Goal: Task Accomplishment & Management: Manage account settings

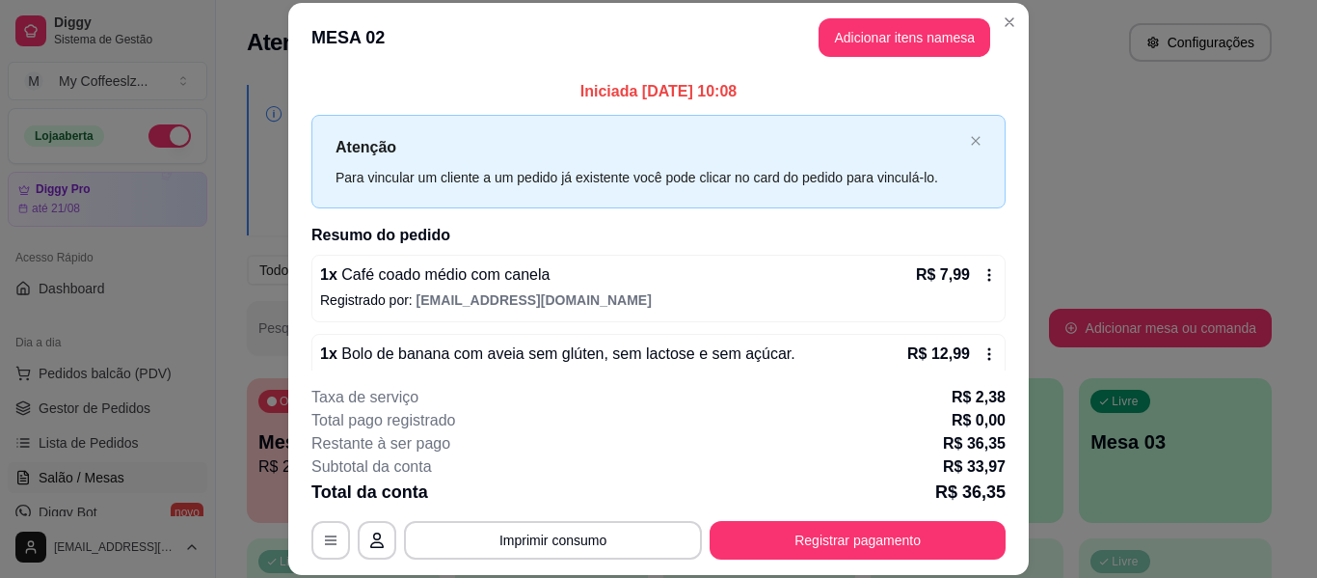
scroll to position [118, 0]
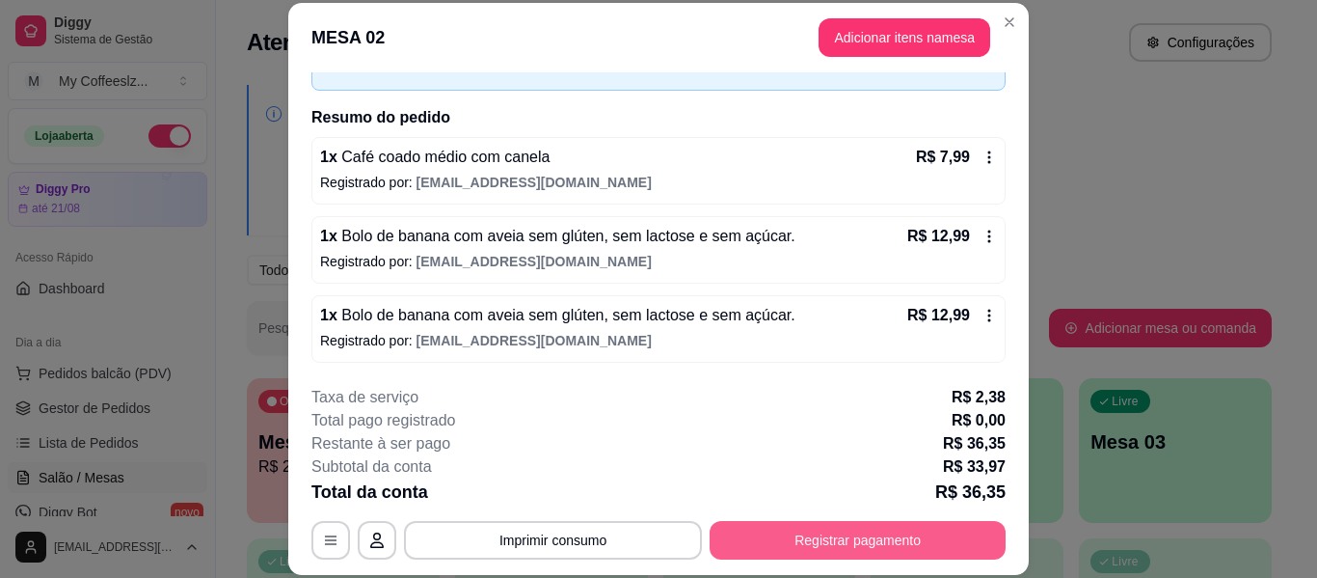
click at [799, 538] on button "Registrar pagamento" at bounding box center [858, 540] width 296 height 39
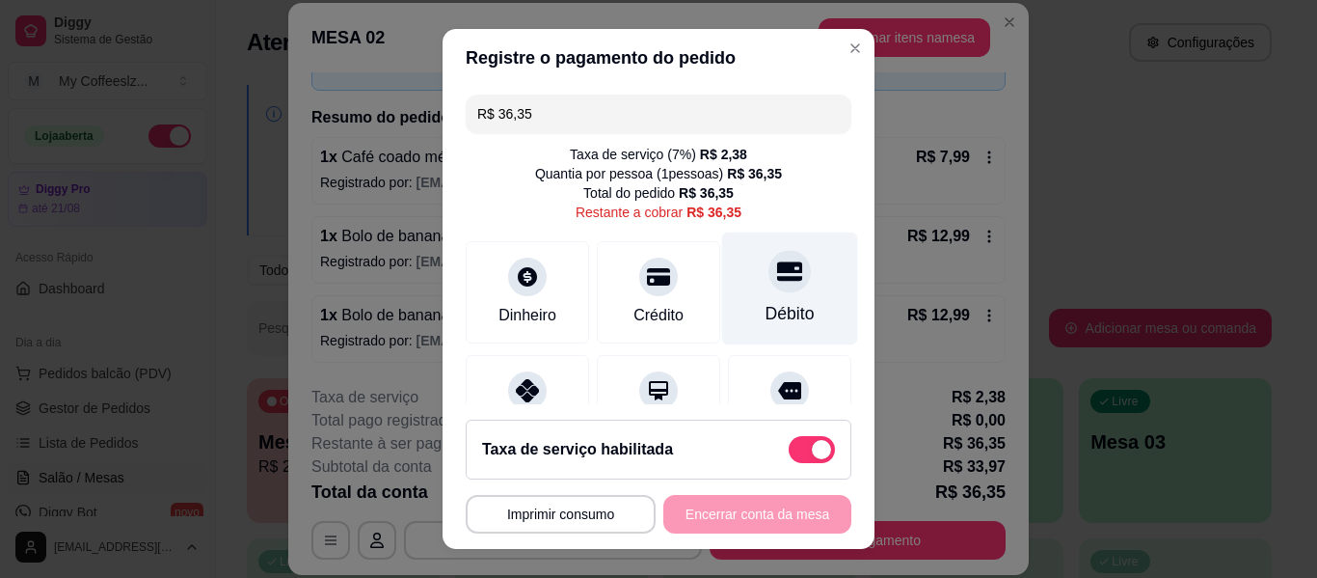
click at [764, 242] on div "Débito" at bounding box center [790, 288] width 136 height 113
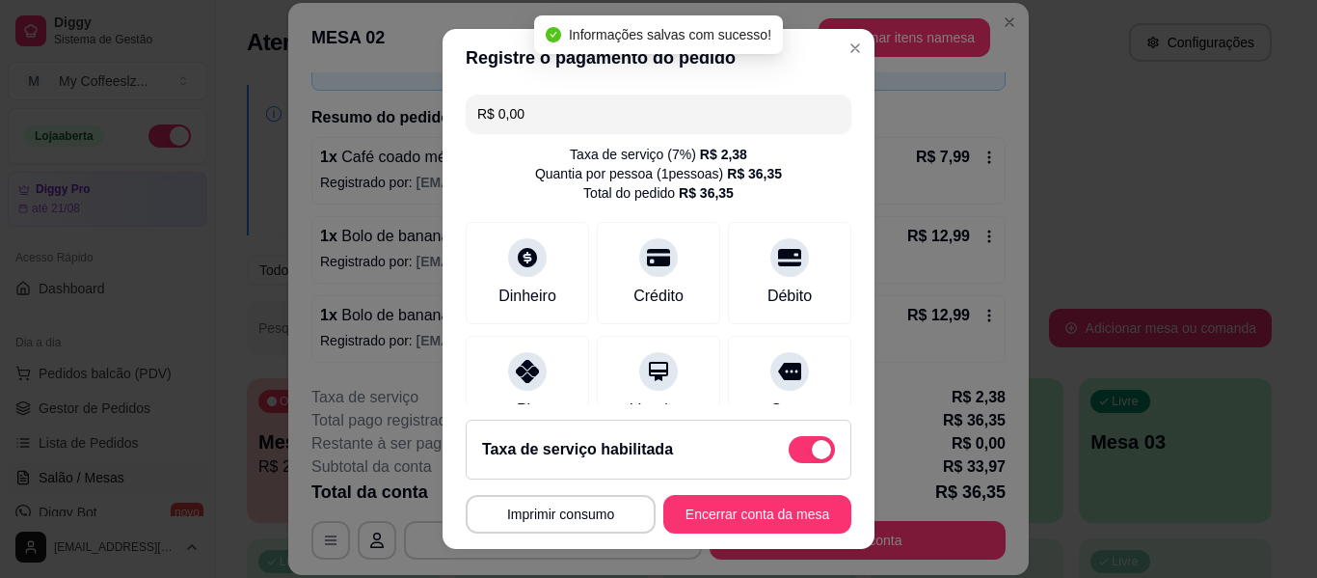
type input "R$ 0,00"
click at [681, 500] on button "Encerrar conta da mesa" at bounding box center [757, 515] width 182 height 38
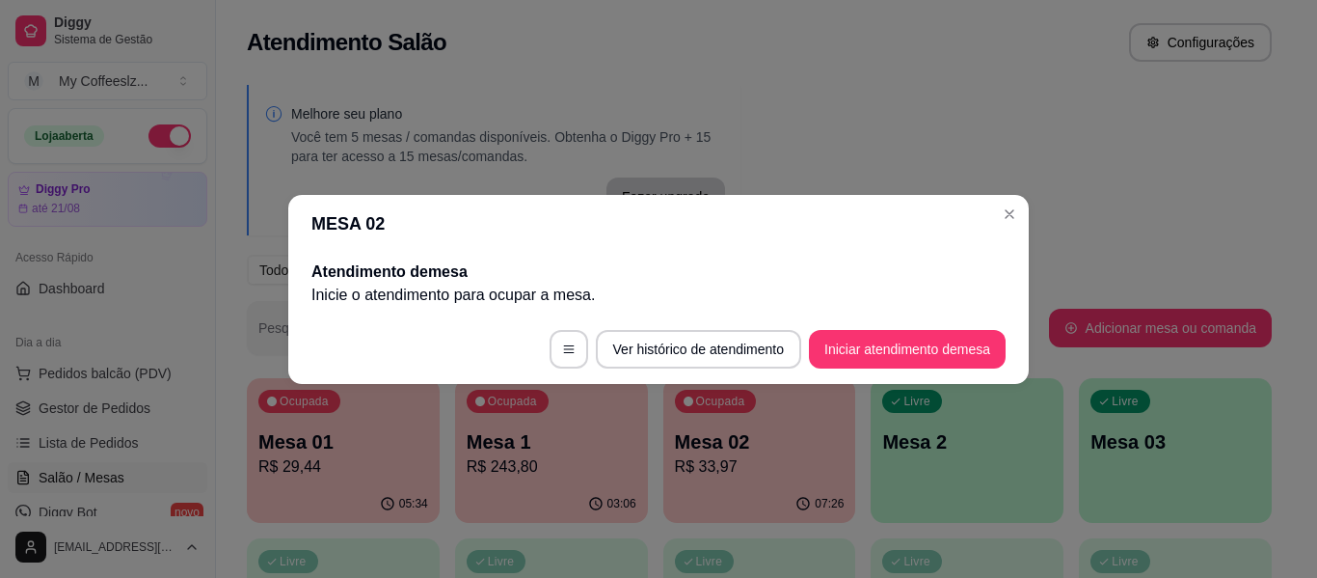
scroll to position [0, 0]
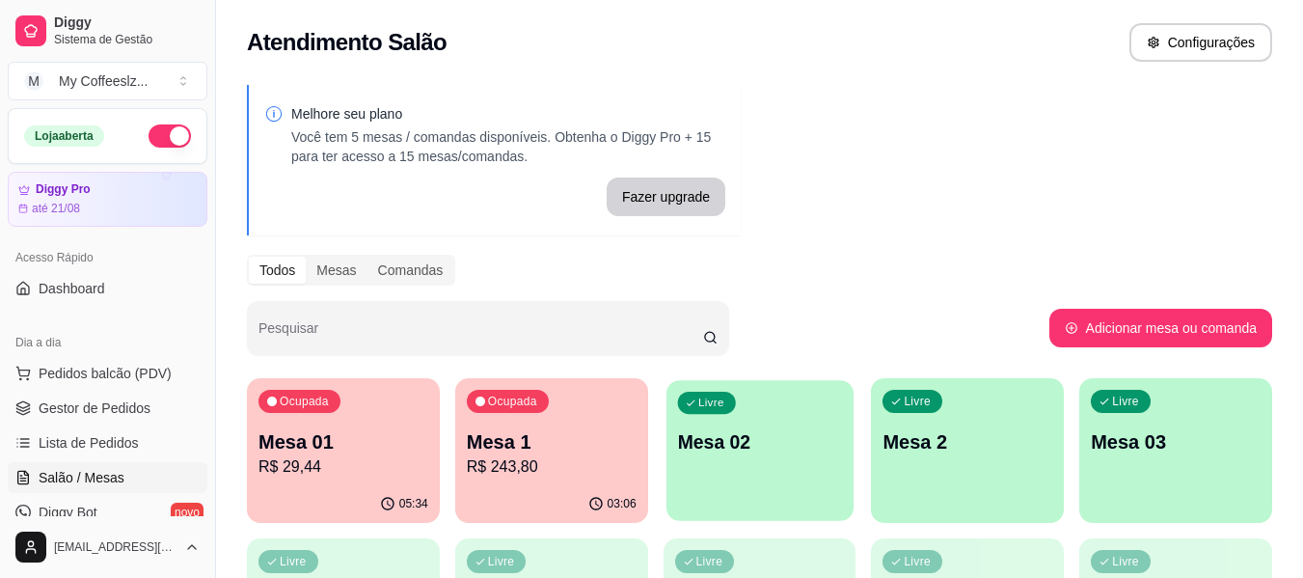
click at [755, 419] on div "Livre Mesa 02" at bounding box center [759, 439] width 187 height 118
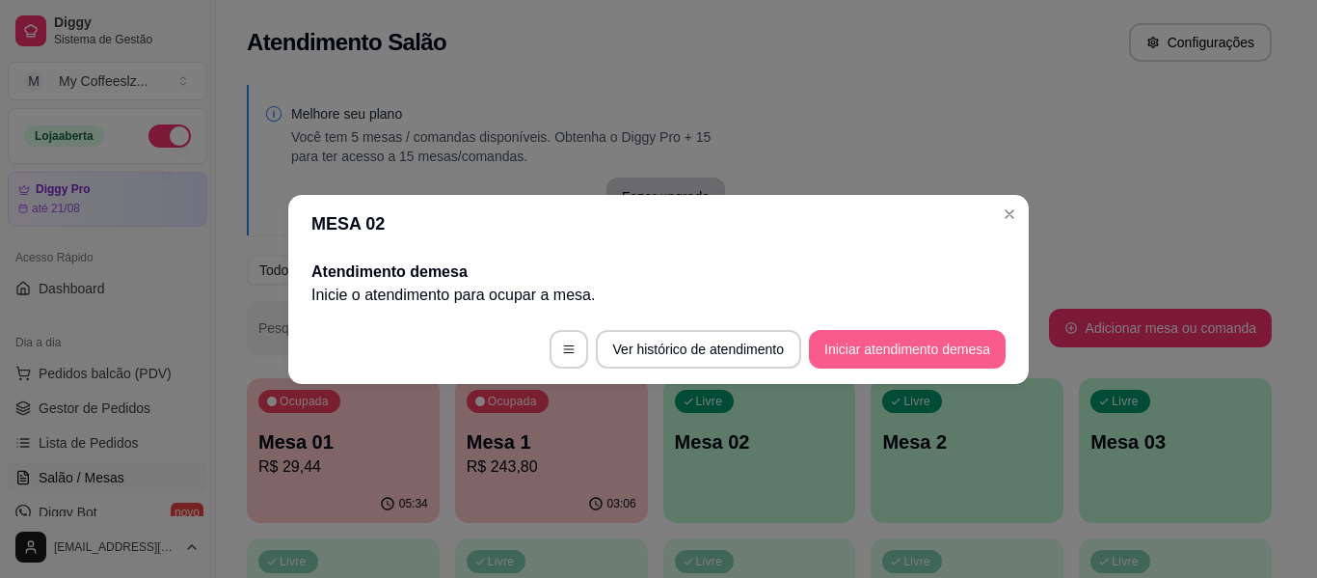
click at [832, 350] on button "Iniciar atendimento de mesa" at bounding box center [907, 349] width 197 height 39
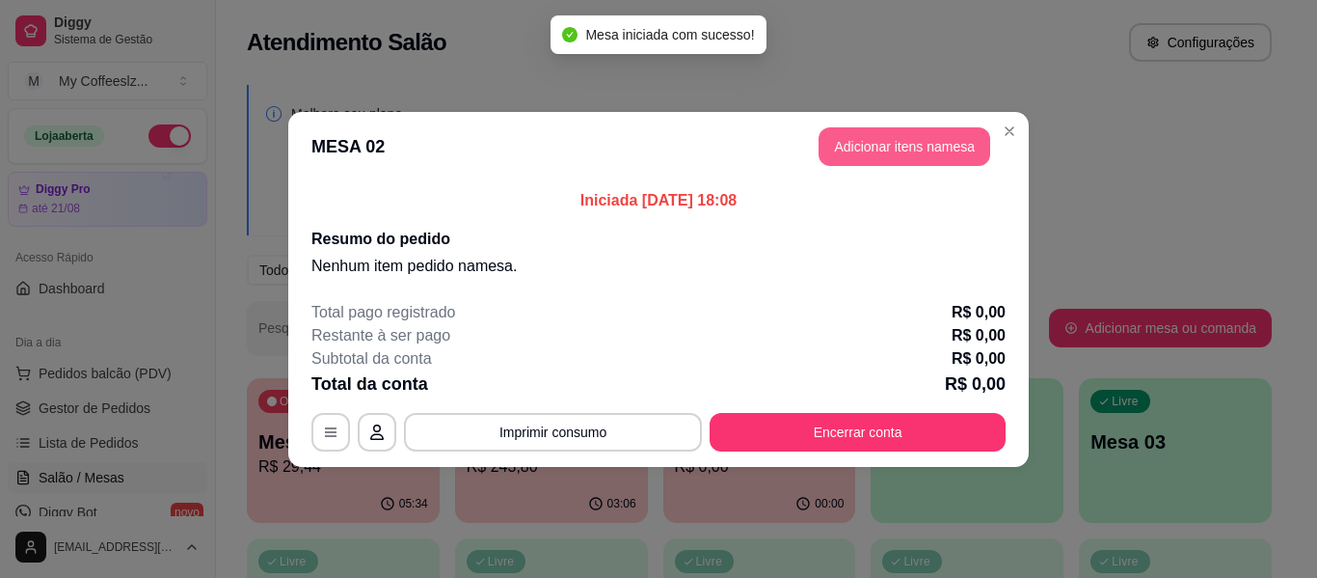
click at [849, 155] on button "Adicionar itens na mesa" at bounding box center [905, 146] width 172 height 39
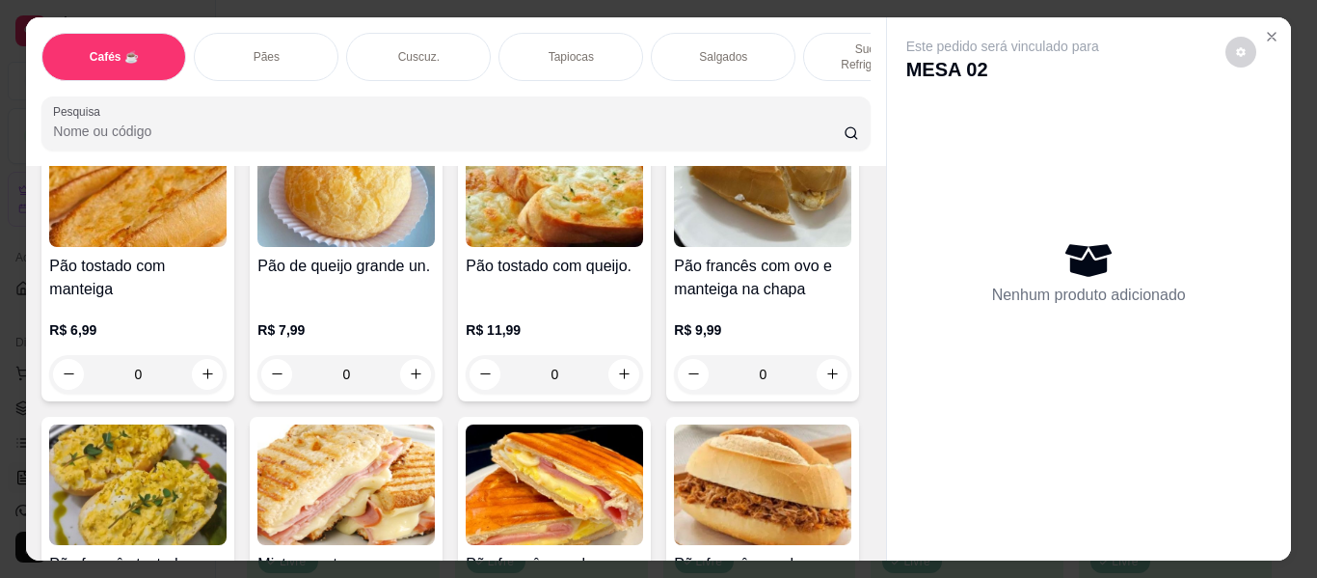
scroll to position [2507, 0]
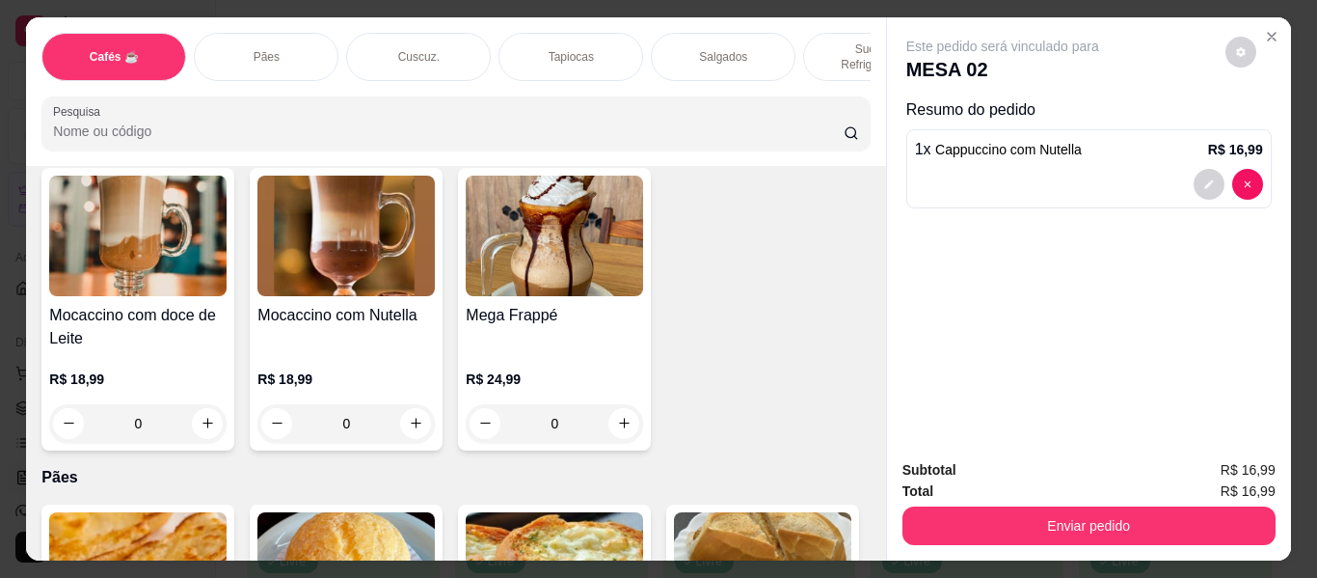
type input "1"
click at [503, 38] on div "Tapiocas" at bounding box center [571, 57] width 145 height 48
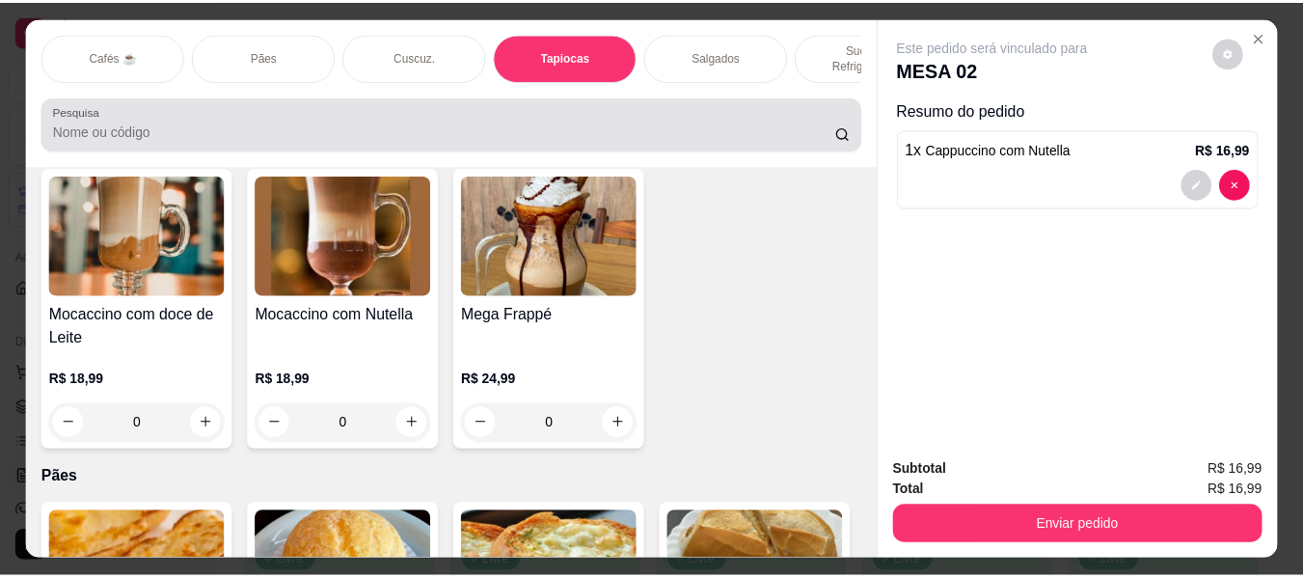
scroll to position [52, 0]
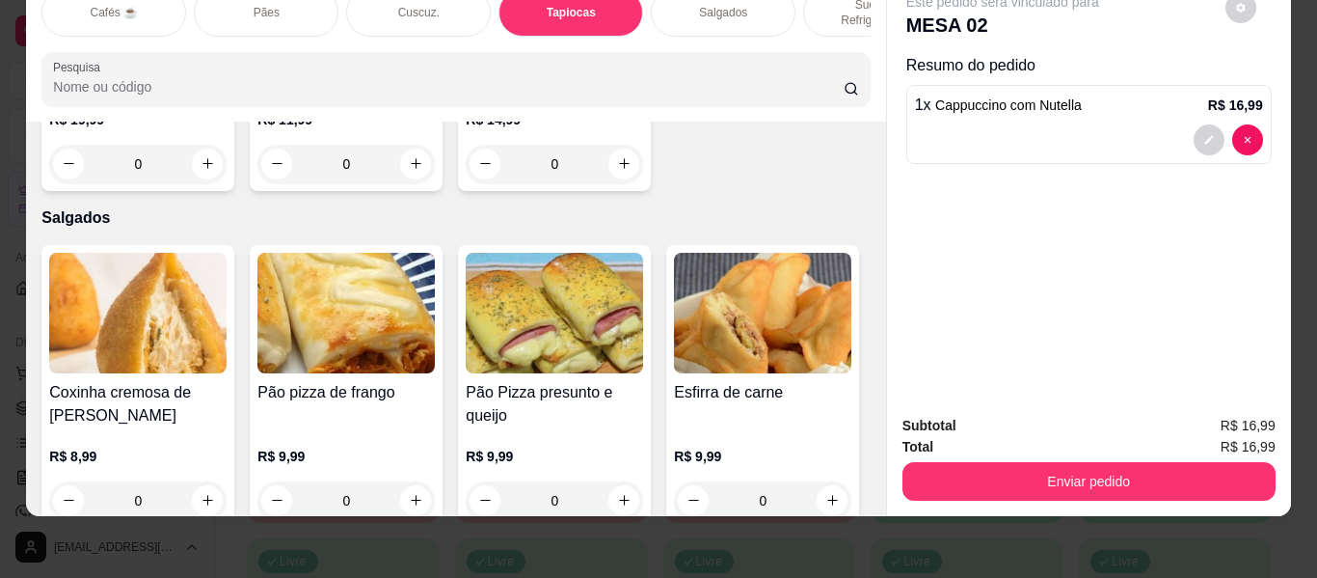
type input "1"
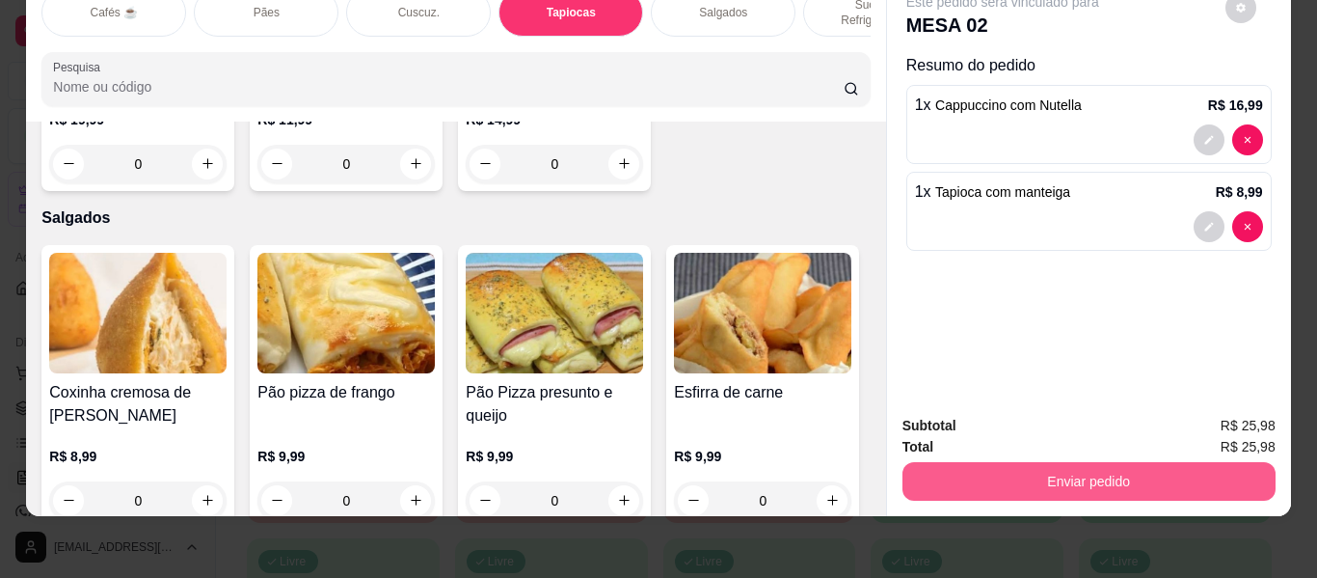
click at [965, 462] on button "Enviar pedido" at bounding box center [1089, 481] width 373 height 39
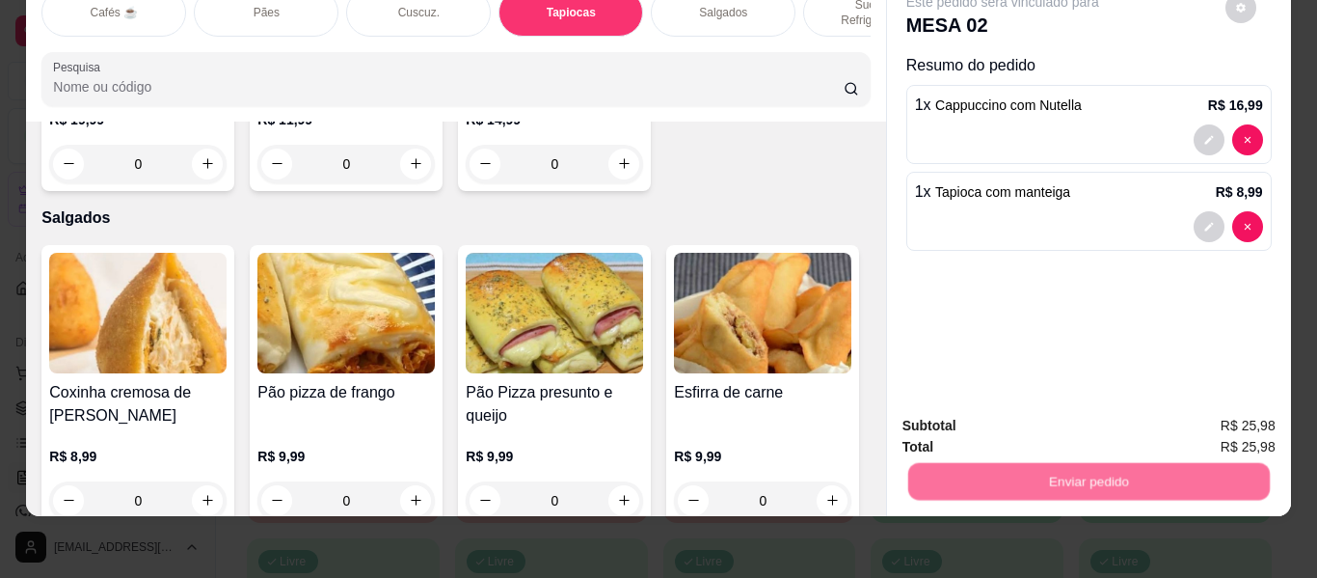
click at [959, 419] on button "Não registrar e enviar pedido" at bounding box center [1025, 418] width 201 height 37
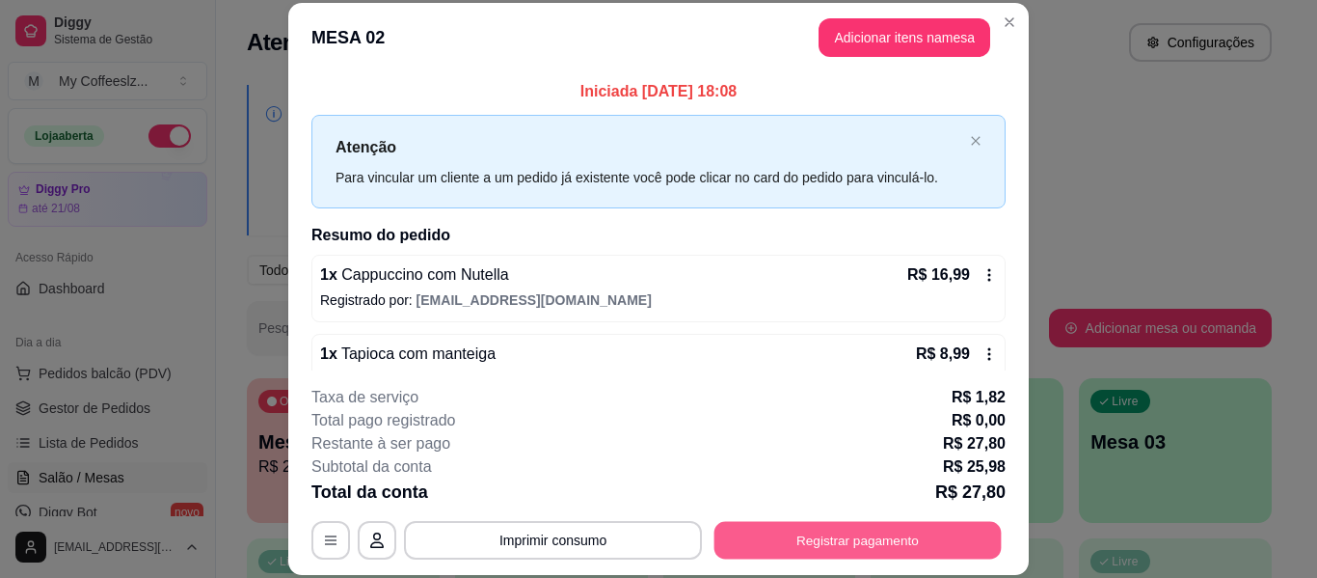
click at [897, 545] on button "Registrar pagamento" at bounding box center [858, 541] width 287 height 38
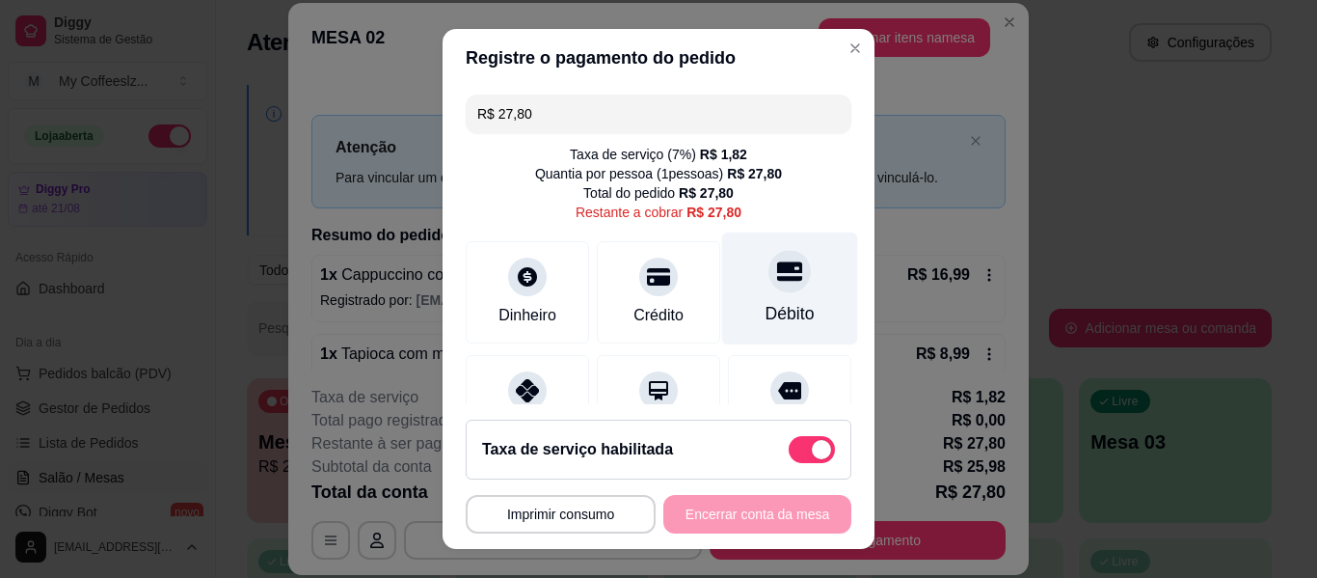
click at [767, 309] on div "Débito" at bounding box center [790, 313] width 49 height 25
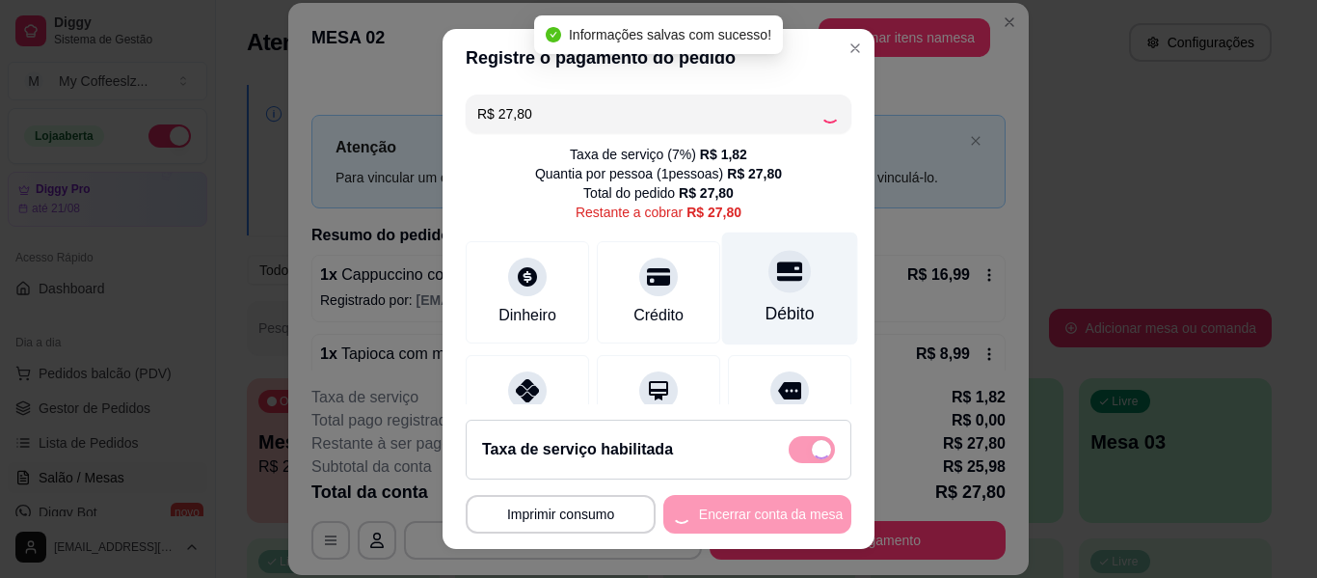
type input "R$ 0,00"
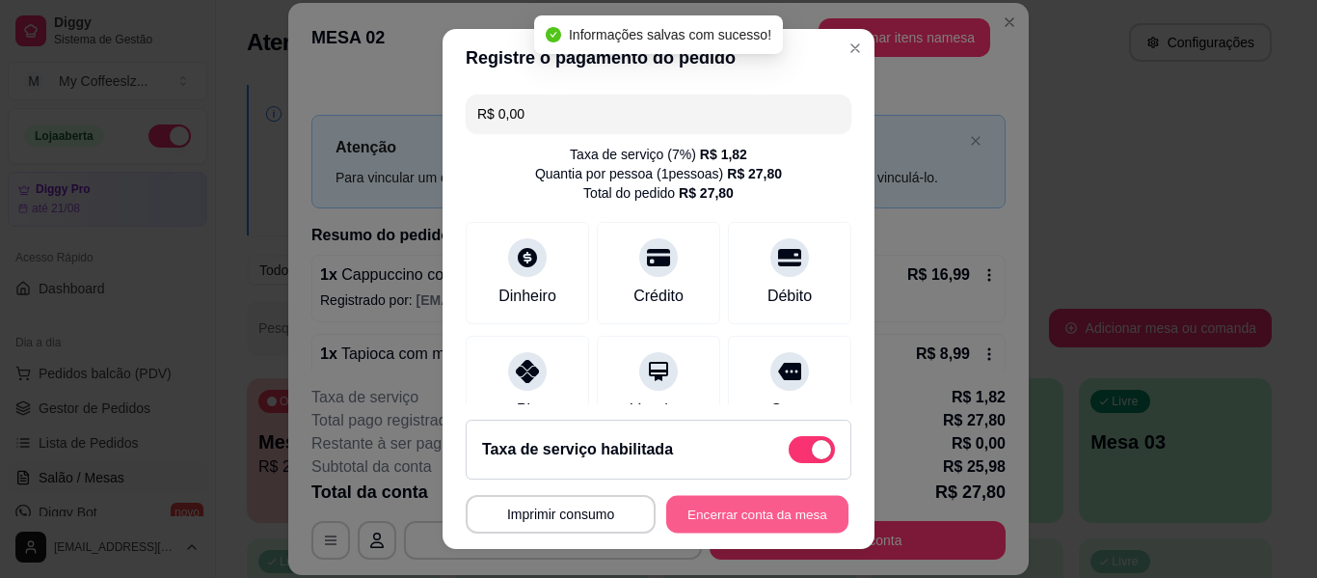
click at [803, 500] on button "Encerrar conta da mesa" at bounding box center [757, 515] width 182 height 38
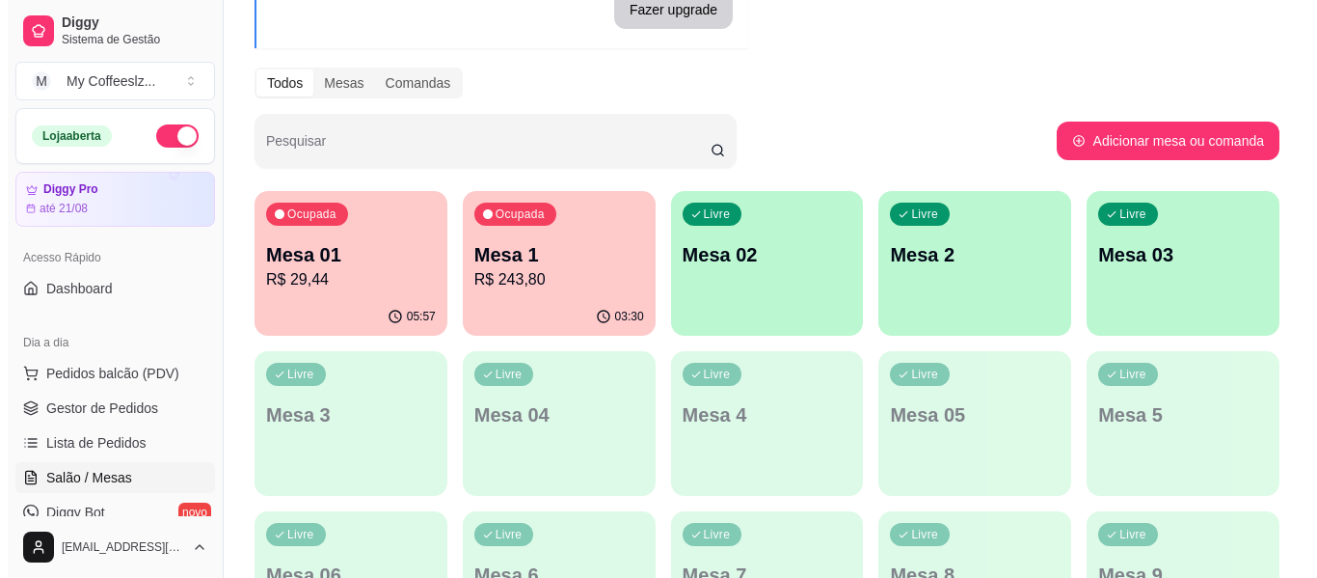
scroll to position [193, 0]
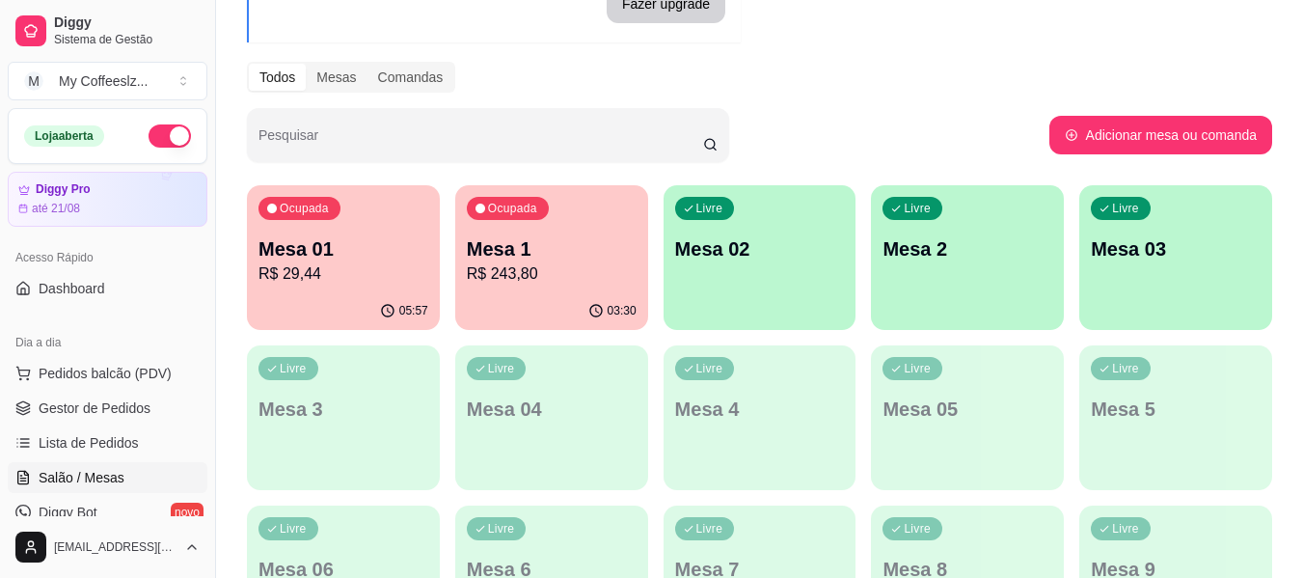
click at [886, 81] on div "Todos Mesas Comandas" at bounding box center [759, 77] width 1025 height 31
click at [741, 267] on div "Livre Mesa 02" at bounding box center [759, 246] width 187 height 118
click at [732, 276] on div "Livre Mesa 02" at bounding box center [759, 246] width 187 height 118
click at [808, 77] on div "Todos Mesas Comandas" at bounding box center [759, 77] width 1025 height 31
click at [807, 285] on div "Livre Mesa 02" at bounding box center [759, 246] width 193 height 122
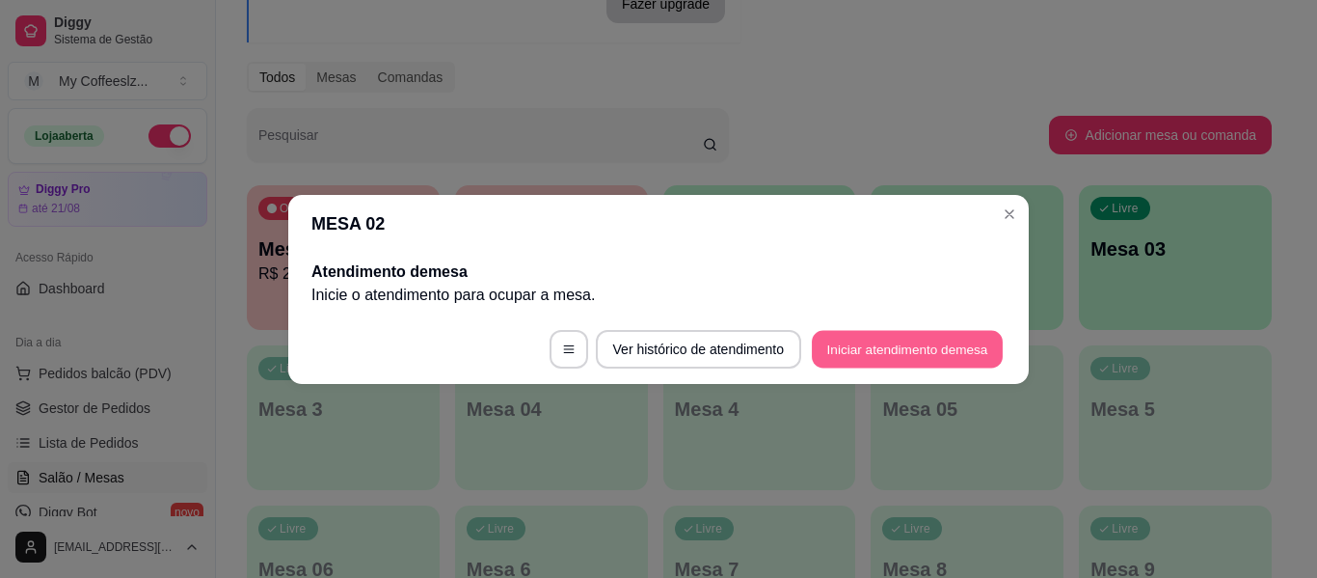
click at [908, 346] on button "Iniciar atendimento de mesa" at bounding box center [907, 349] width 191 height 38
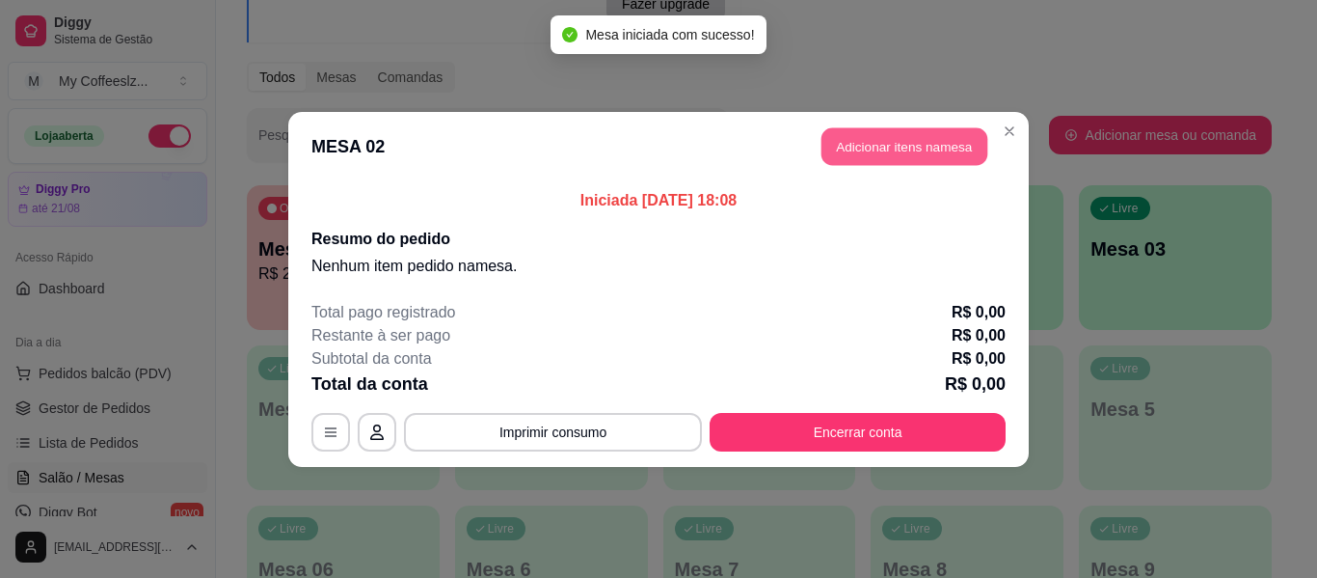
click at [868, 139] on button "Adicionar itens na mesa" at bounding box center [905, 146] width 166 height 38
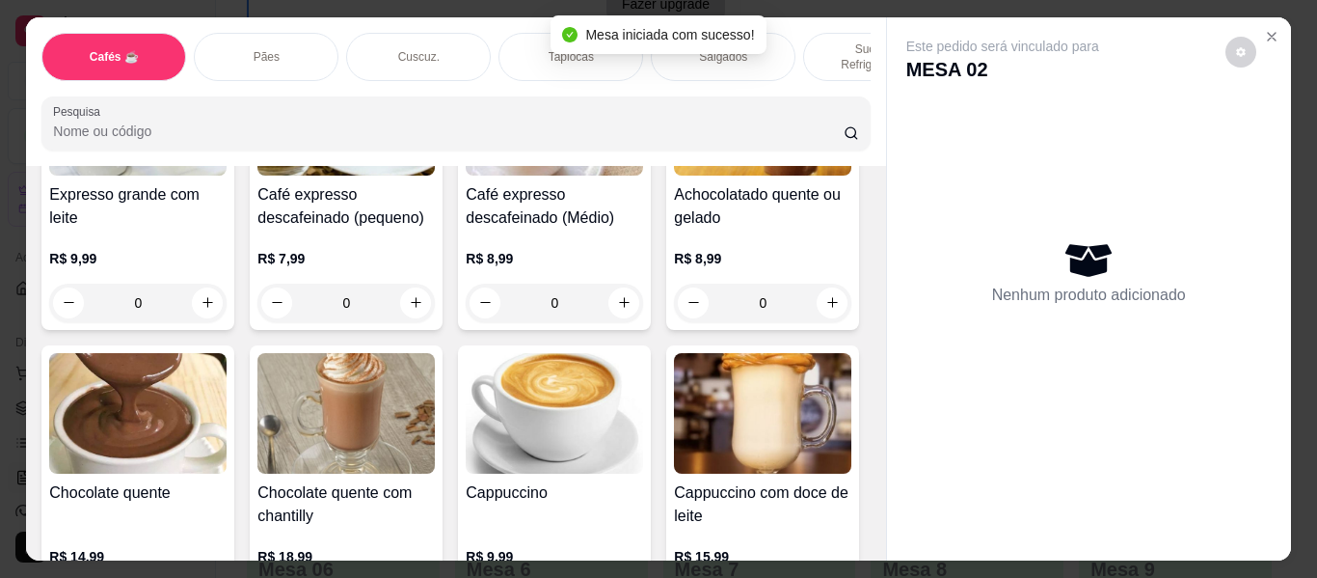
scroll to position [1543, 0]
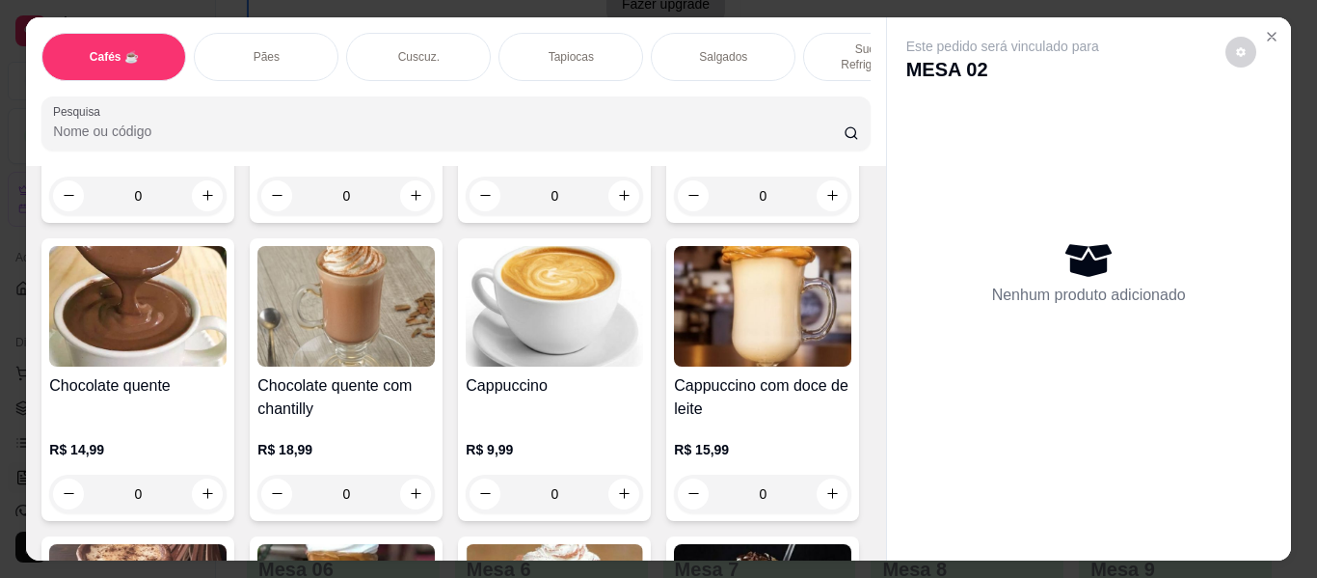
click at [774, 342] on div "Café coado pequeno R$ 3,99 0 Café coado pequeno com leite. R$ 4,50 0 Café coado…" at bounding box center [455, 81] width 828 height 2666
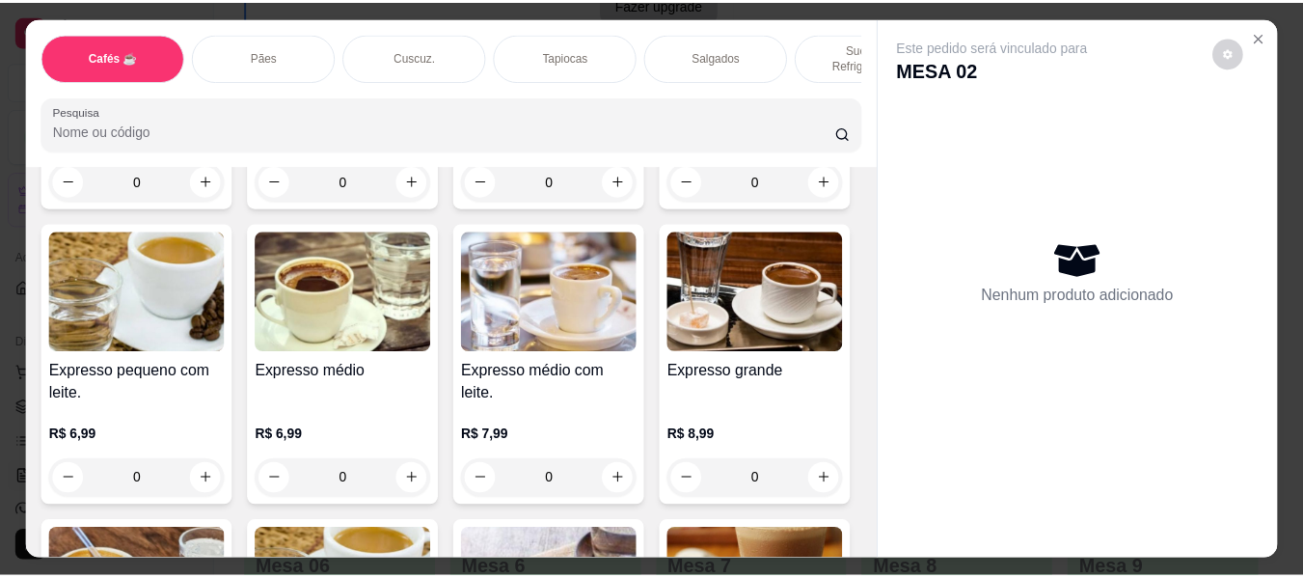
scroll to position [675, 0]
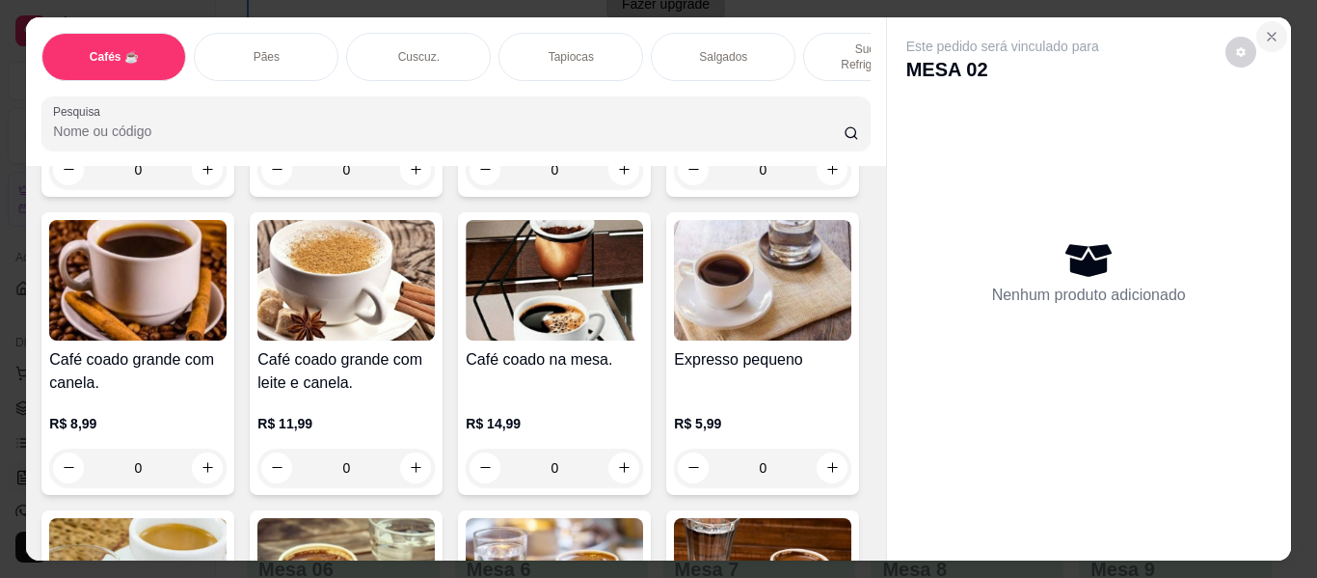
click at [1264, 21] on button "Close" at bounding box center [1271, 36] width 31 height 31
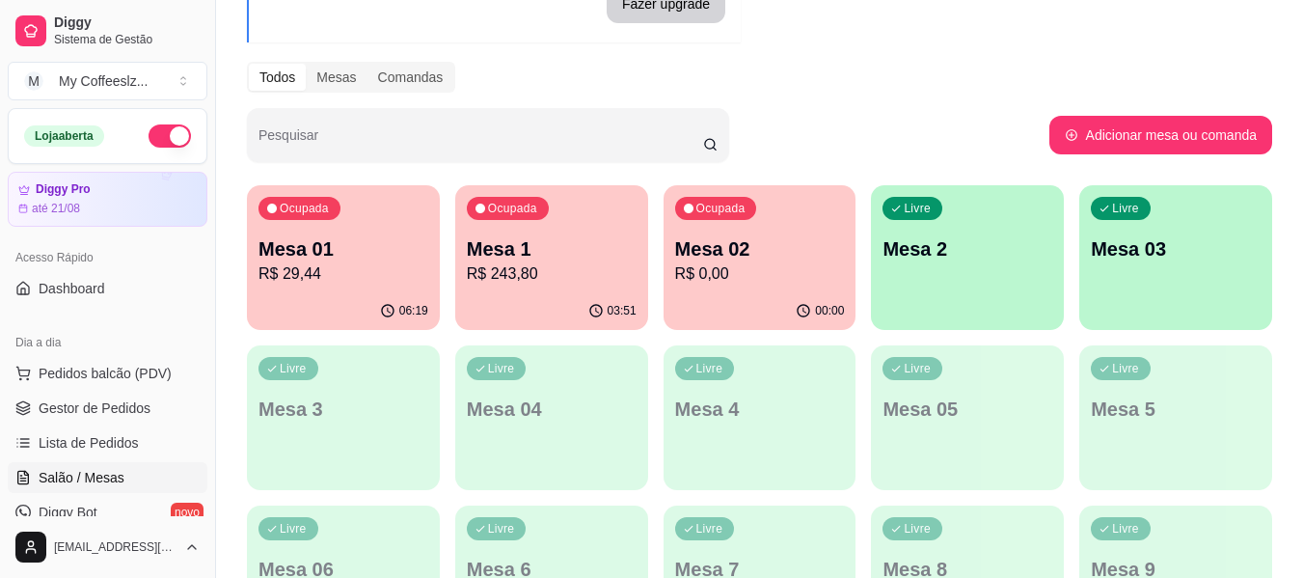
click at [739, 292] on div "00:00" at bounding box center [759, 311] width 193 height 38
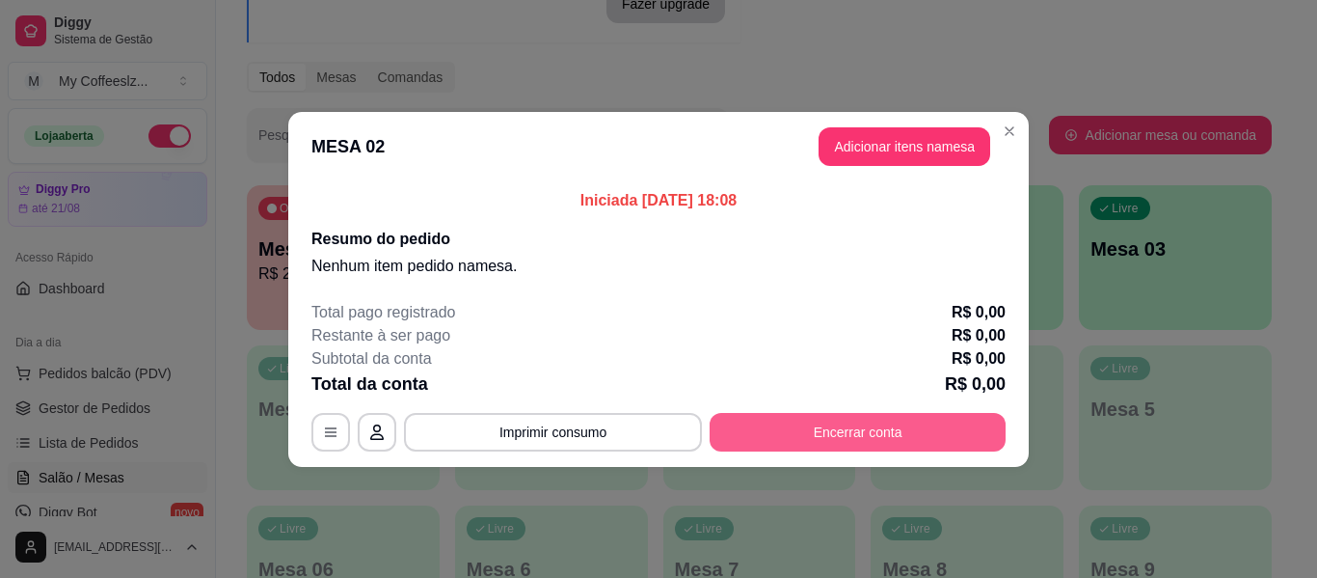
click at [835, 423] on button "Encerrar conta" at bounding box center [858, 432] width 296 height 39
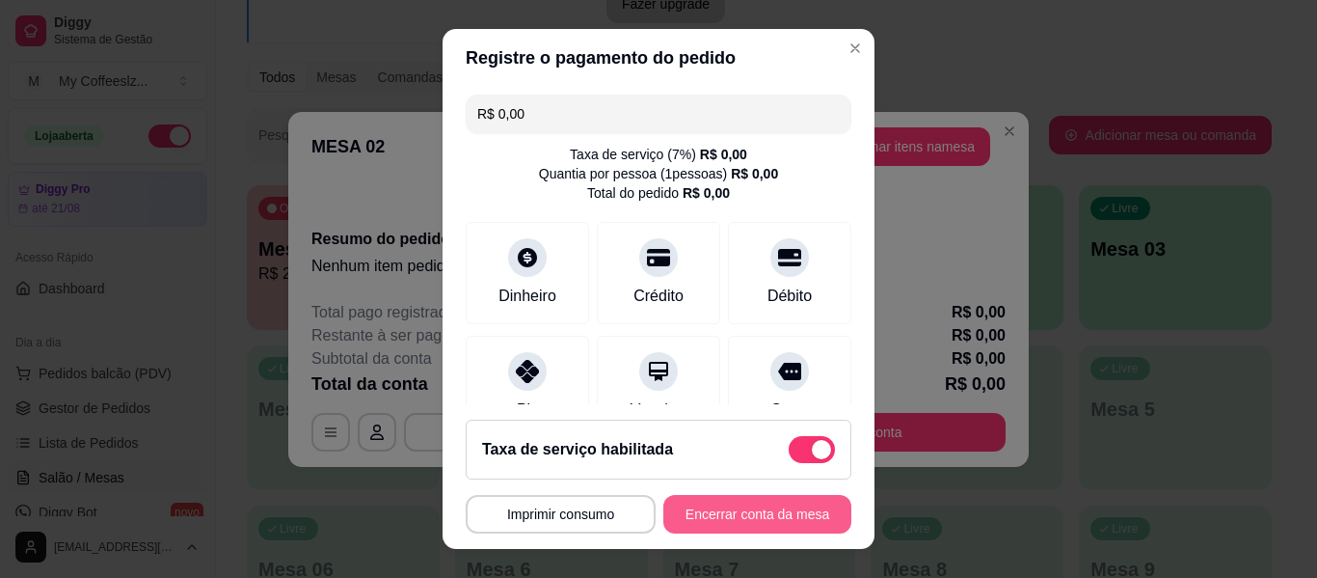
click at [703, 512] on button "Encerrar conta da mesa" at bounding box center [757, 514] width 188 height 39
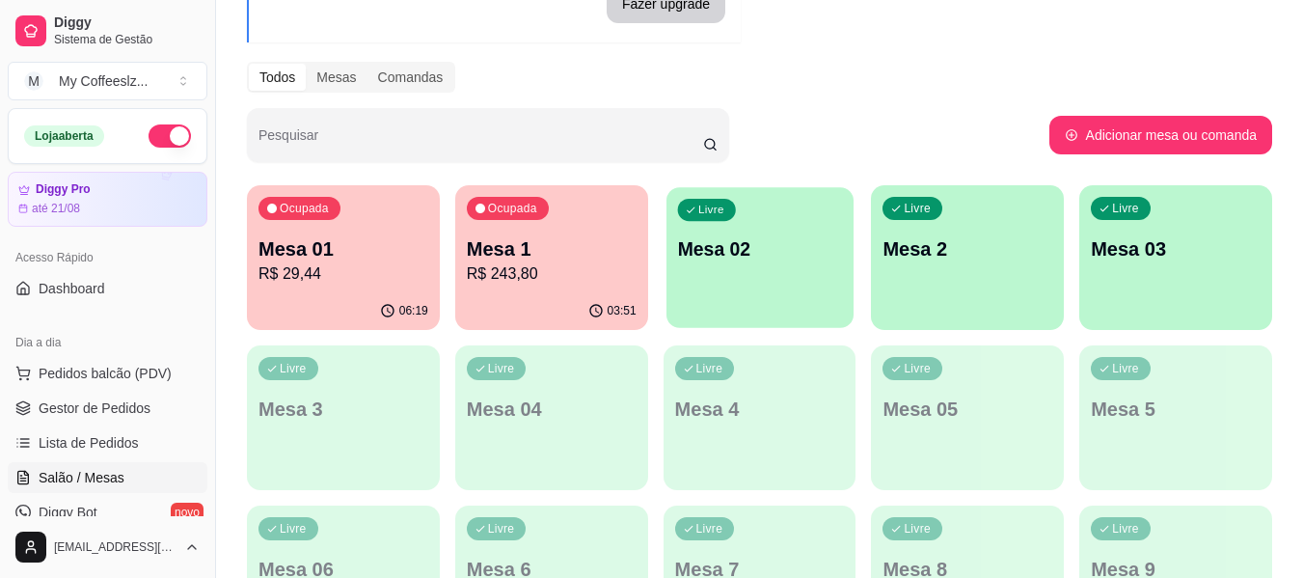
click at [792, 273] on div "Livre Mesa 02" at bounding box center [759, 246] width 187 height 118
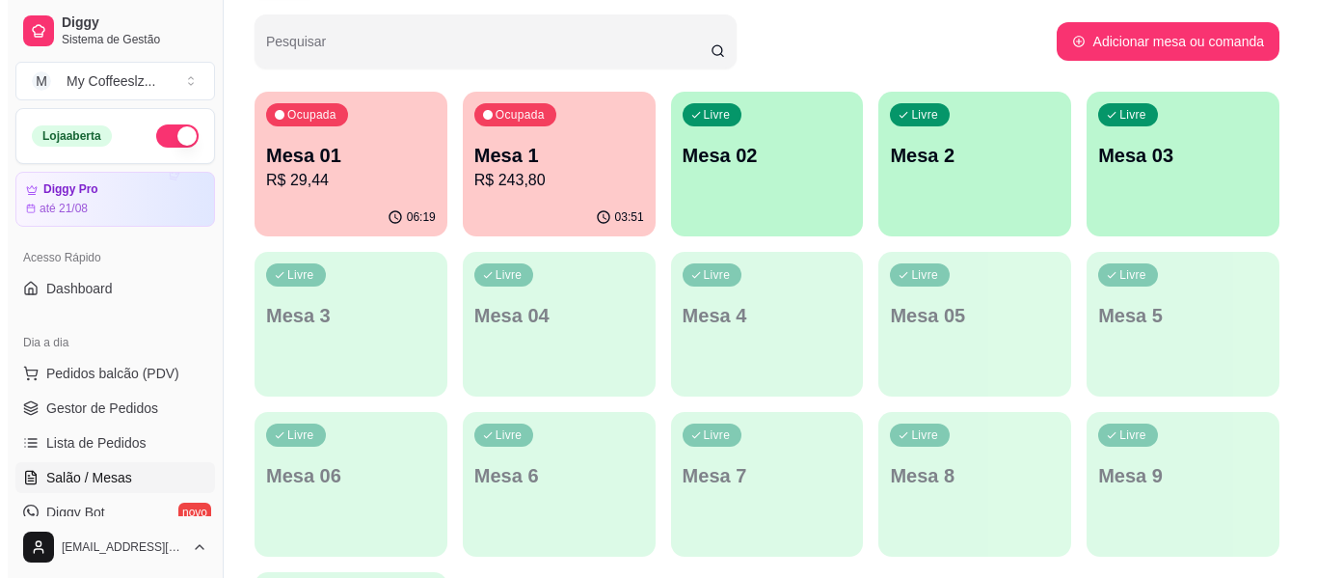
scroll to position [386, 0]
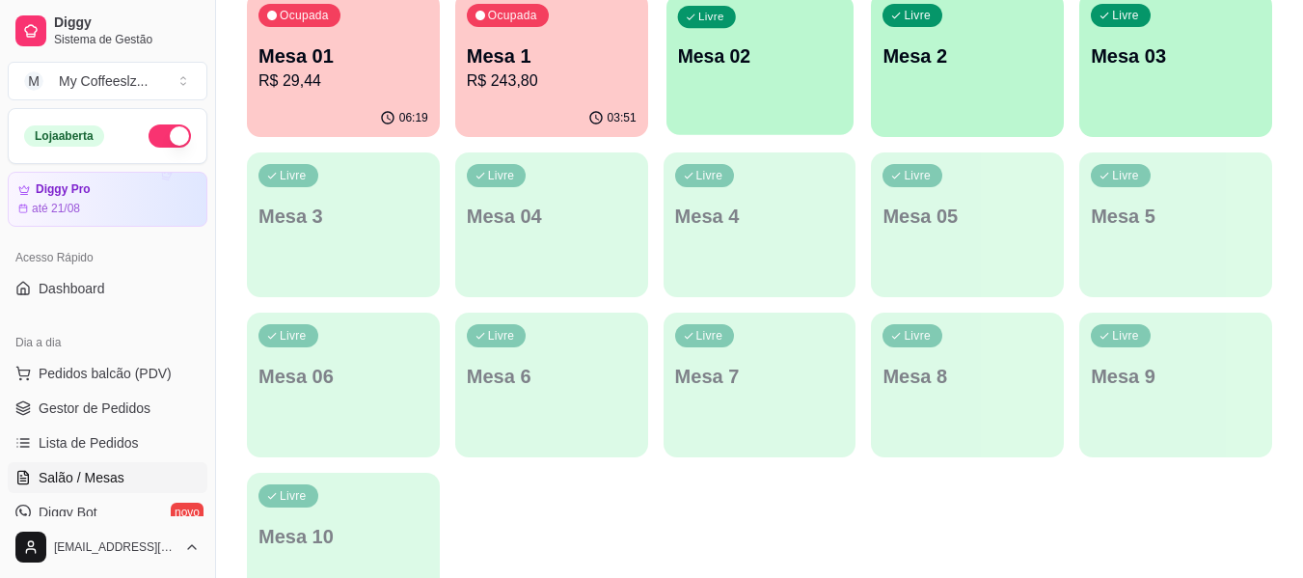
click at [716, 97] on div "Livre Mesa 02" at bounding box center [759, 53] width 187 height 118
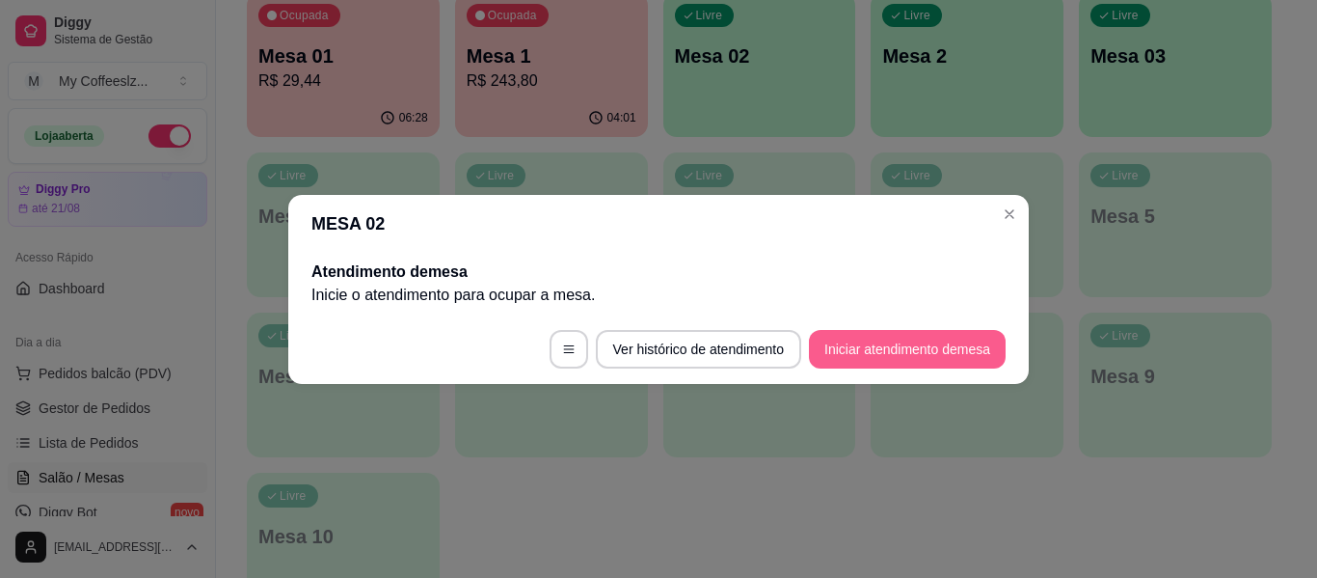
click at [880, 357] on button "Iniciar atendimento de mesa" at bounding box center [907, 349] width 197 height 39
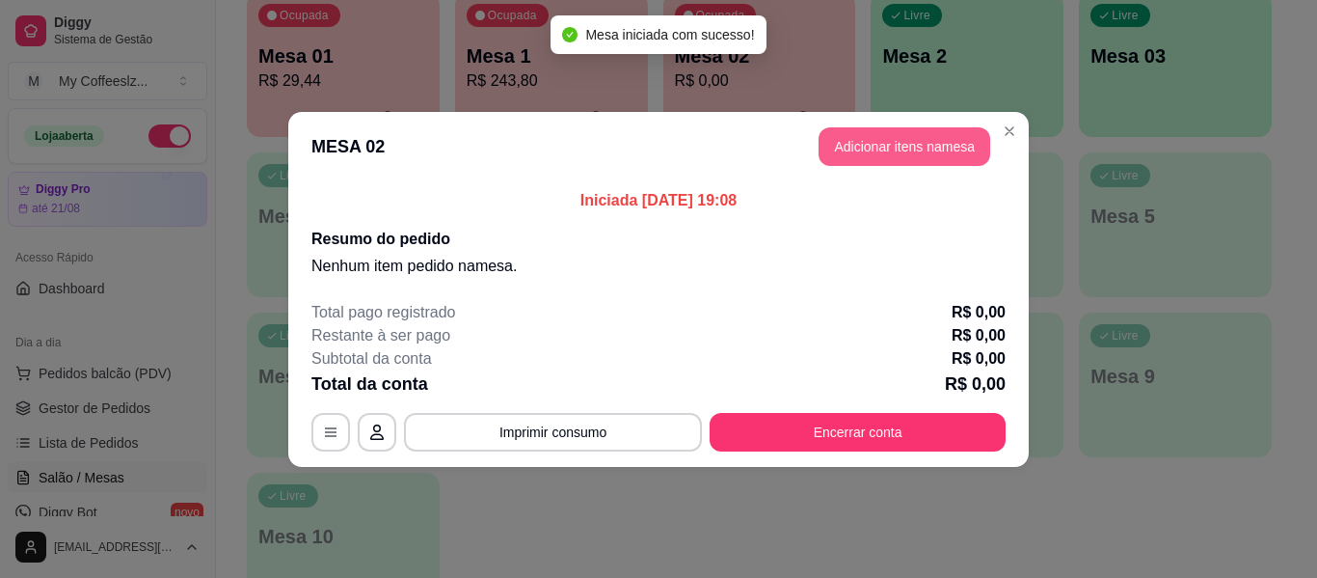
click at [869, 153] on button "Adicionar itens na mesa" at bounding box center [905, 146] width 172 height 39
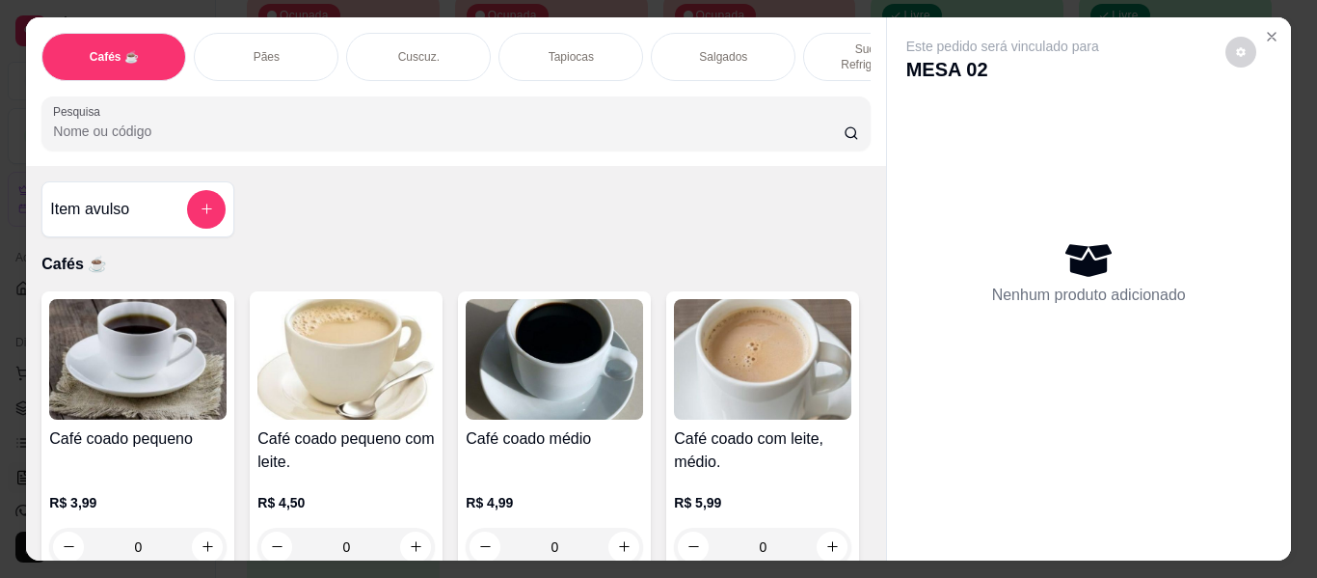
click at [825, 41] on p "Sucos e Refrigerantes" at bounding box center [876, 56] width 112 height 31
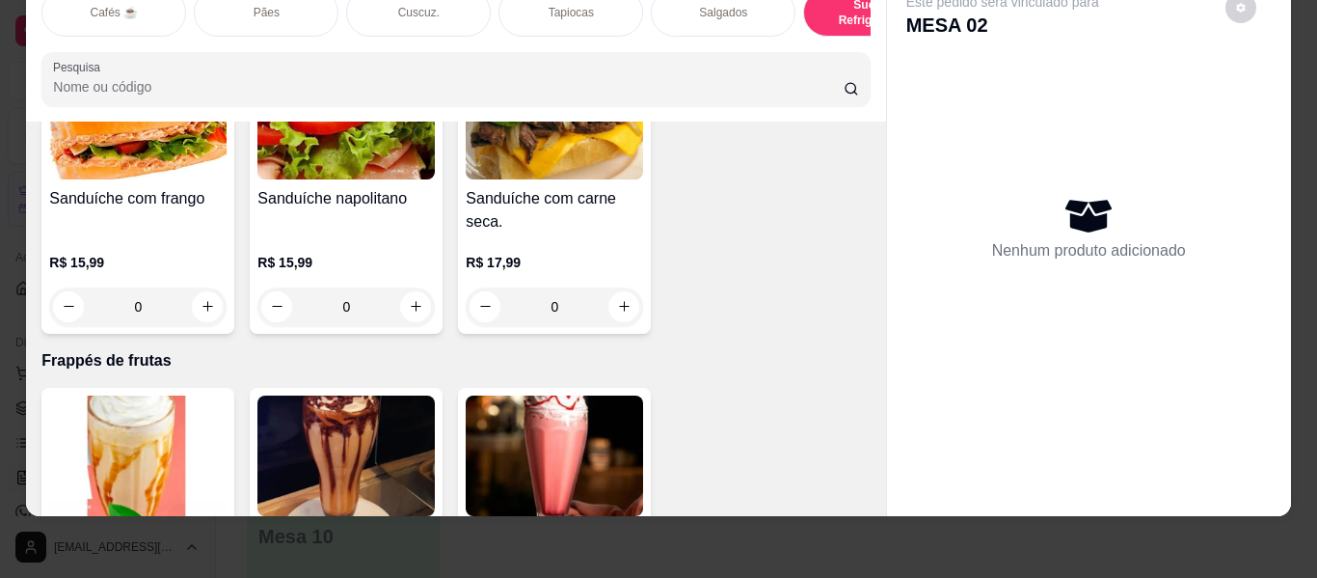
scroll to position [9453, 0]
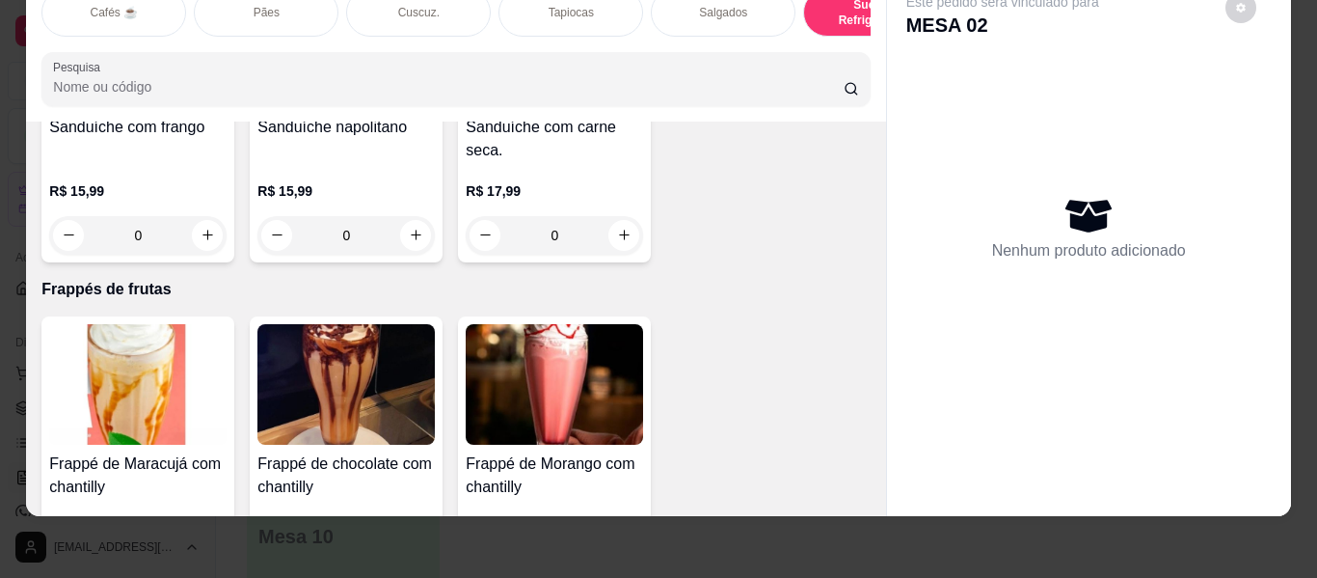
type input "1"
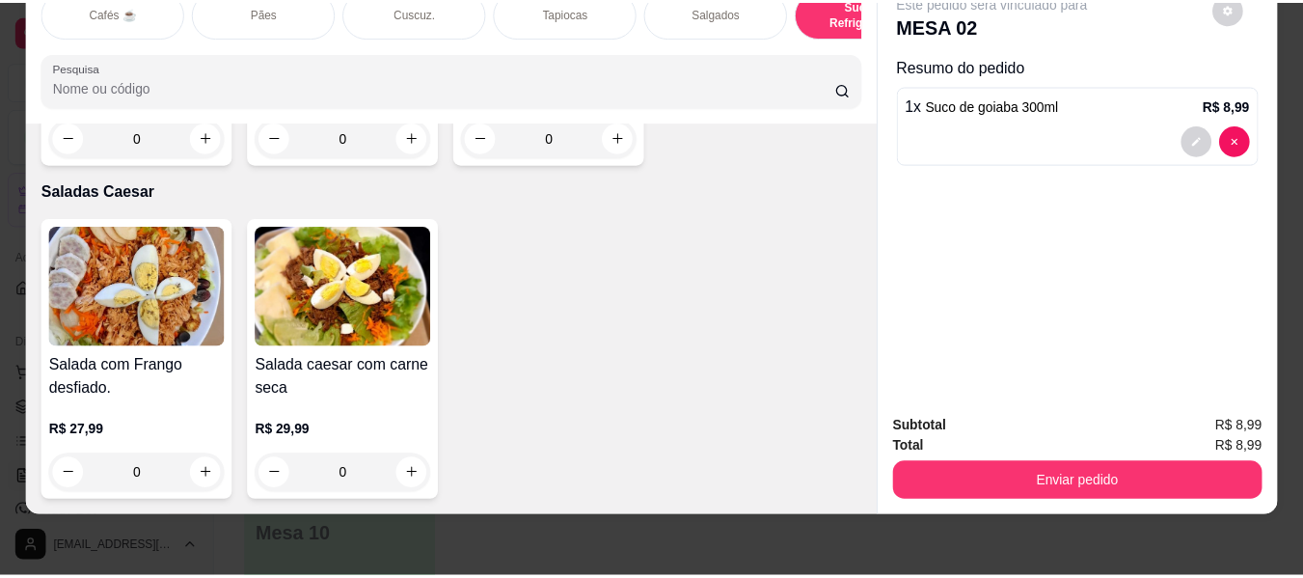
scroll to position [10900, 0]
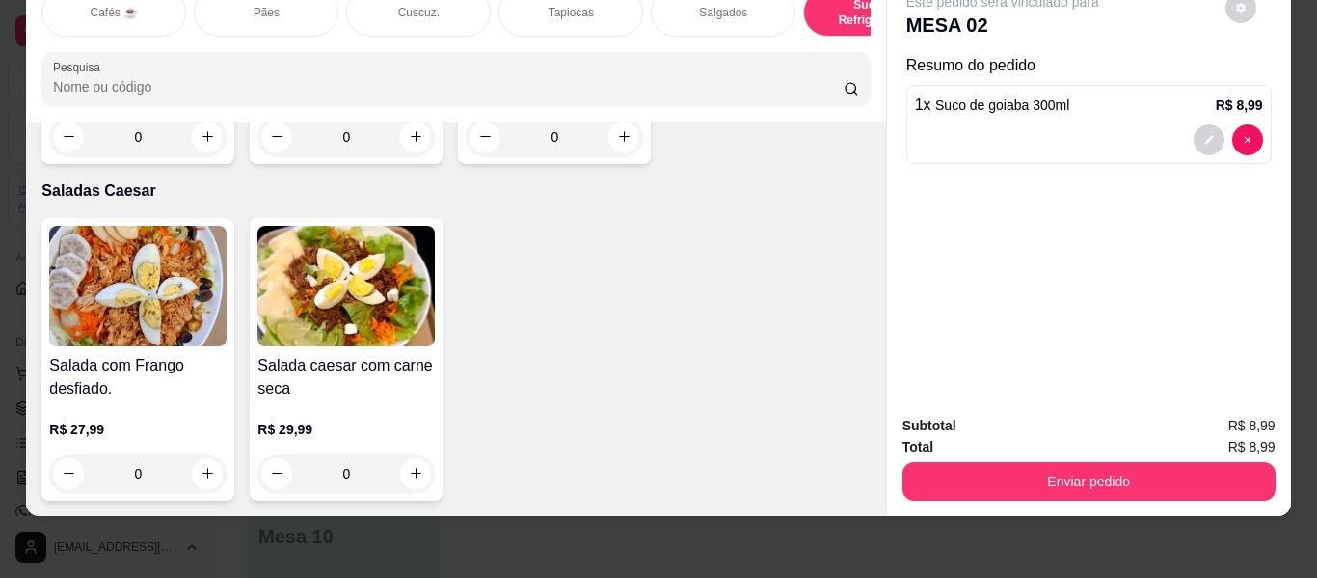
type input "1"
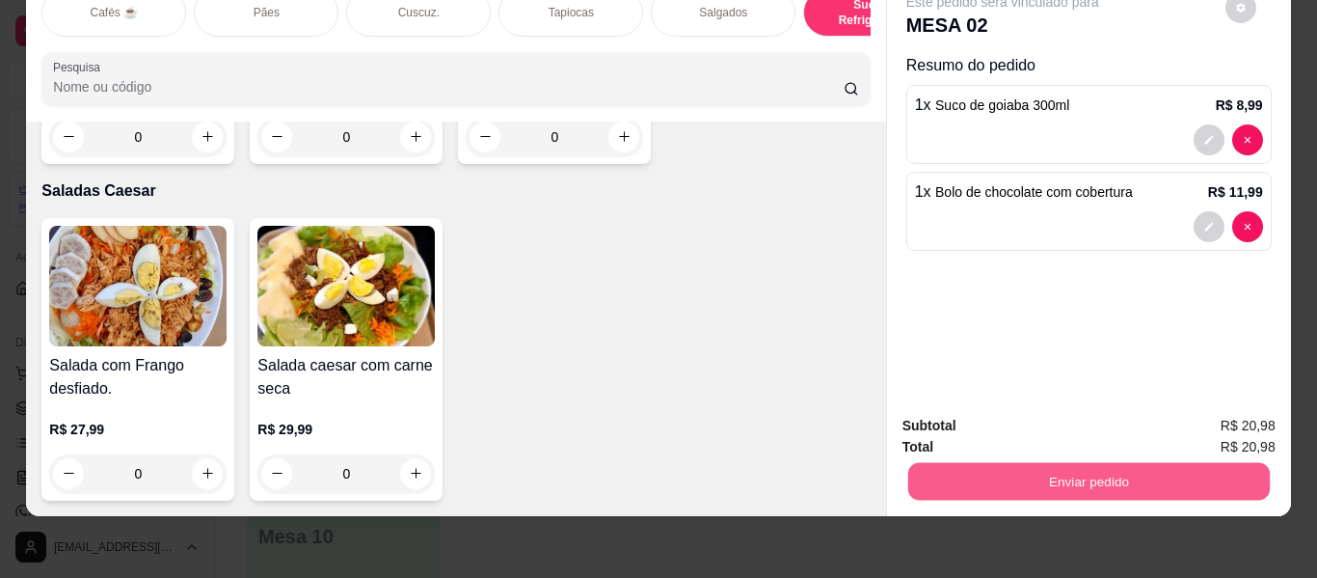
click at [950, 472] on button "Enviar pedido" at bounding box center [1088, 482] width 362 height 38
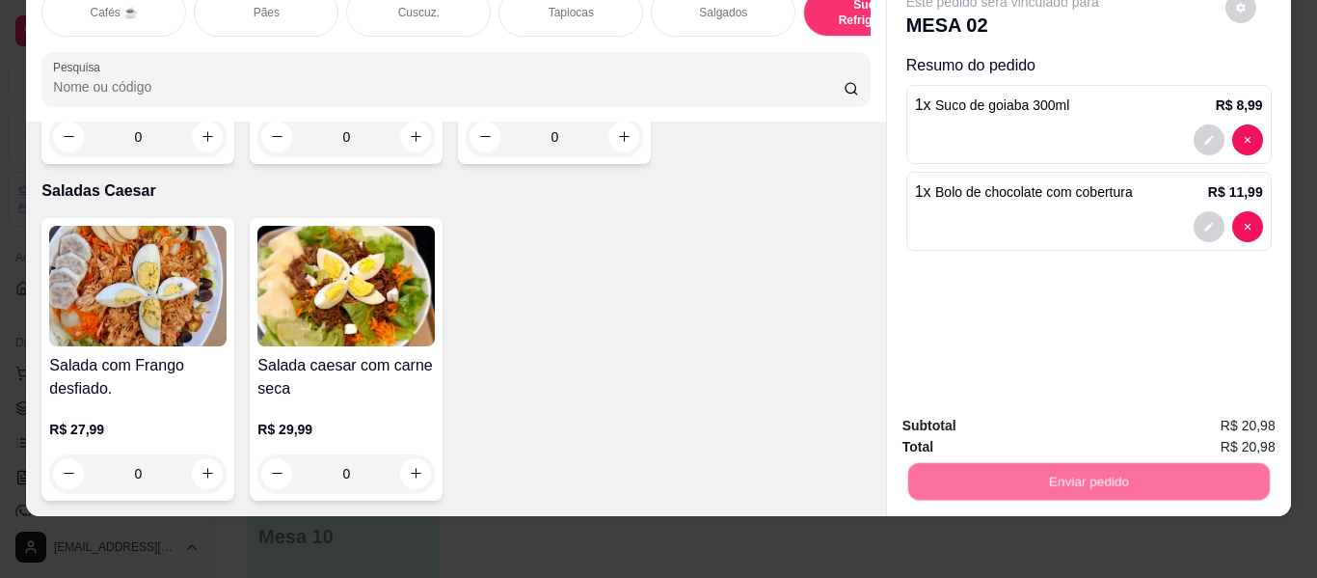
click at [970, 416] on button "Não registrar e enviar pedido" at bounding box center [1025, 419] width 201 height 37
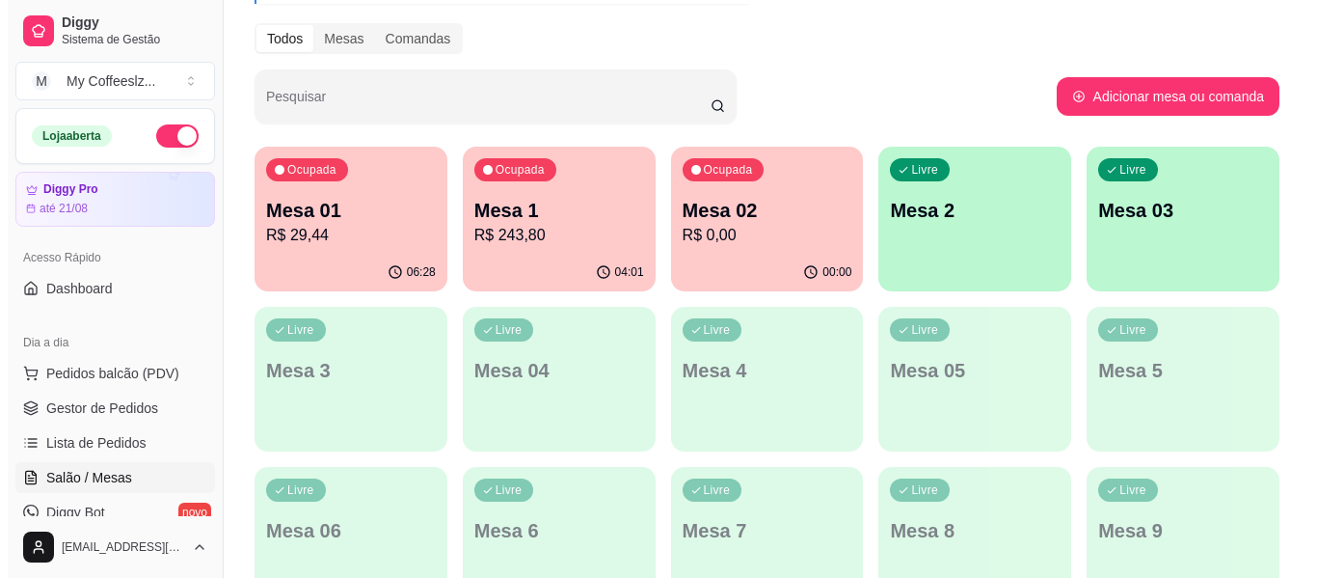
scroll to position [193, 0]
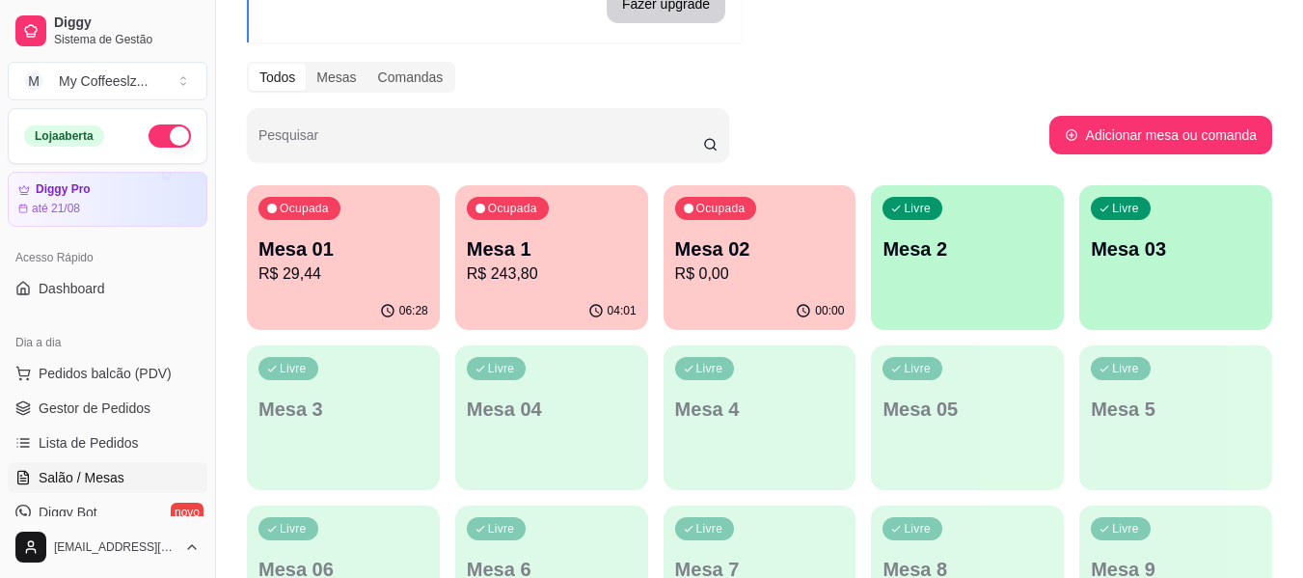
click at [920, 231] on div "Livre Mesa 2" at bounding box center [967, 246] width 193 height 122
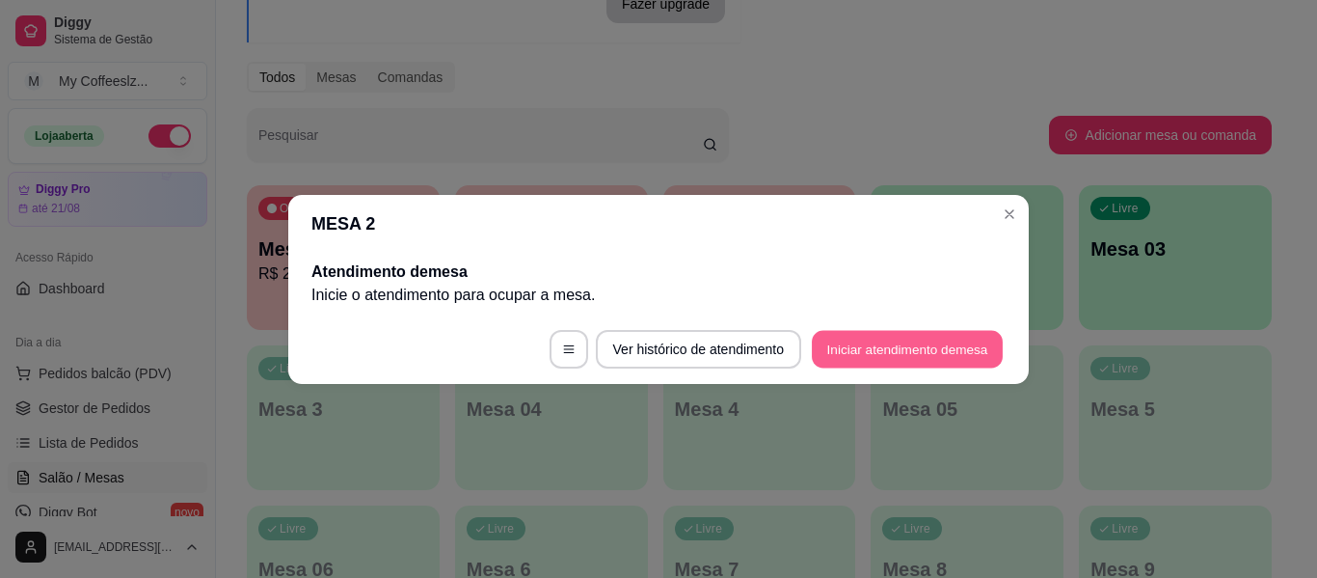
click at [896, 335] on button "Iniciar atendimento de mesa" at bounding box center [907, 349] width 191 height 38
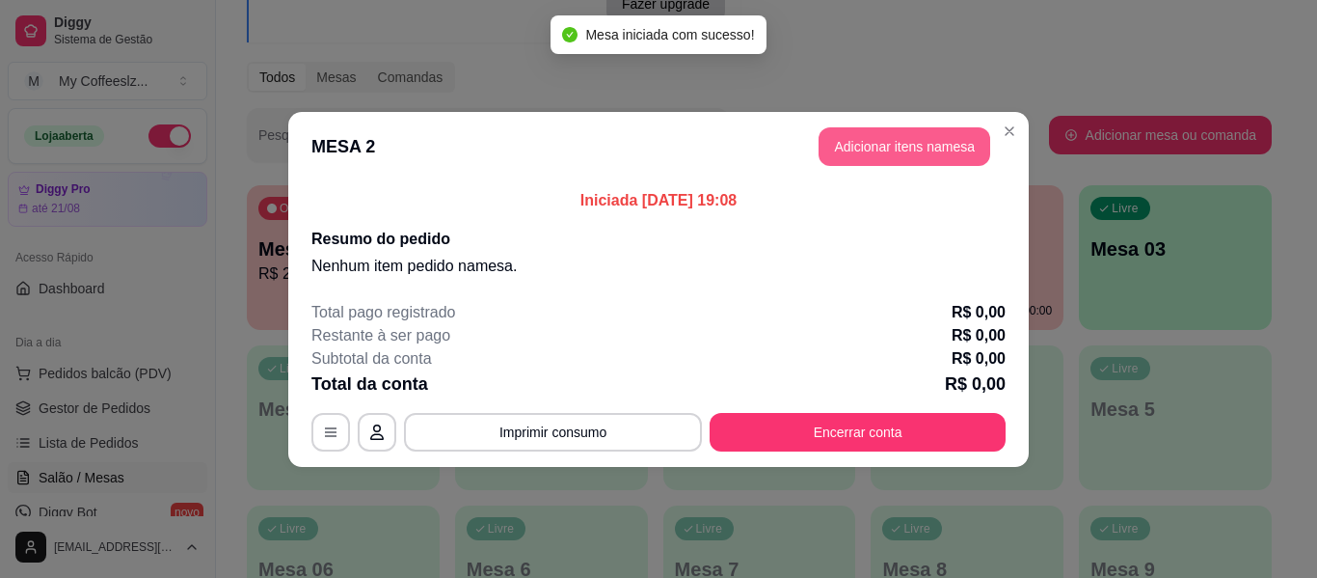
click at [890, 139] on button "Adicionar itens na mesa" at bounding box center [905, 146] width 172 height 39
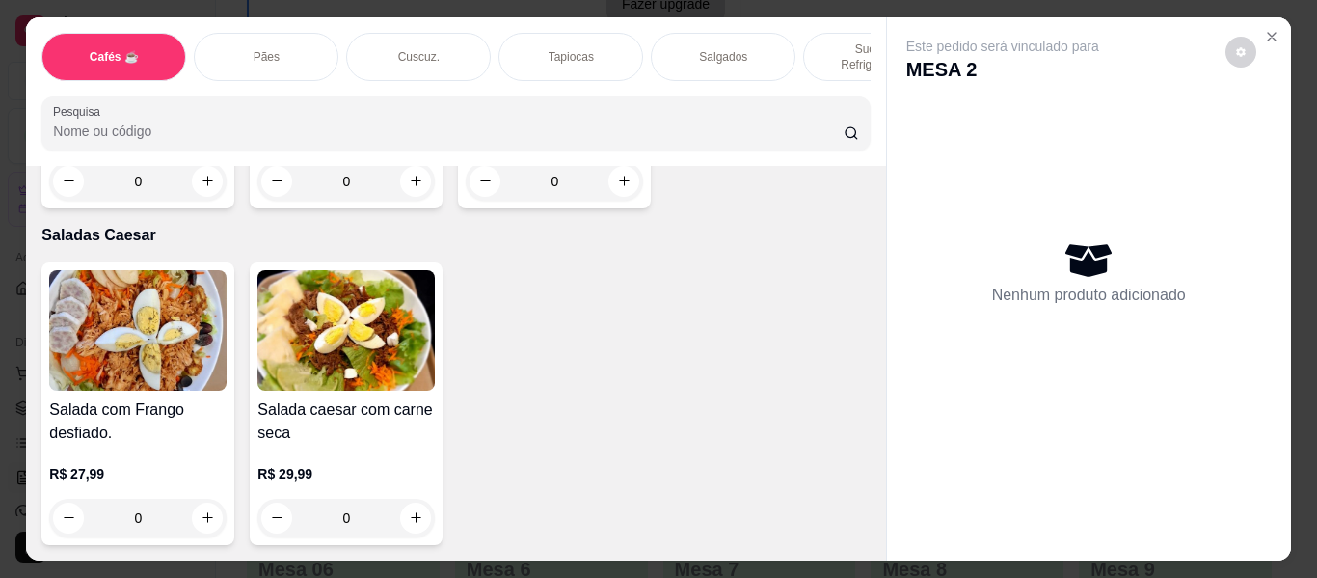
scroll to position [10981, 0]
type input "1"
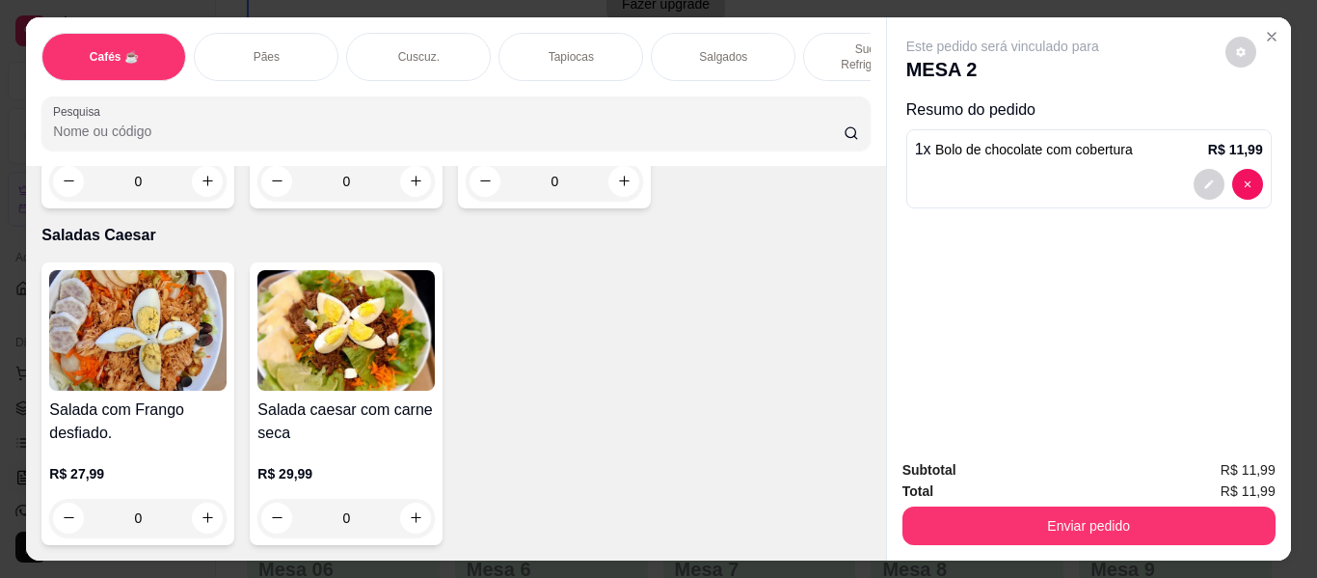
scroll to position [0, 0]
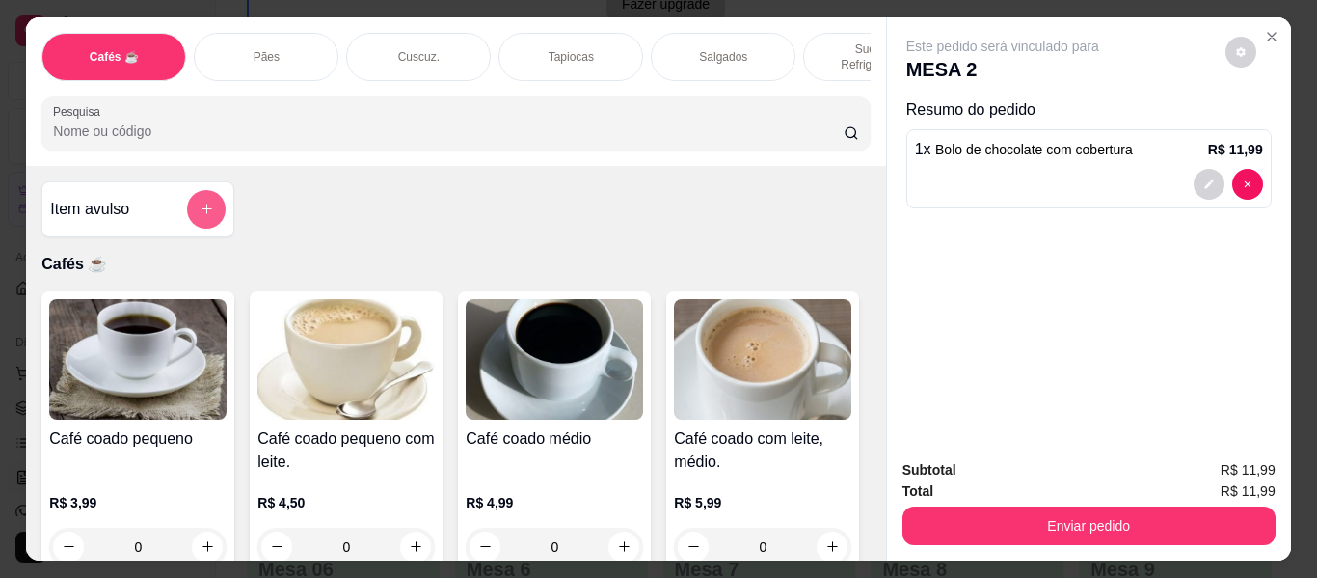
click at [200, 202] on icon "add-separate-item" at bounding box center [207, 209] width 14 height 14
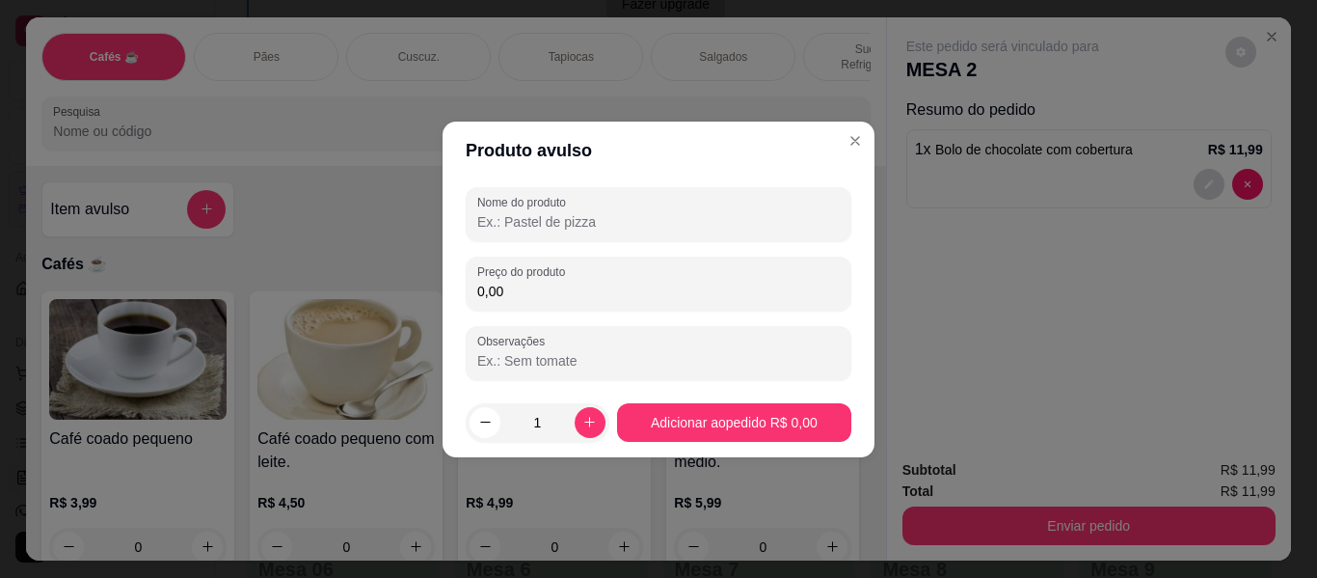
click at [500, 223] on input "Nome do produto" at bounding box center [658, 221] width 363 height 19
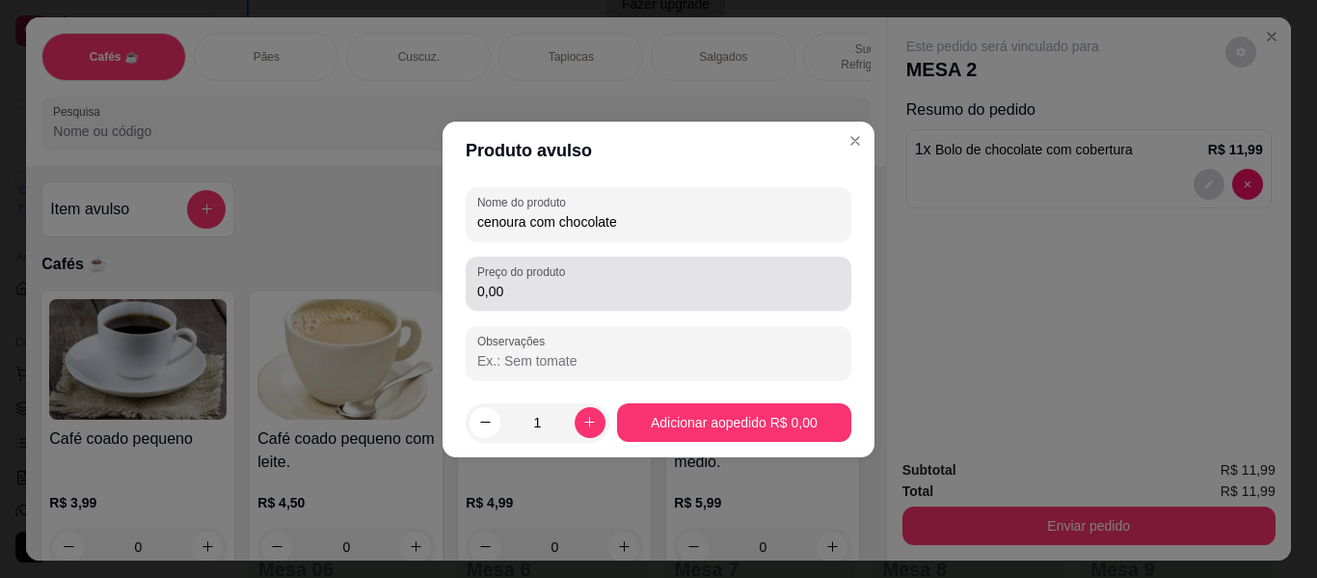
type input "cenoura com chocolate"
click at [533, 294] on input "0,00" at bounding box center [658, 291] width 363 height 19
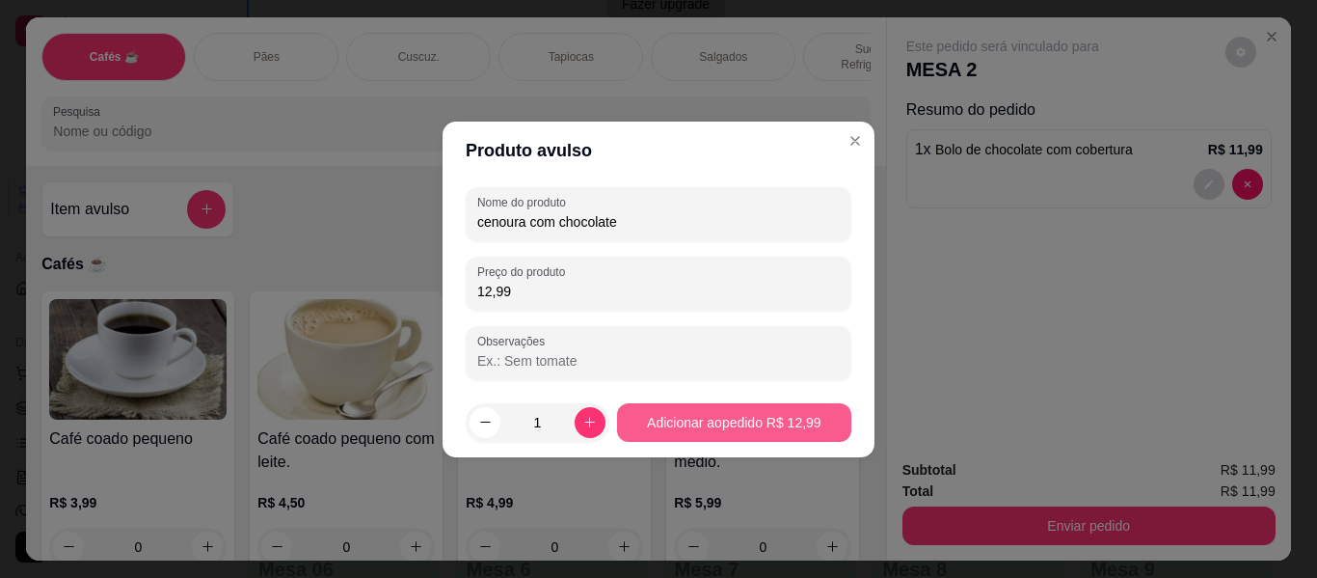
type input "12,99"
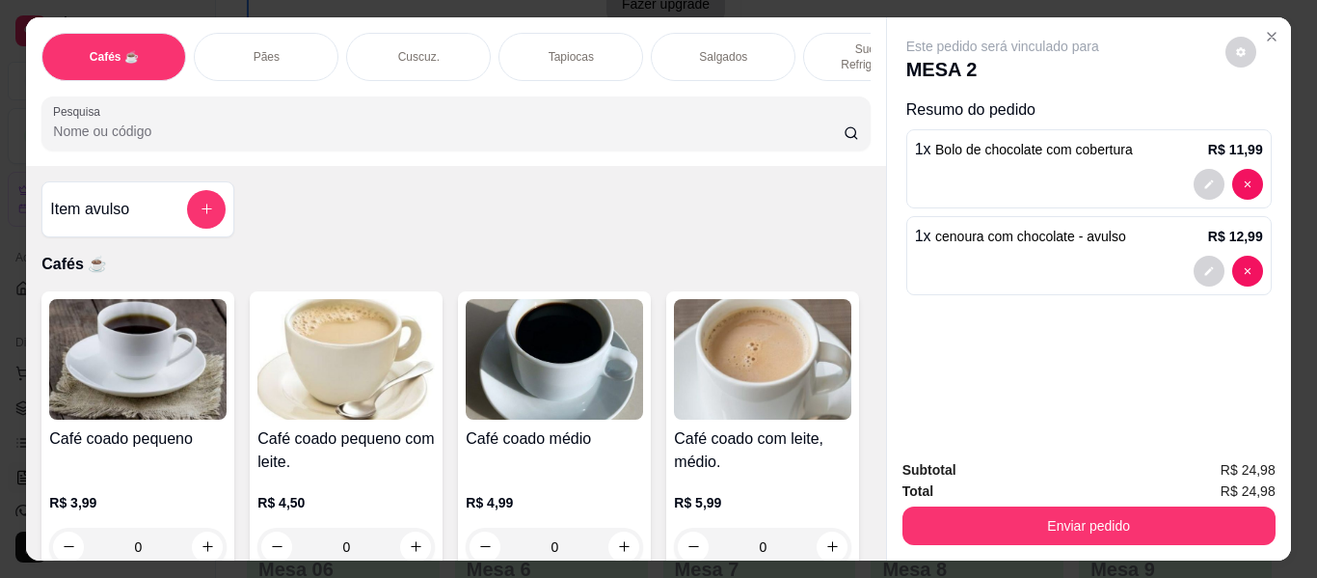
click at [548, 33] on div "Tapiocas" at bounding box center [571, 57] width 145 height 48
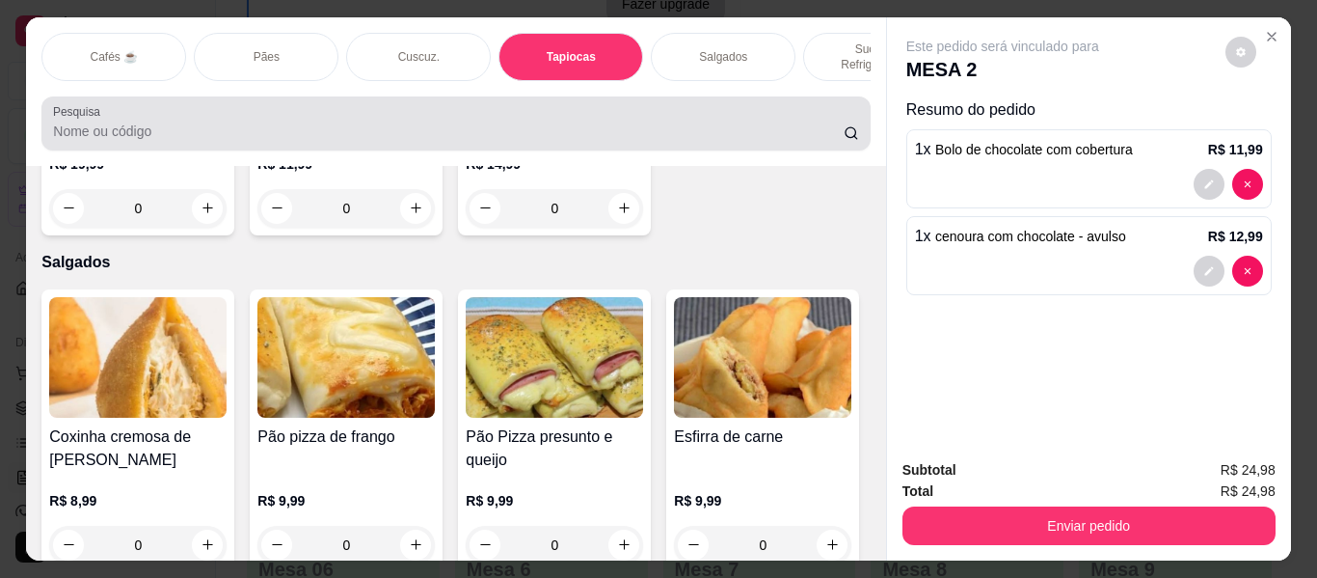
scroll to position [52, 0]
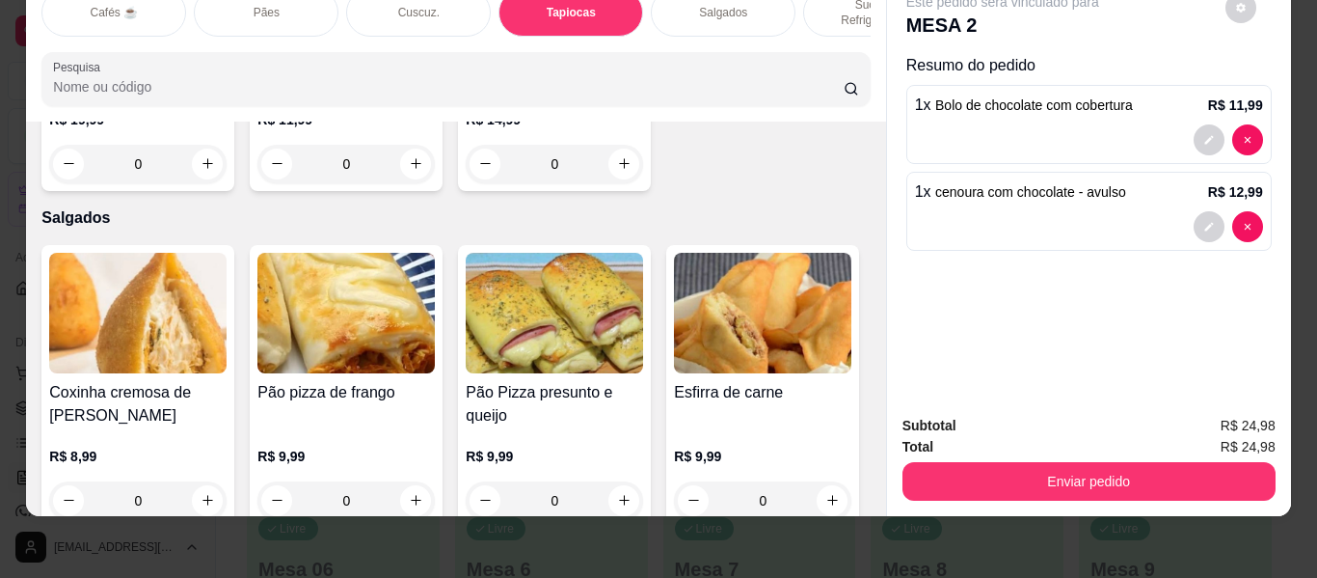
type input "1"
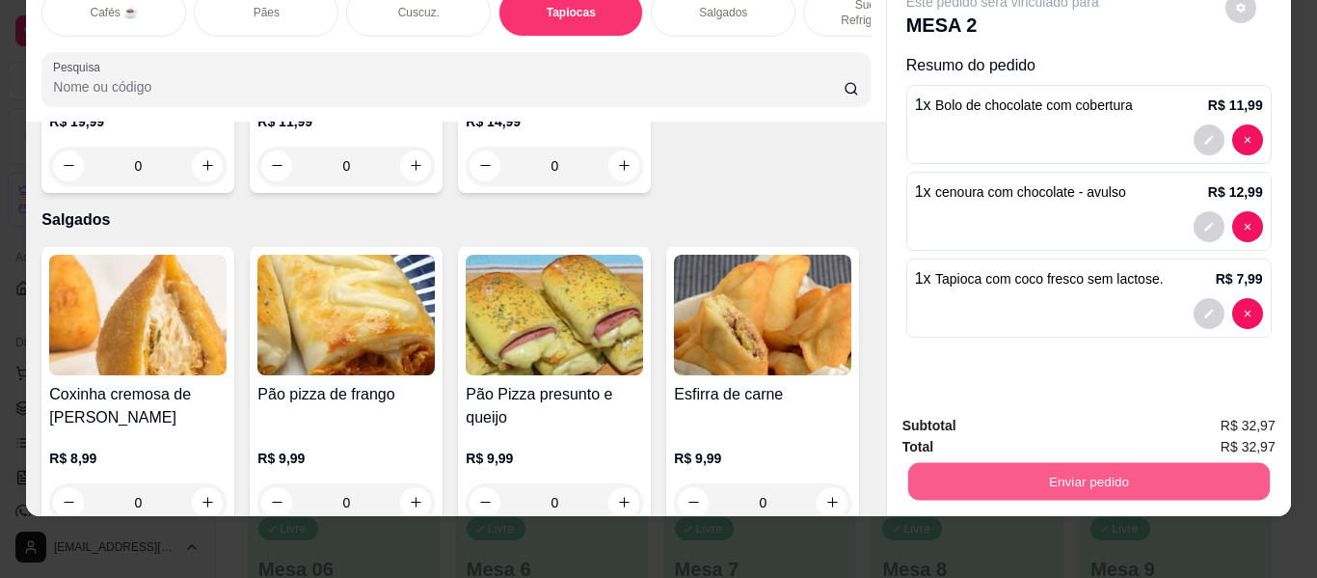
click at [958, 463] on button "Enviar pedido" at bounding box center [1088, 482] width 362 height 38
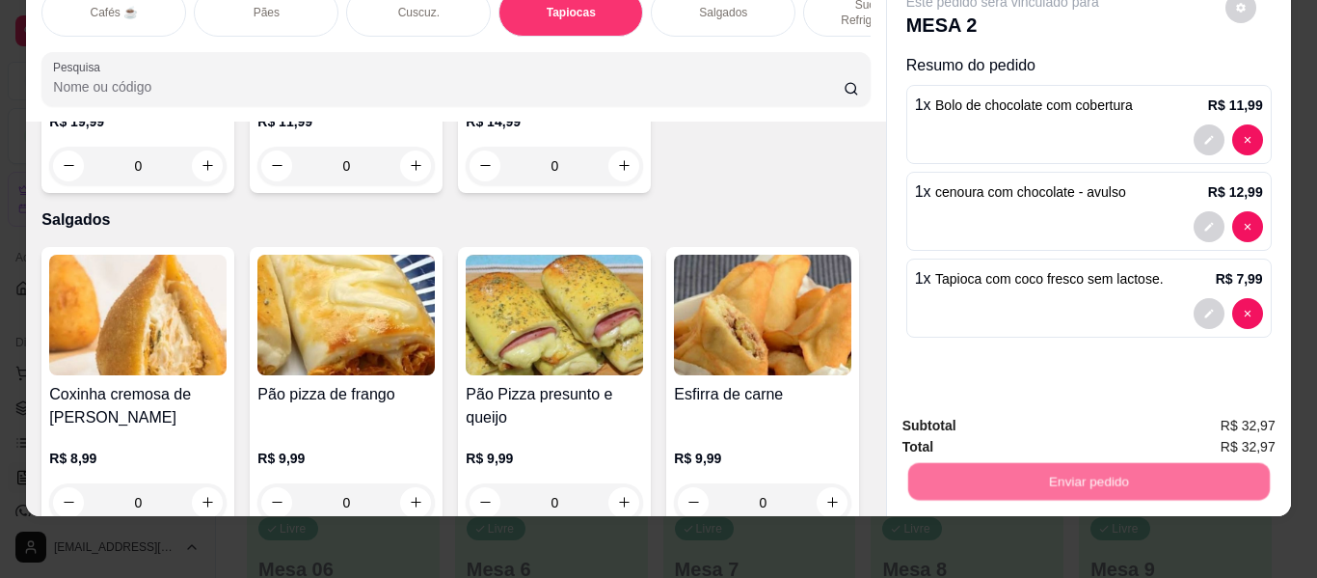
click at [976, 428] on button "Não registrar e enviar pedido" at bounding box center [1025, 418] width 195 height 36
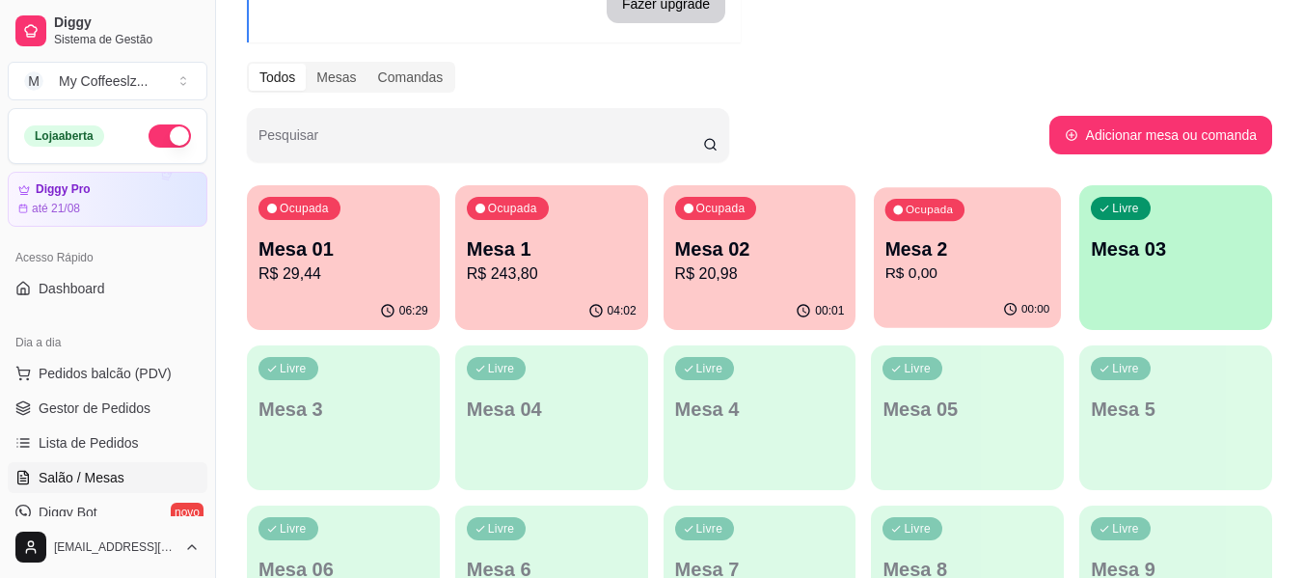
click at [960, 287] on div "Ocupada Mesa 2 R$ 0,00" at bounding box center [967, 239] width 187 height 104
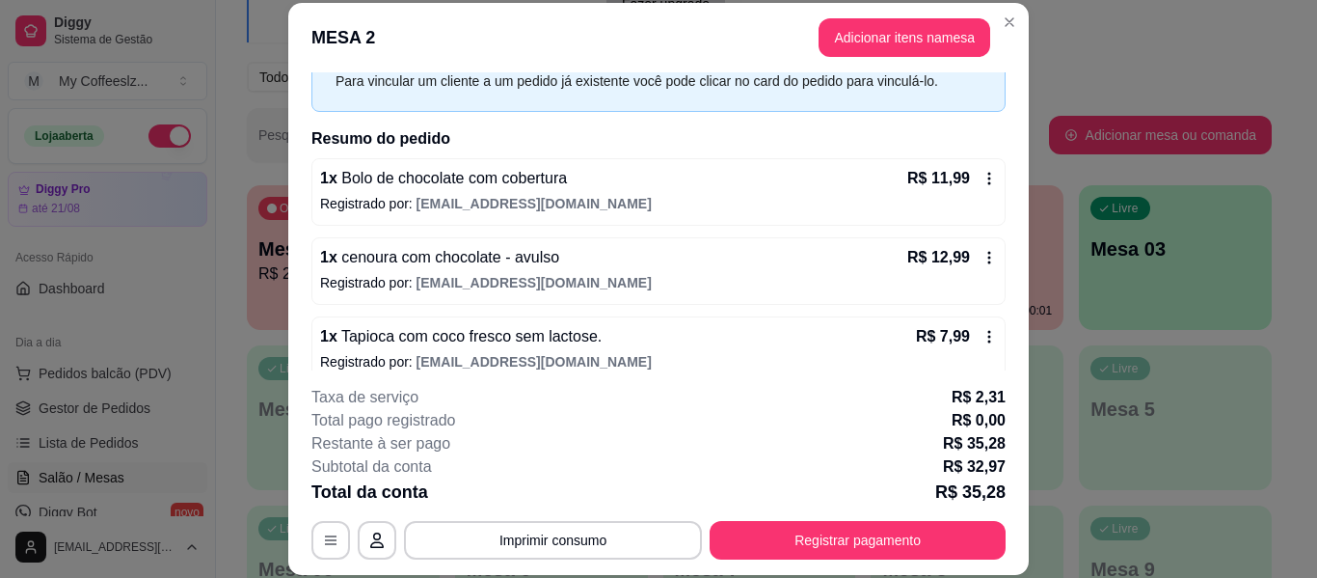
scroll to position [118, 0]
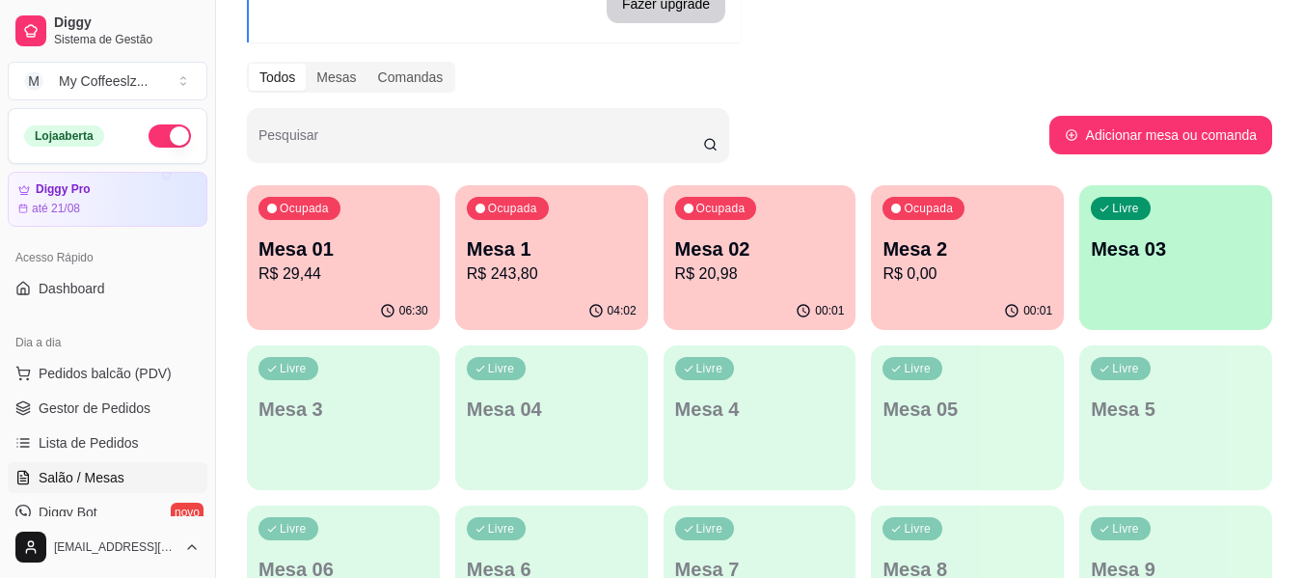
click at [669, 284] on div "Ocupada Mesa 02 R$ 20,98" at bounding box center [759, 238] width 193 height 107
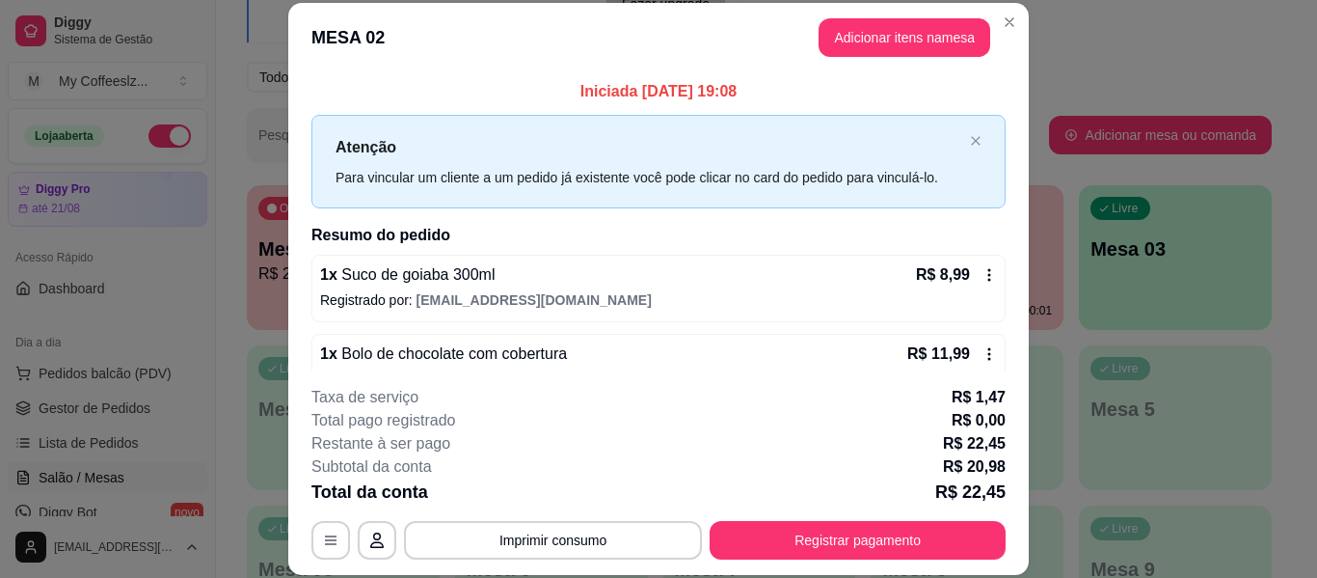
scroll to position [39, 0]
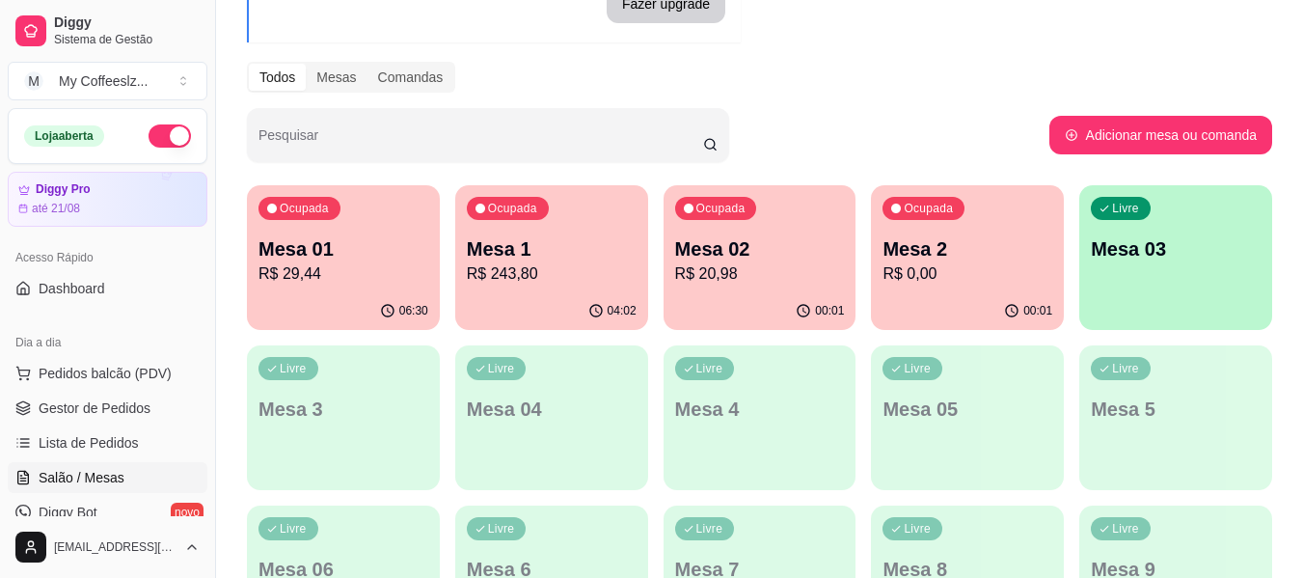
click at [1172, 273] on div "Livre Mesa 03" at bounding box center [1175, 246] width 193 height 122
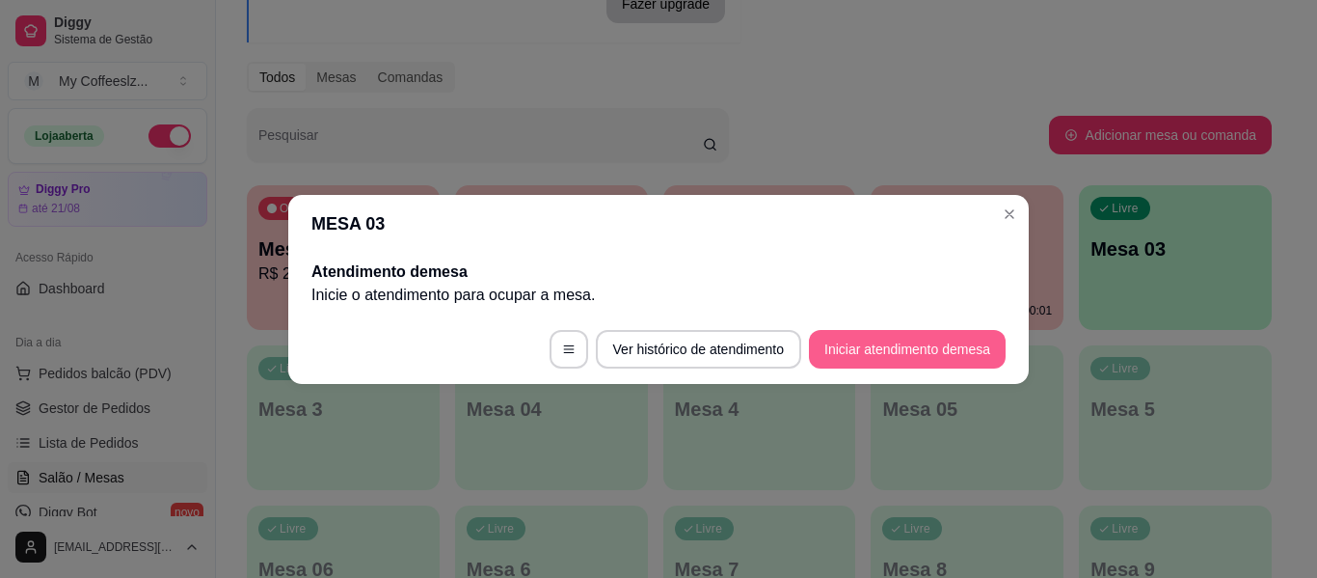
click at [863, 346] on button "Iniciar atendimento de mesa" at bounding box center [907, 349] width 197 height 39
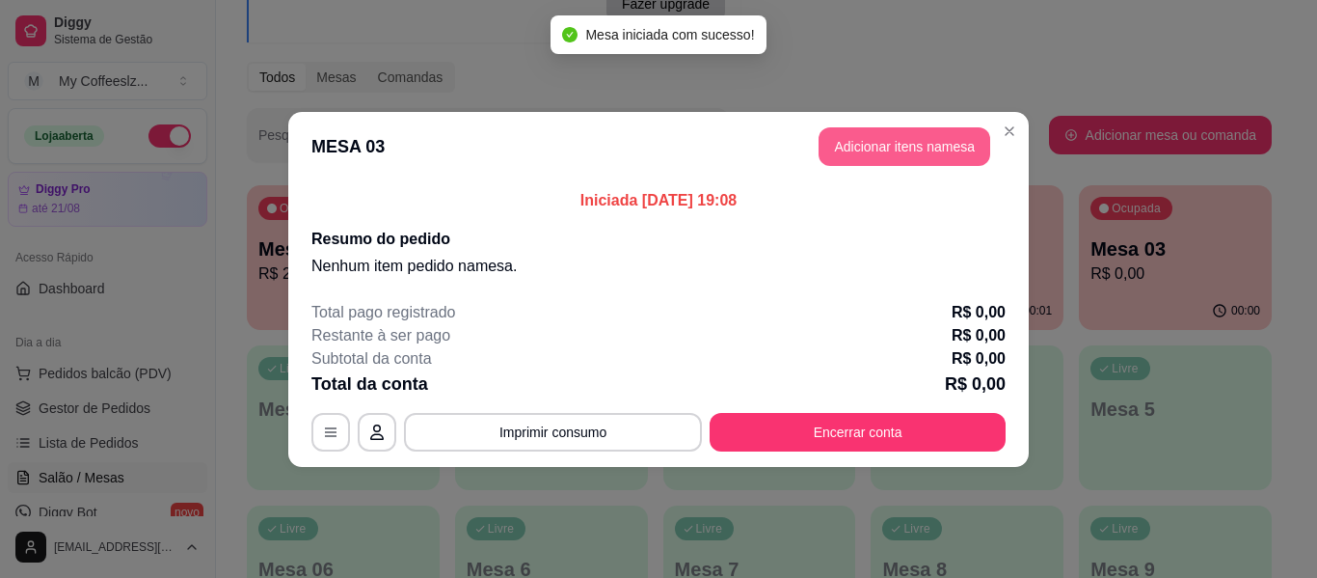
click at [900, 141] on button "Adicionar itens na mesa" at bounding box center [905, 146] width 172 height 39
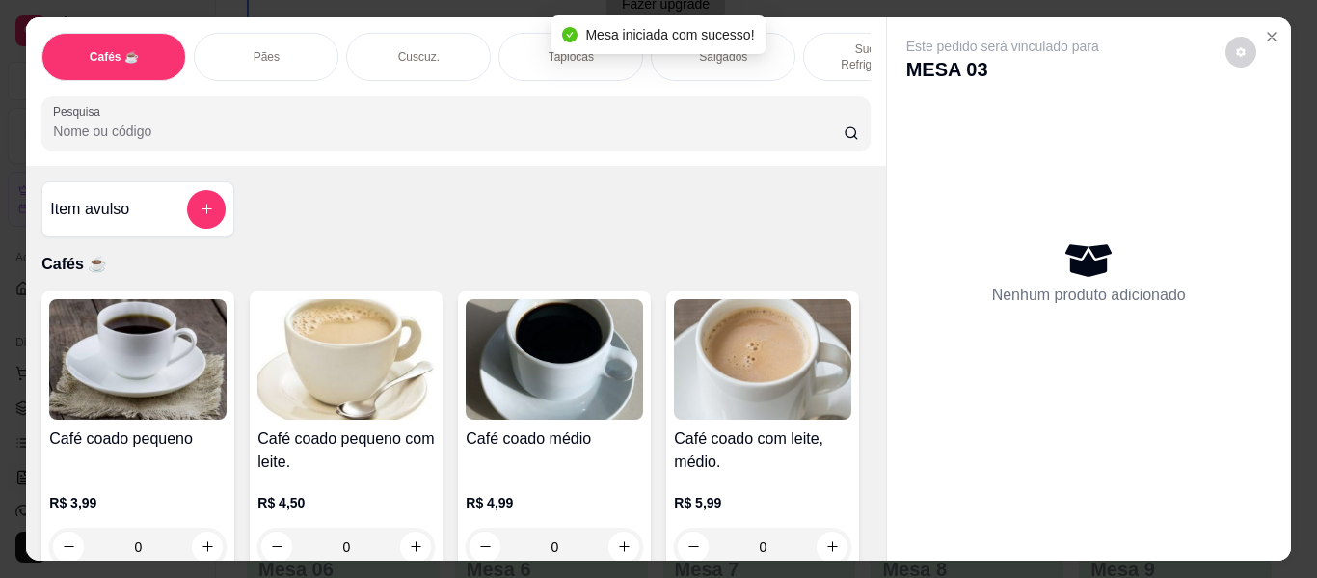
click at [829, 41] on p "Sucos e Refrigerantes" at bounding box center [876, 56] width 112 height 31
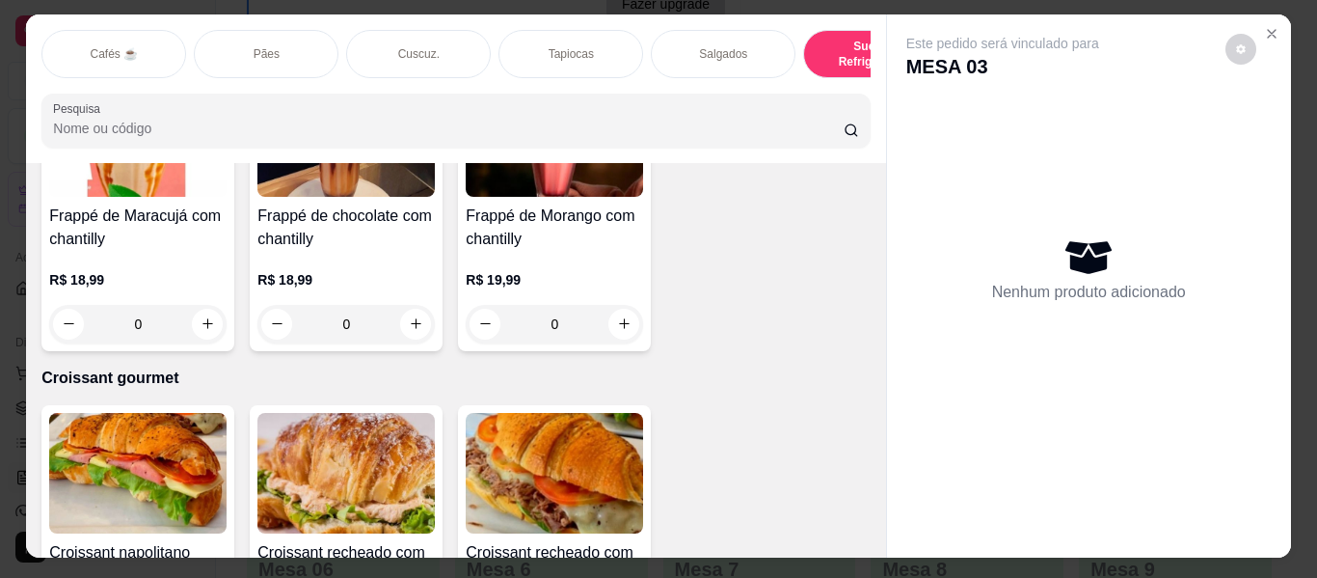
scroll to position [0, 0]
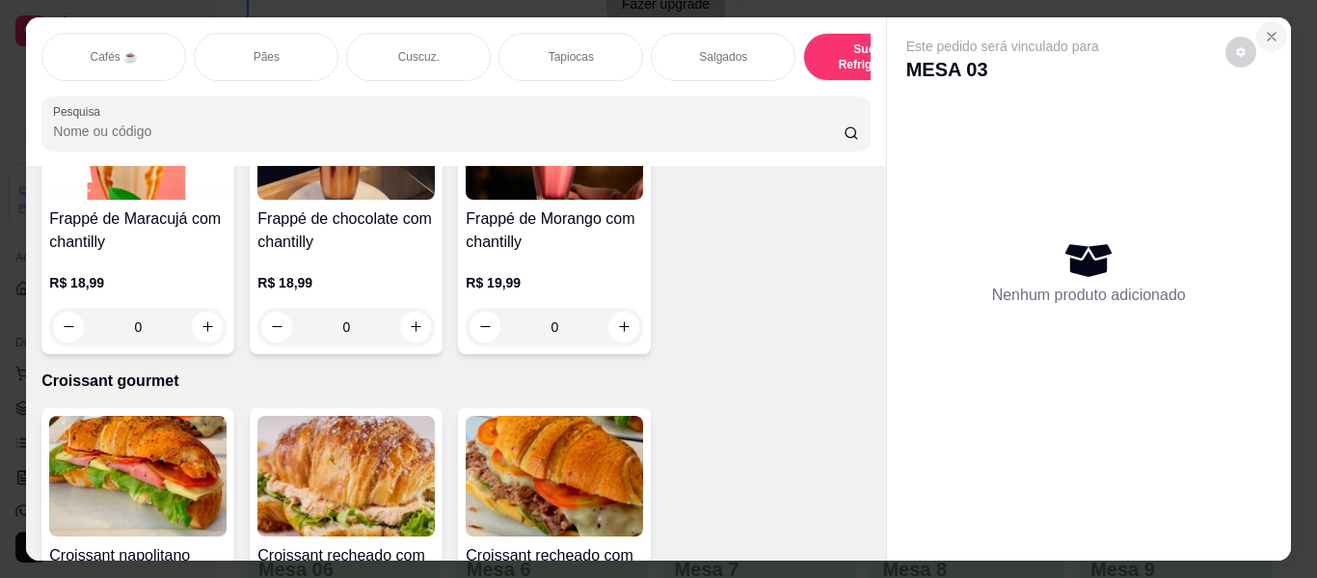
click at [1264, 29] on icon "Close" at bounding box center [1271, 36] width 15 height 15
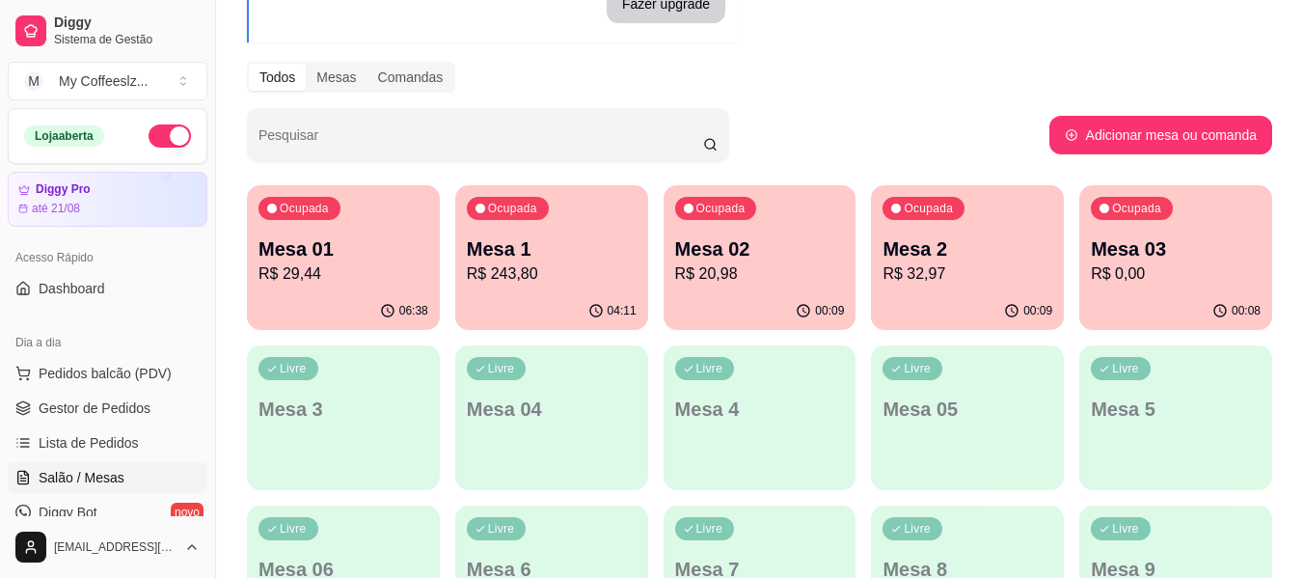
click at [938, 239] on p "Mesa 2" at bounding box center [967, 248] width 170 height 27
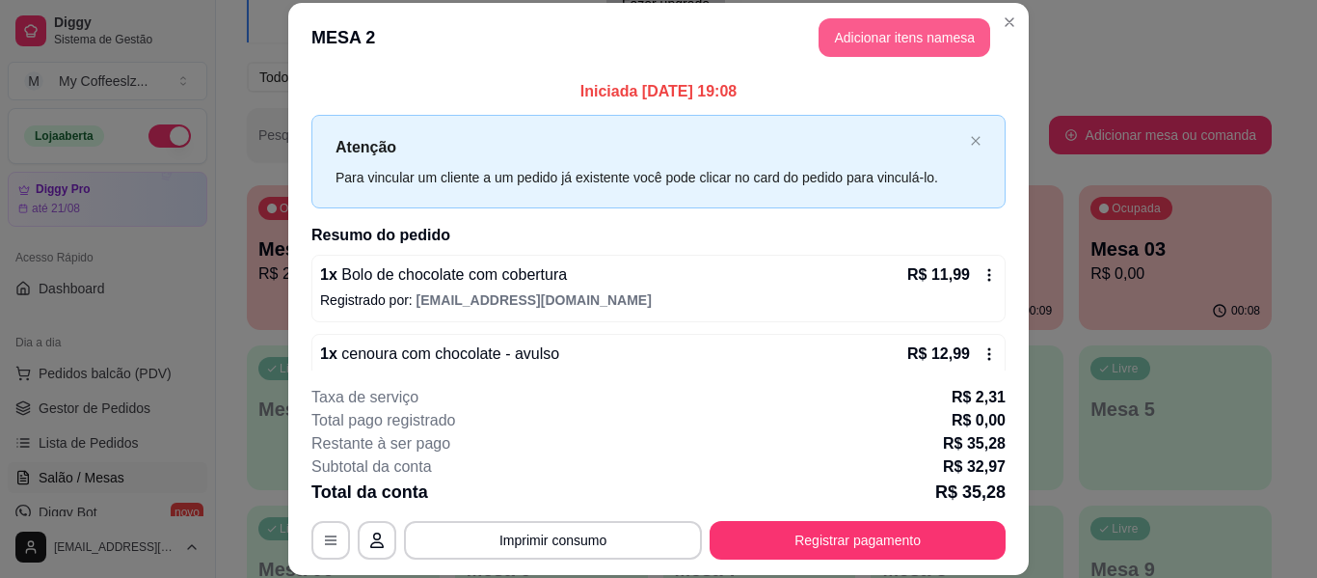
click at [853, 31] on button "Adicionar itens na mesa" at bounding box center [905, 37] width 172 height 39
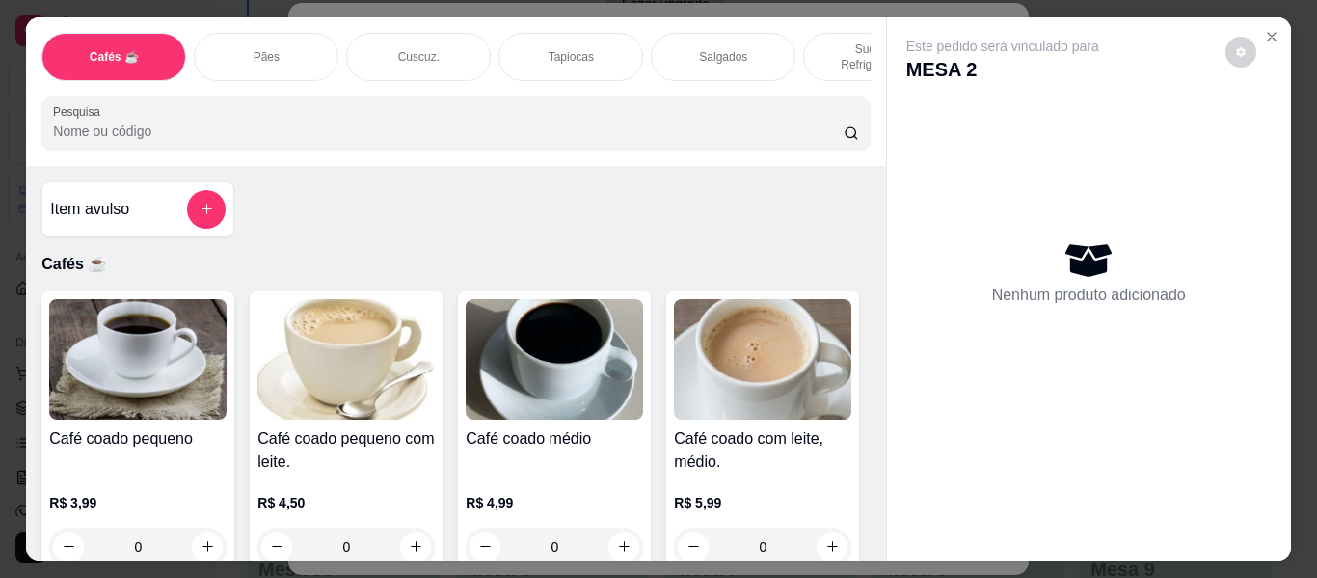
drag, startPoint x: 813, startPoint y: 31, endPoint x: 785, endPoint y: 60, distance: 40.2
click at [813, 33] on div "Sucos e Refrigerantes" at bounding box center [875, 57] width 145 height 48
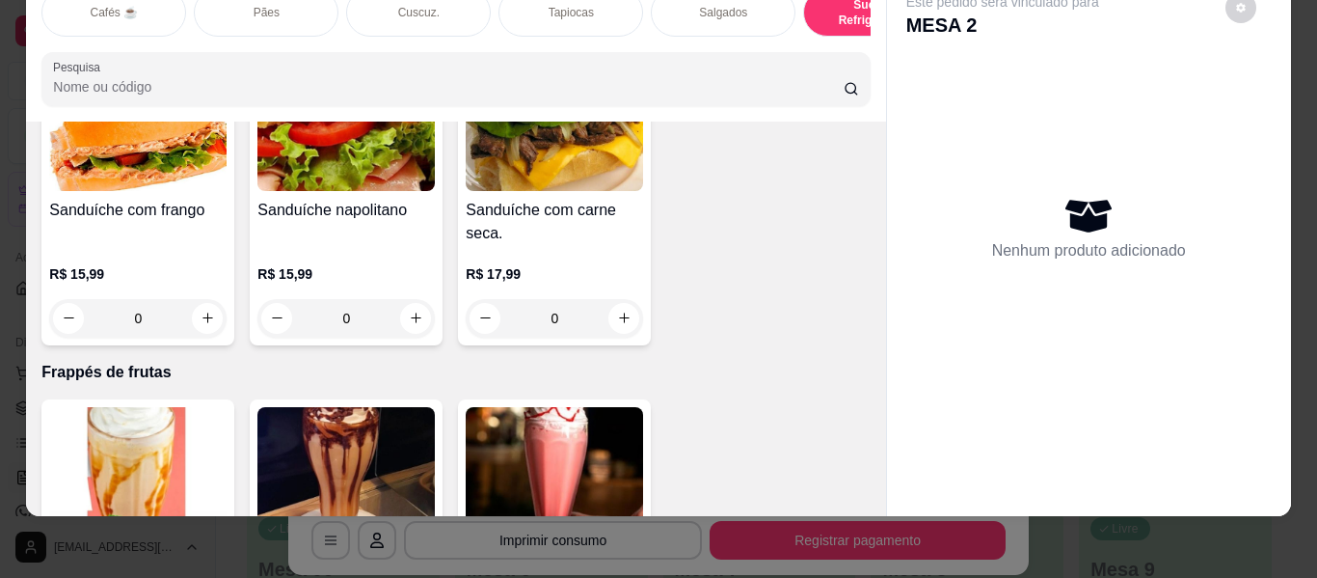
scroll to position [9839, 0]
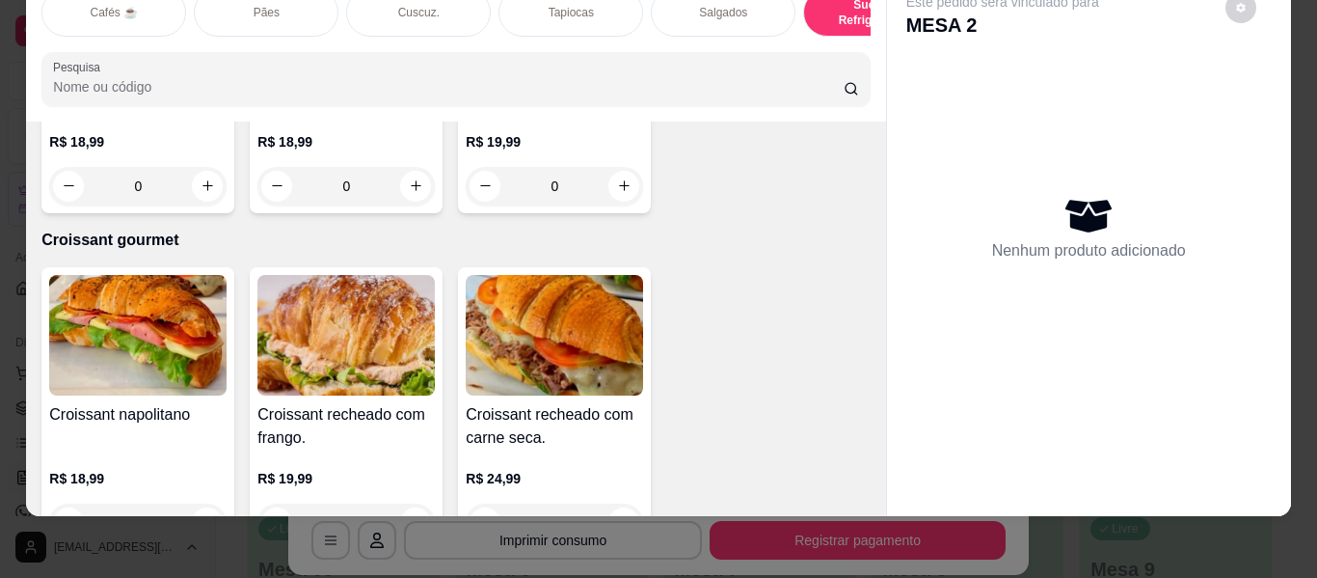
type input "1"
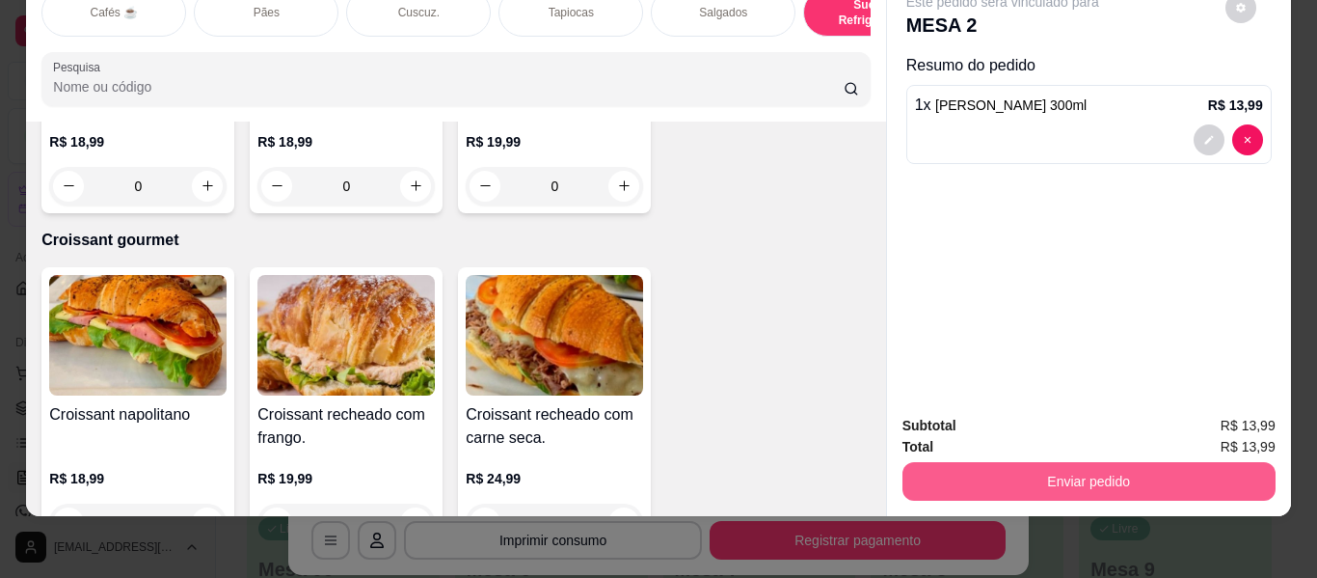
click at [942, 463] on button "Enviar pedido" at bounding box center [1089, 481] width 373 height 39
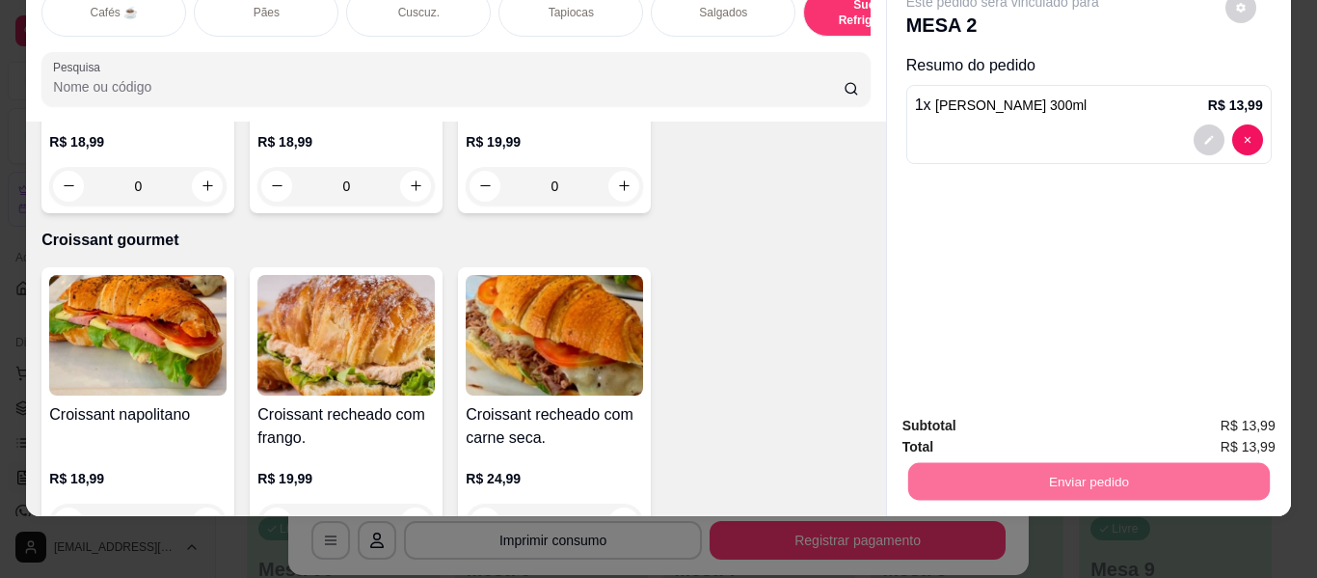
click at [950, 418] on button "Não registrar e enviar pedido" at bounding box center [1025, 418] width 201 height 37
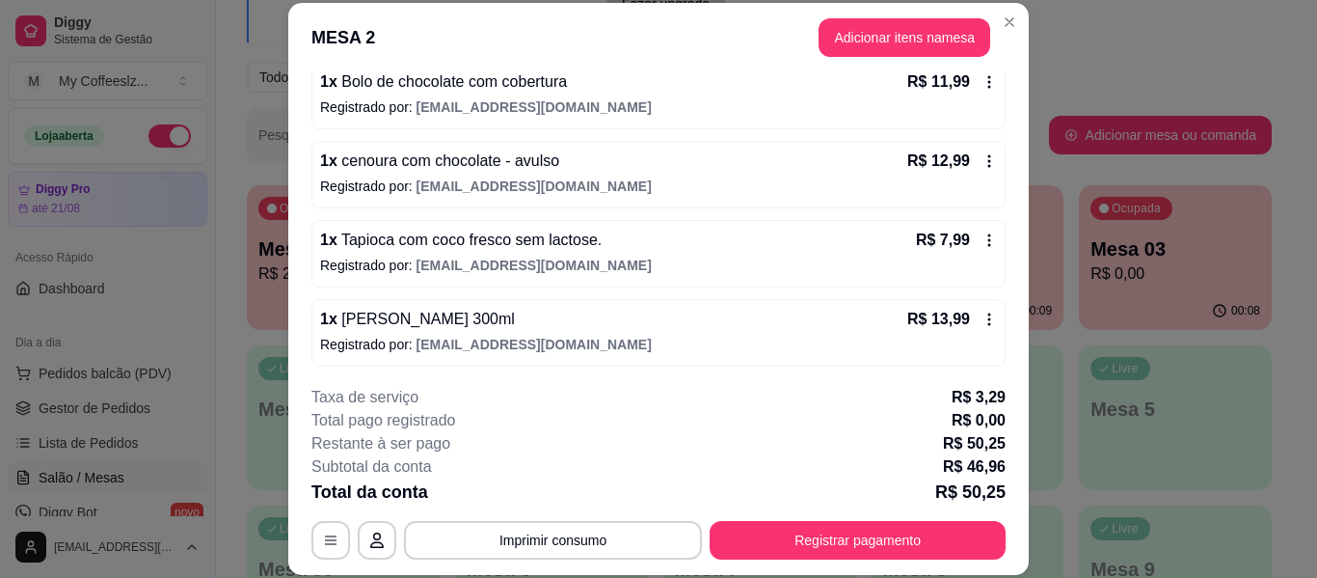
scroll to position [197, 0]
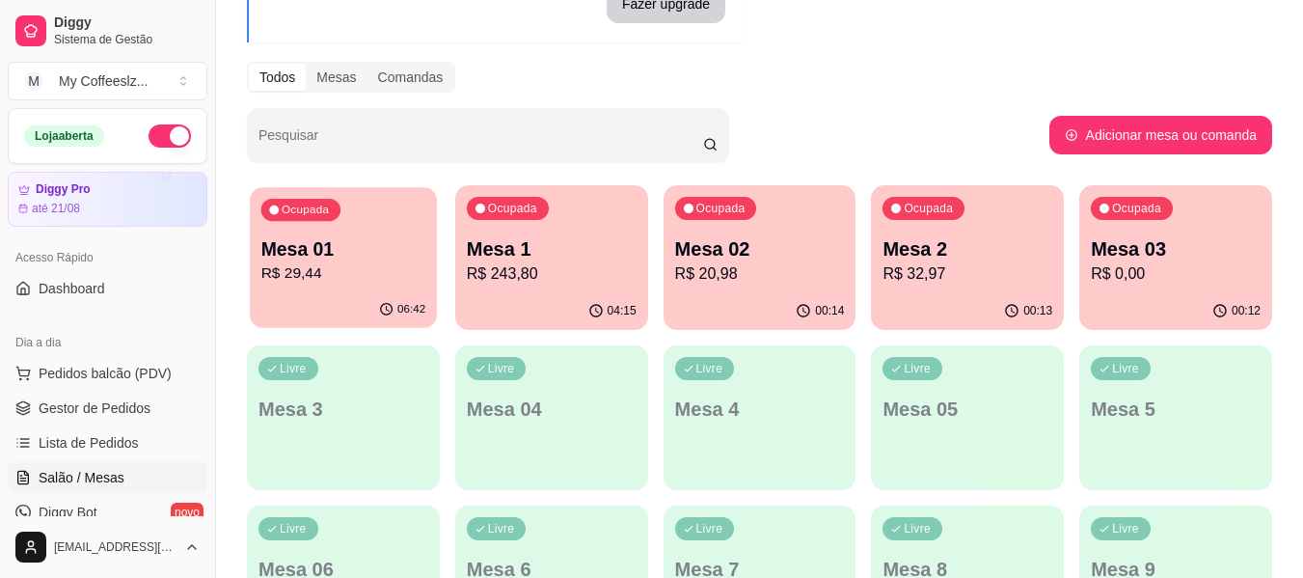
click at [339, 263] on p "R$ 29,44" at bounding box center [343, 273] width 165 height 22
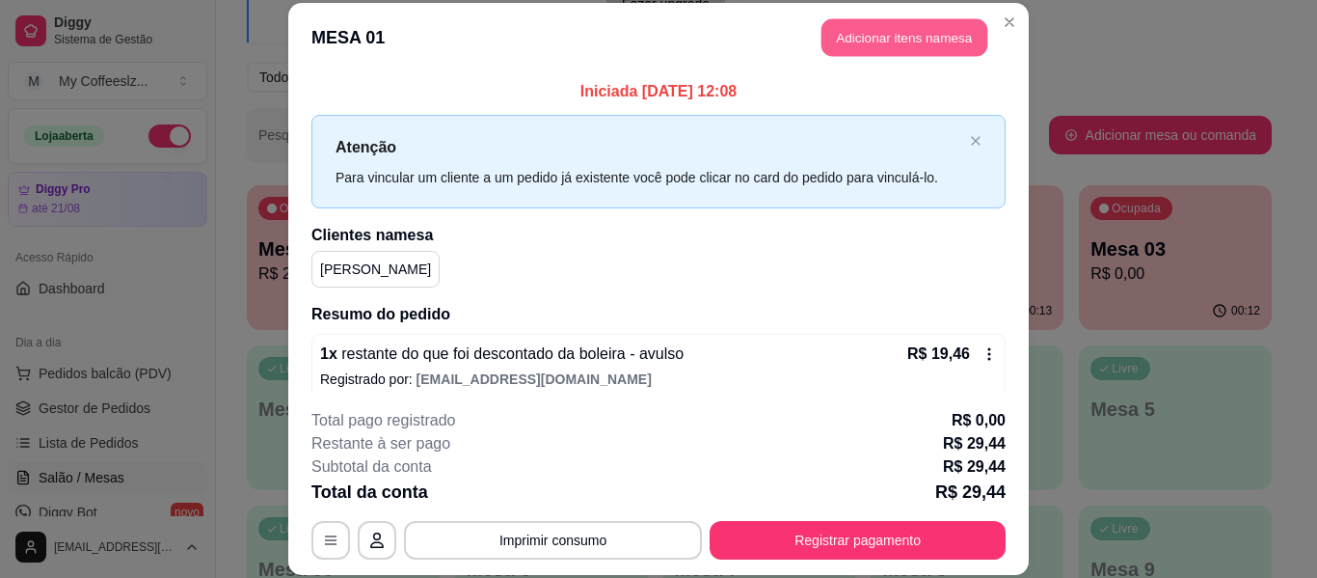
click at [869, 39] on button "Adicionar itens na mesa" at bounding box center [905, 38] width 166 height 38
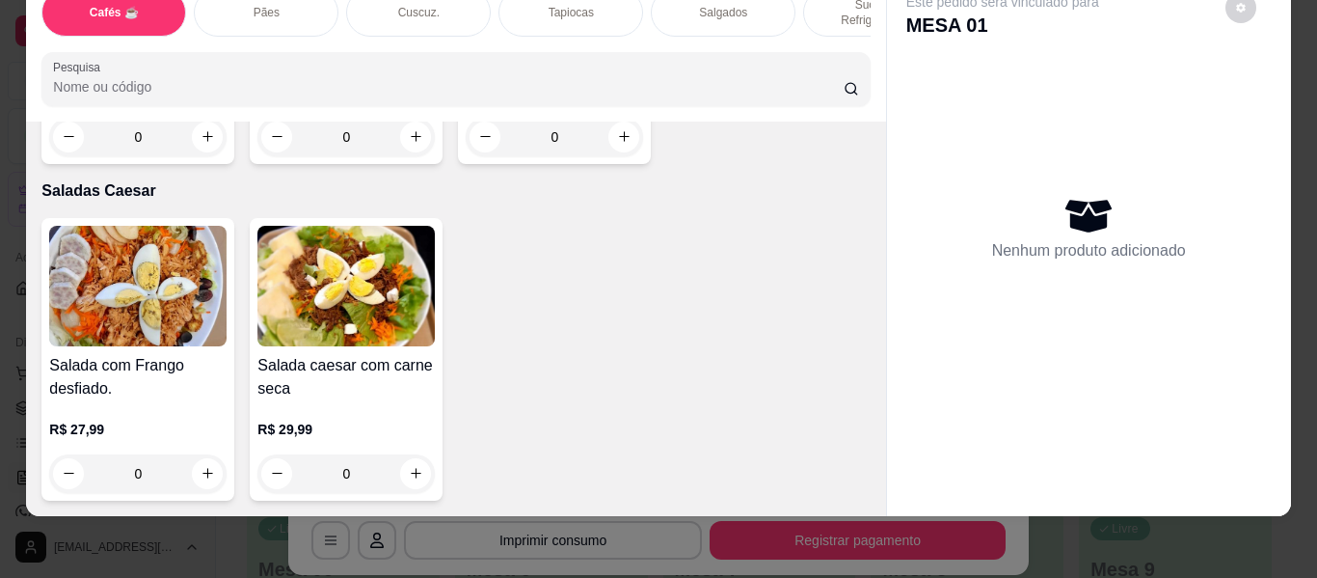
scroll to position [12922, 0]
click at [409, 144] on icon "increase-product-quantity" at bounding box center [416, 136] width 14 height 14
type input "1"
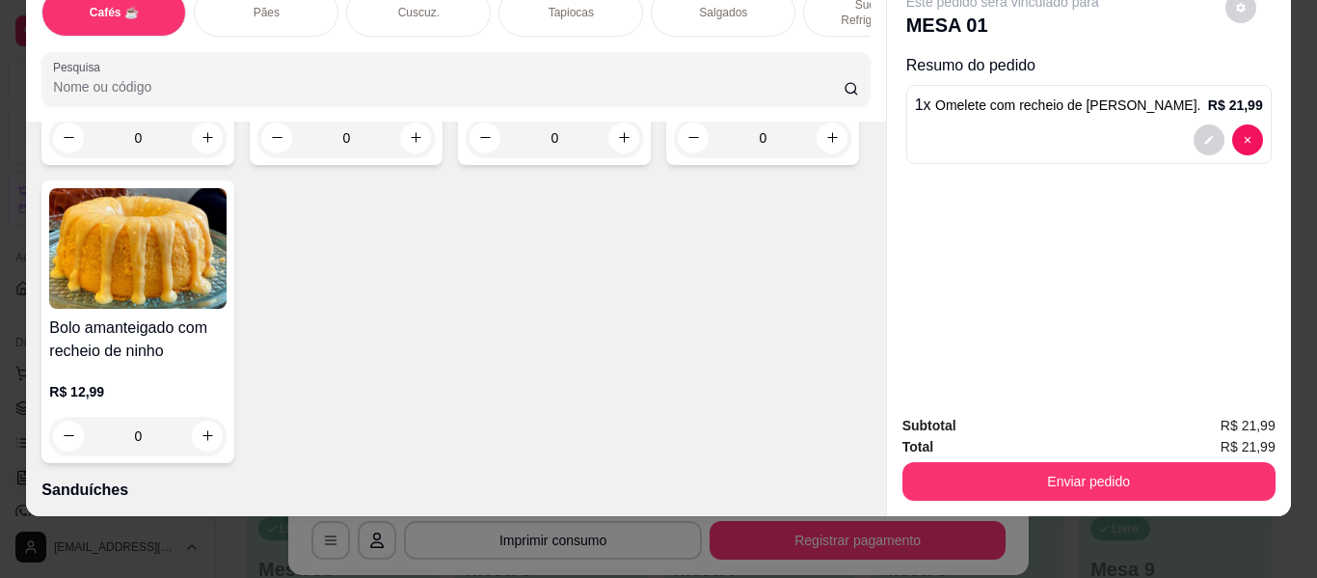
scroll to position [8861, 0]
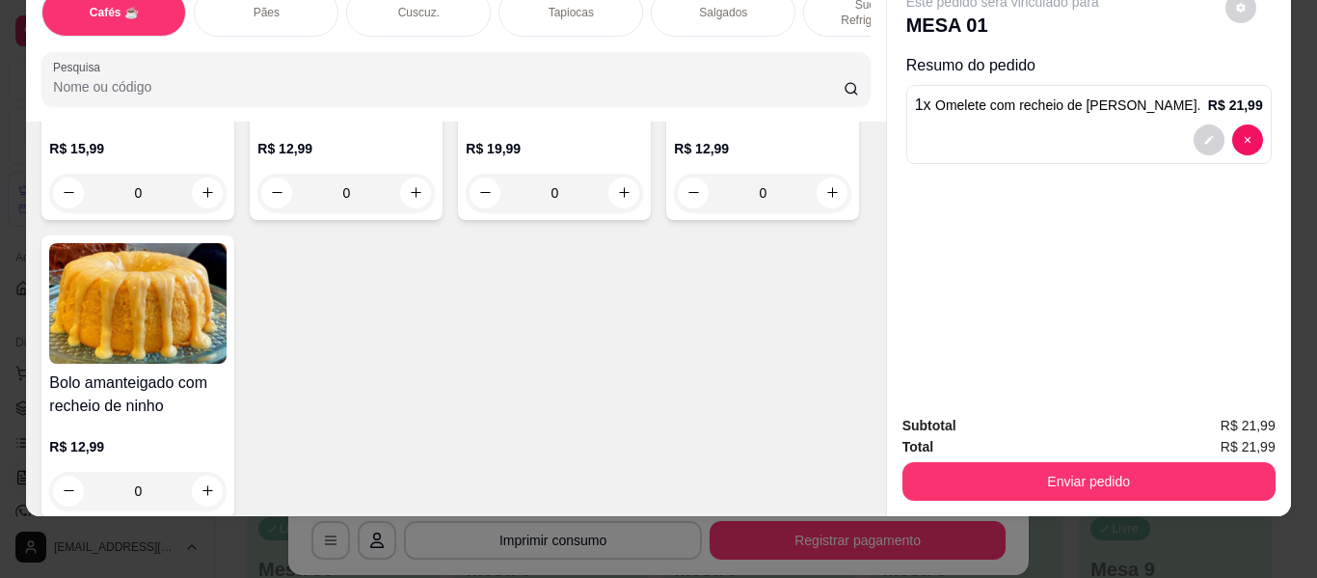
type input "1"
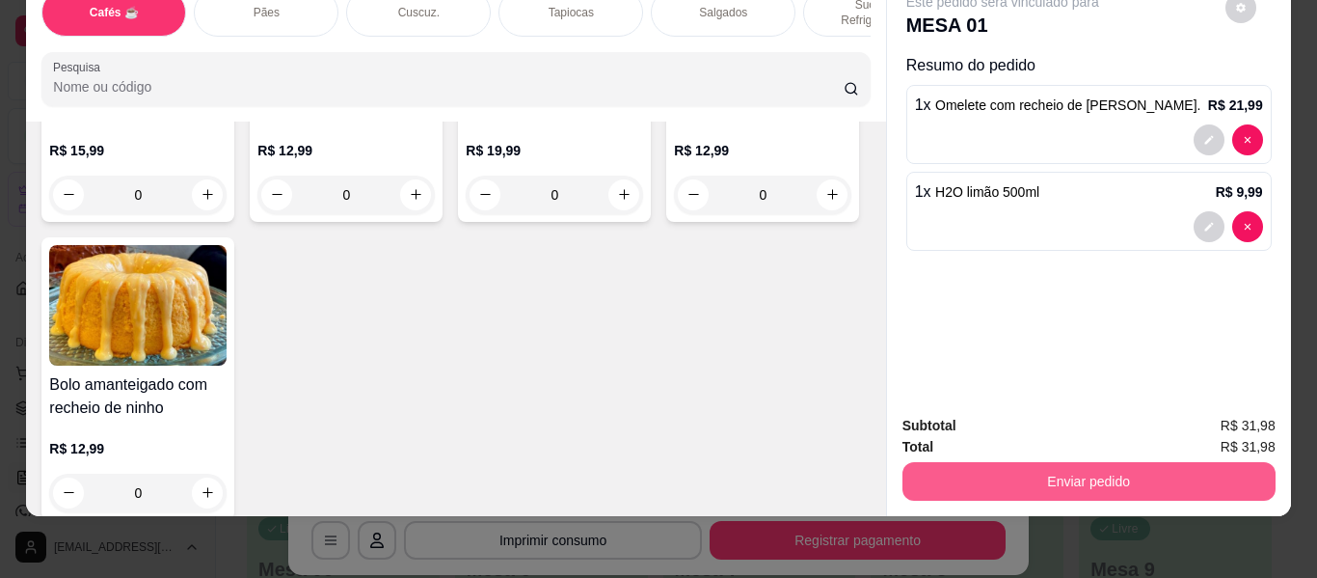
click at [932, 467] on button "Enviar pedido" at bounding box center [1089, 481] width 373 height 39
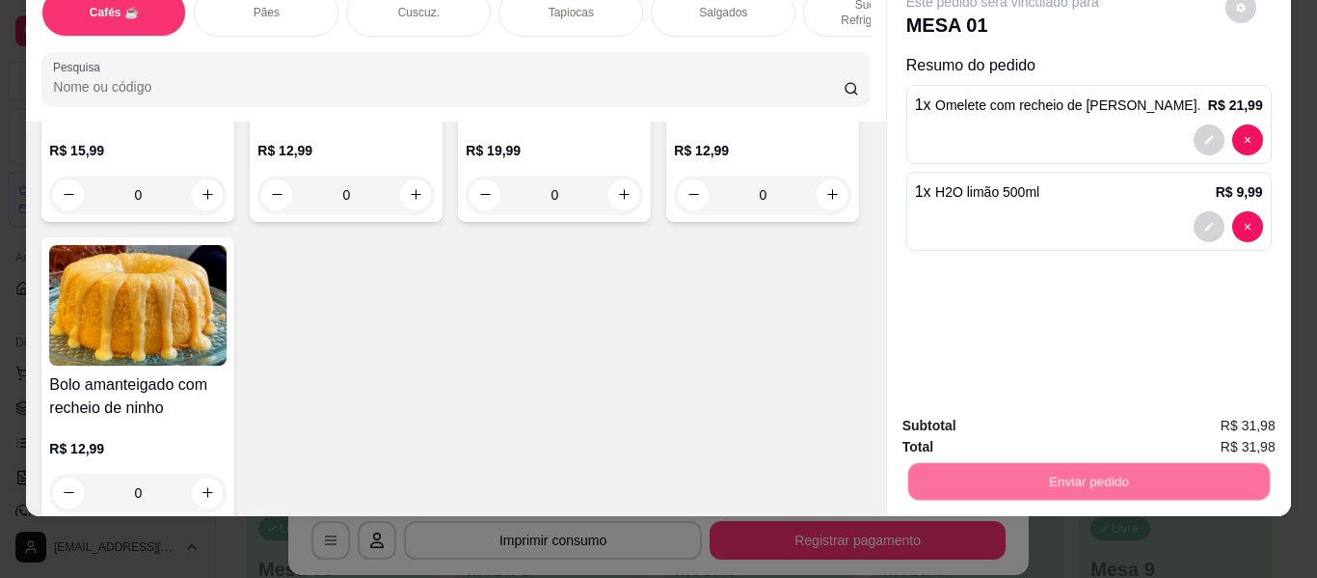
click at [961, 419] on button "Não registrar e enviar pedido" at bounding box center [1025, 418] width 201 height 37
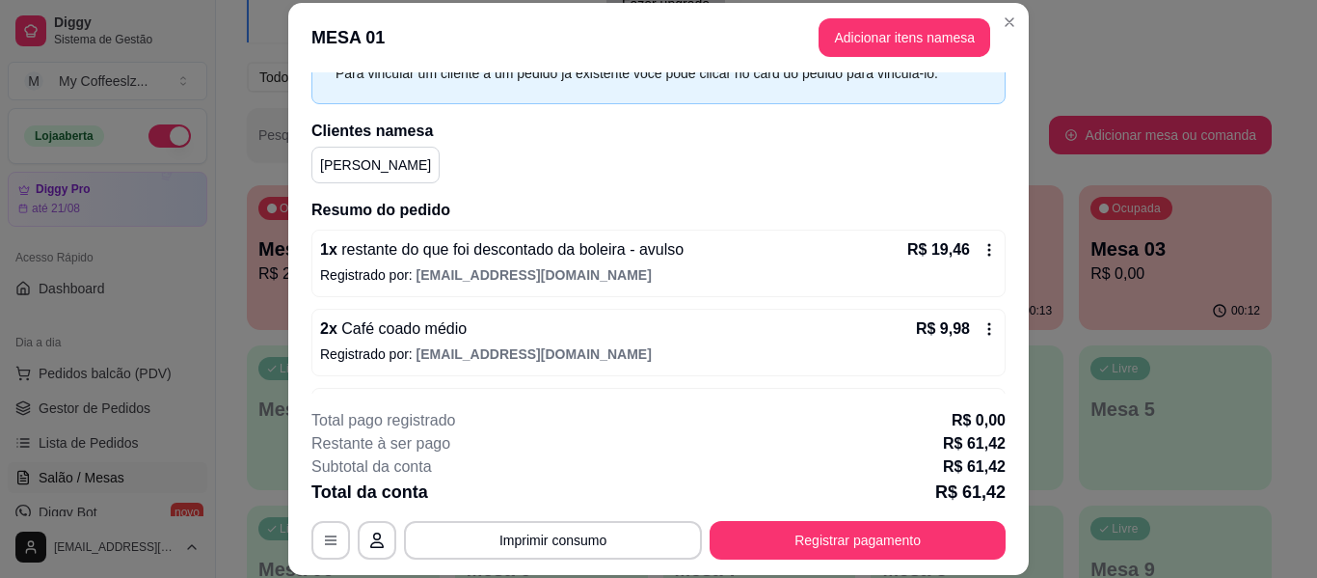
scroll to position [253, 0]
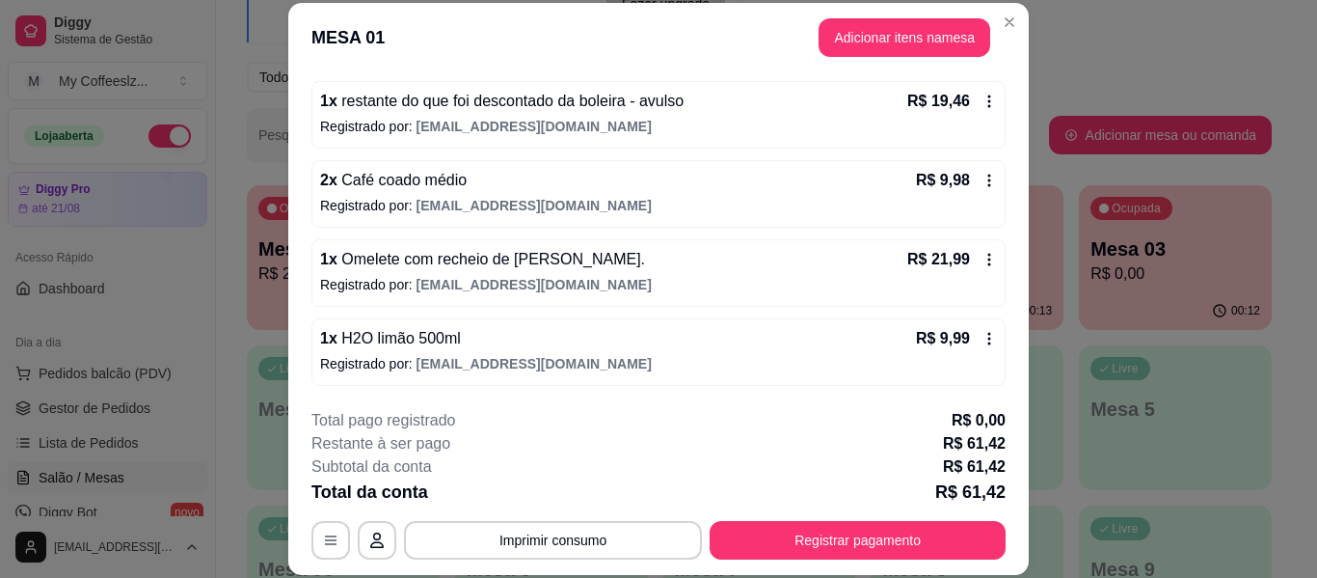
click at [982, 335] on icon at bounding box center [989, 338] width 15 height 15
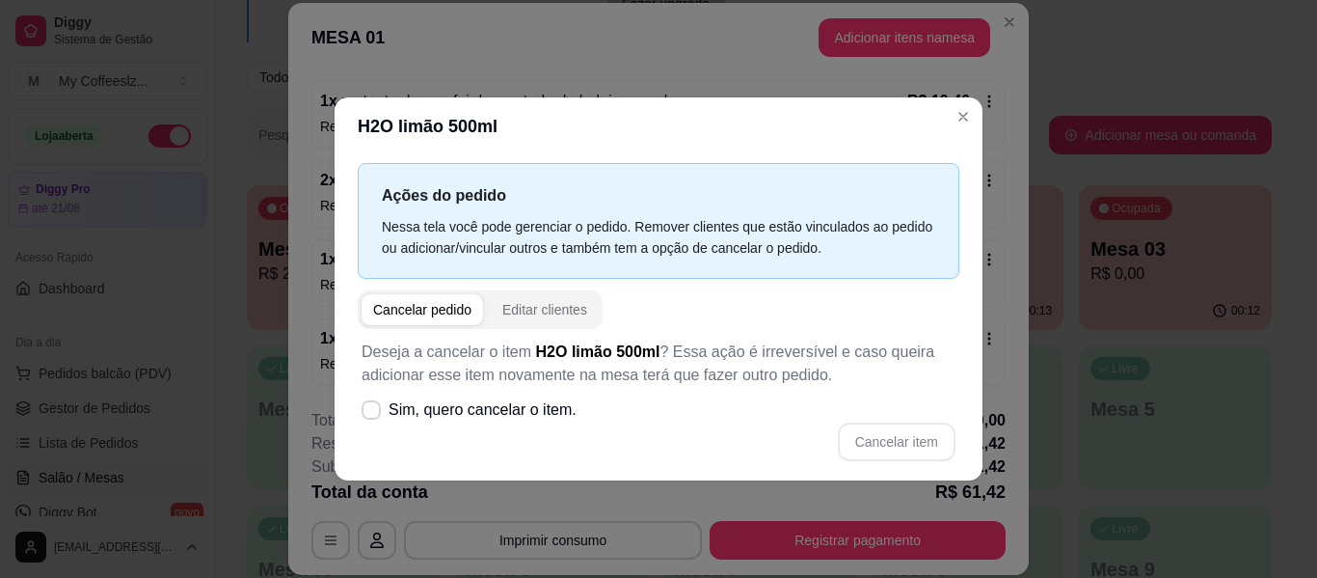
click at [435, 304] on div "Cancelar pedido" at bounding box center [422, 309] width 98 height 19
click at [370, 409] on icon at bounding box center [371, 410] width 15 height 12
click at [370, 413] on input "Sim, quero cancelar o item." at bounding box center [367, 419] width 13 height 13
checkbox input "true"
click at [875, 452] on button "Cancelar item" at bounding box center [897, 441] width 118 height 39
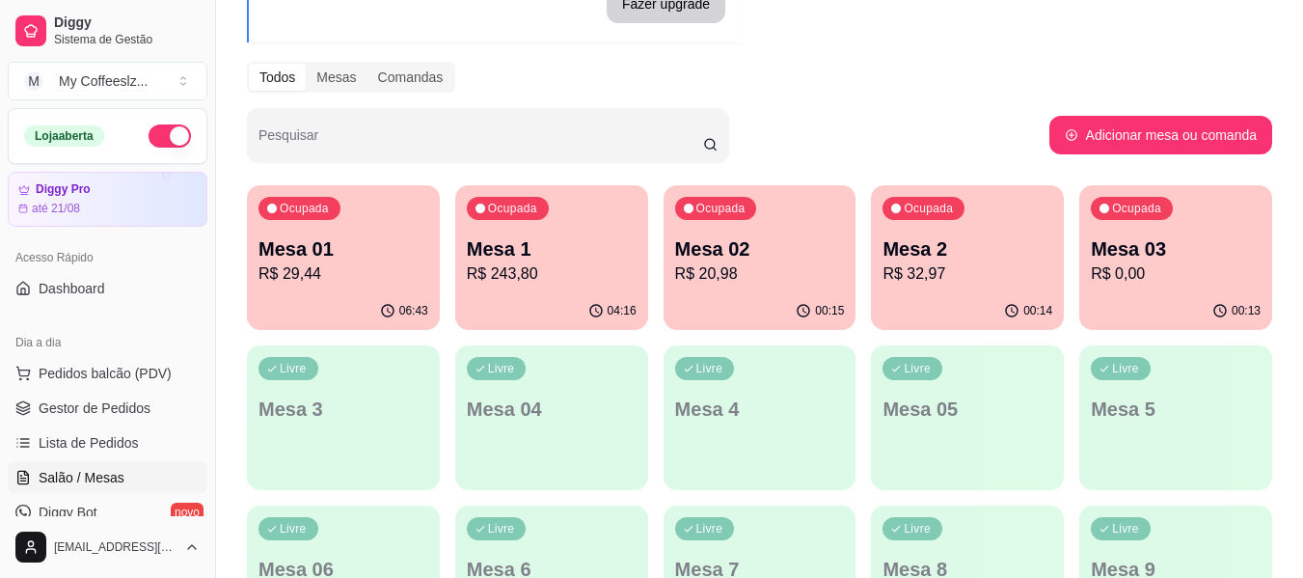
click at [802, 246] on p "Mesa 02" at bounding box center [760, 248] width 170 height 27
click at [923, 261] on div "Mesa 2 R$ 32,97" at bounding box center [967, 260] width 170 height 50
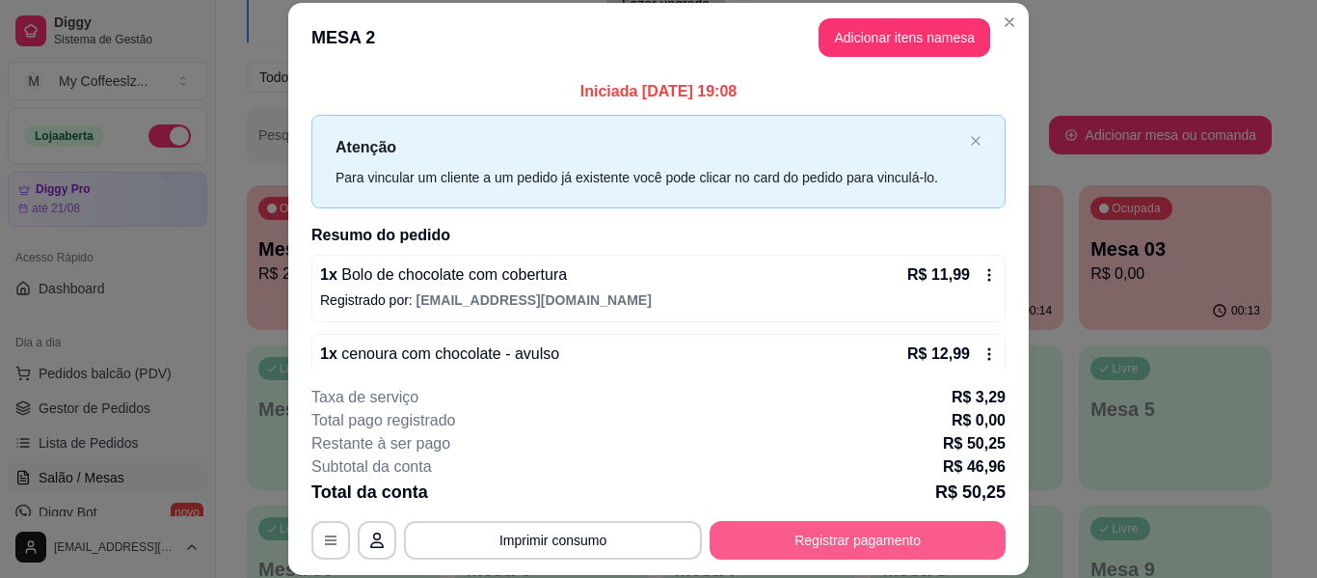
click at [823, 532] on button "Registrar pagamento" at bounding box center [858, 540] width 296 height 39
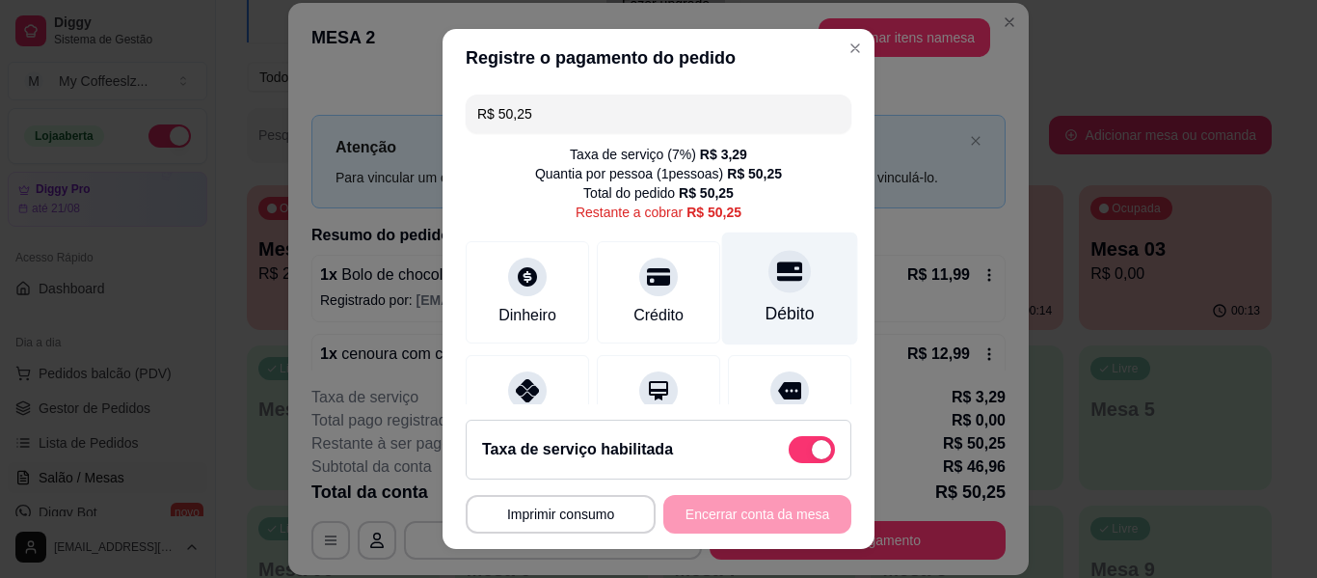
click at [777, 273] on icon at bounding box center [789, 270] width 25 height 25
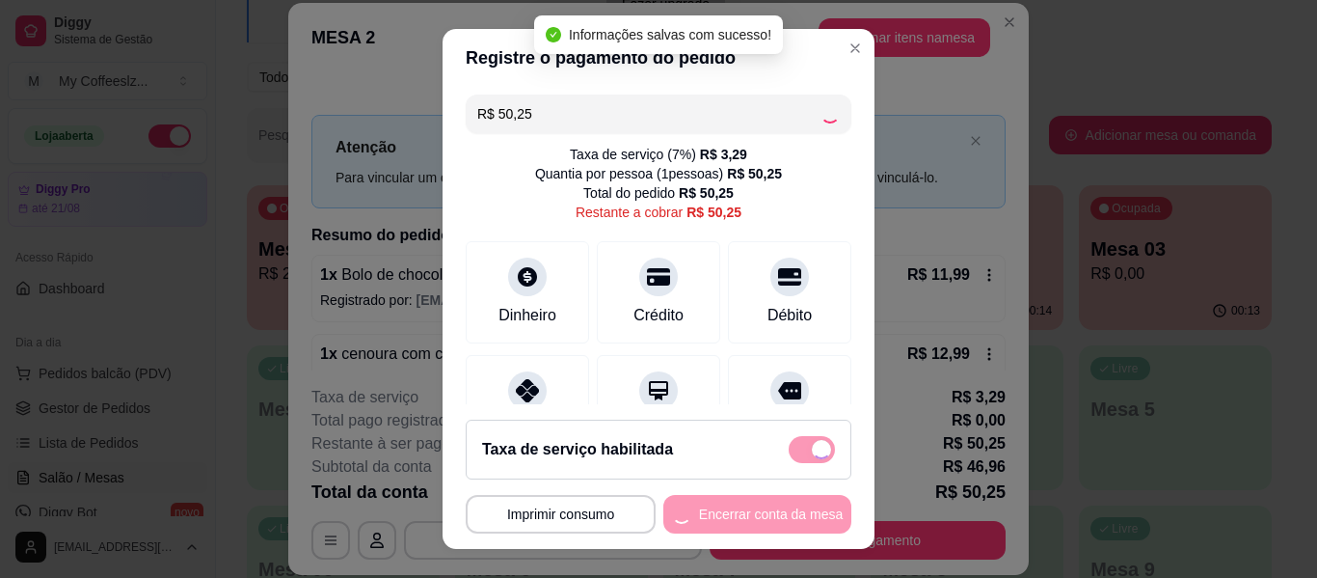
type input "R$ 0,00"
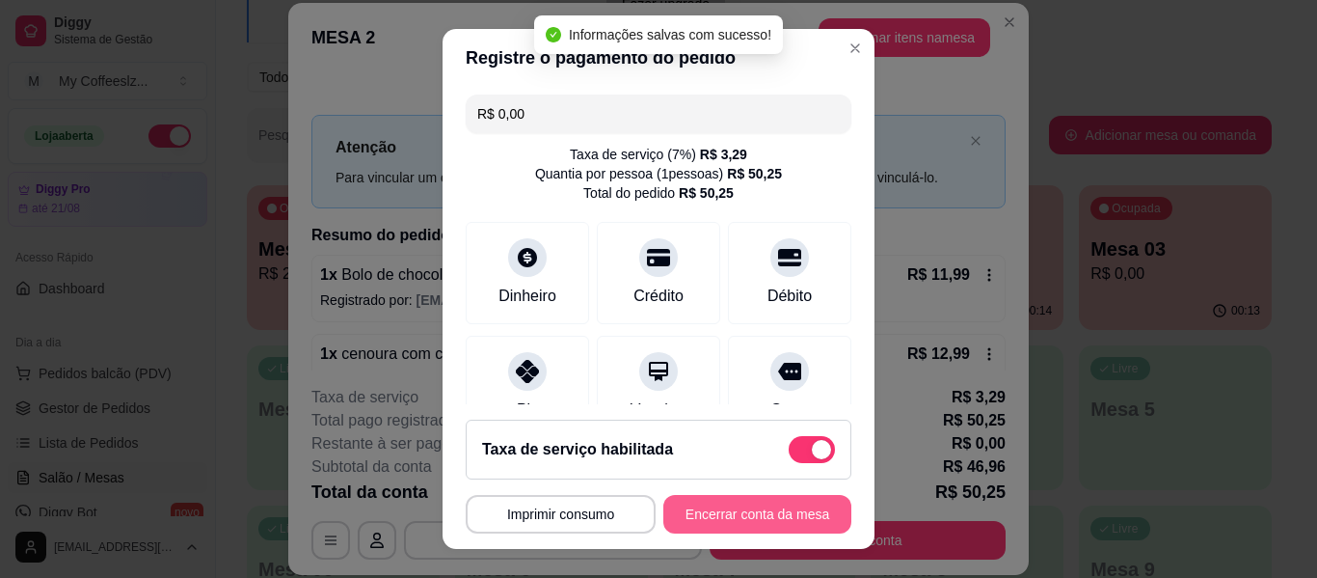
click at [693, 508] on button "Encerrar conta da mesa" at bounding box center [757, 514] width 188 height 39
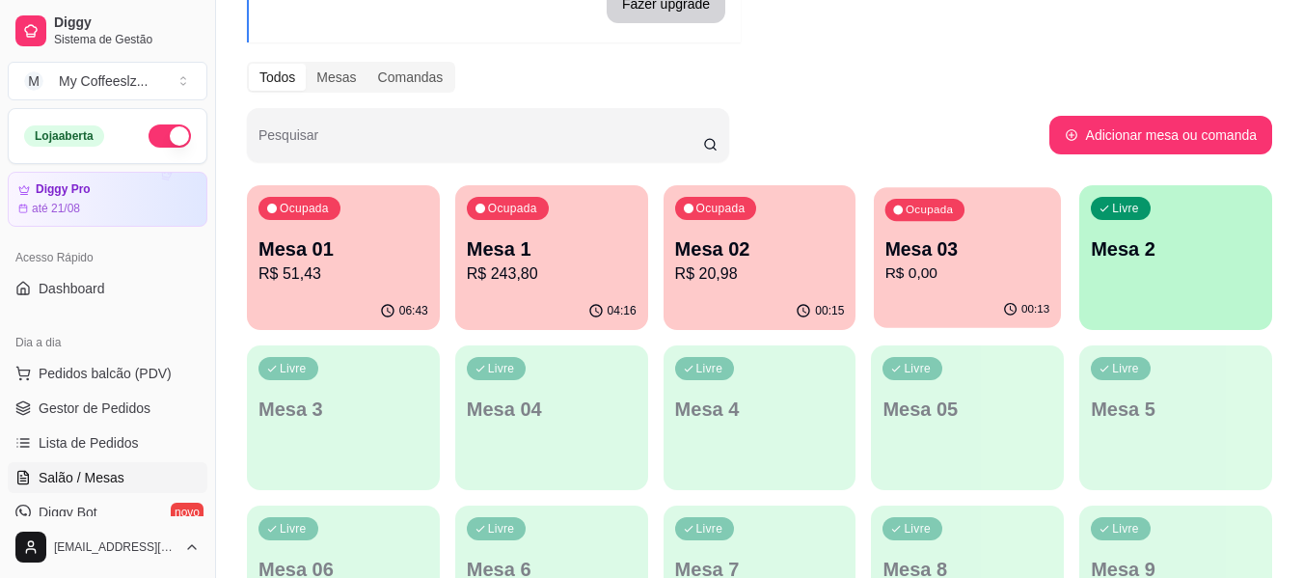
click at [918, 259] on p "Mesa 03" at bounding box center [967, 249] width 165 height 26
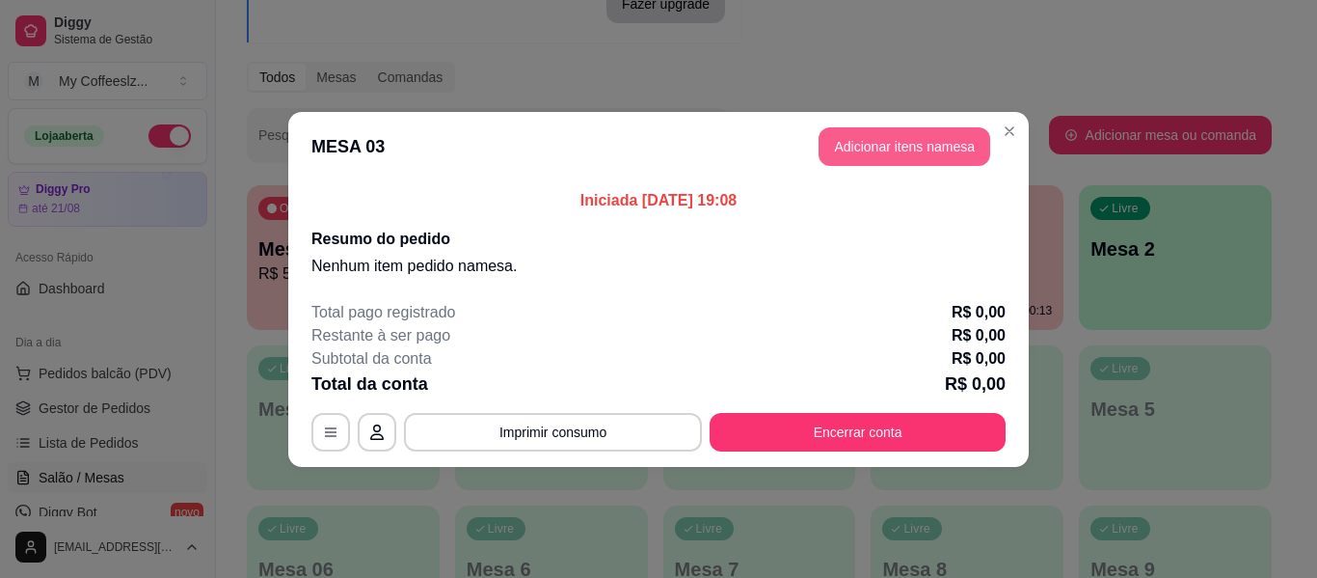
click at [887, 138] on button "Adicionar itens na mesa" at bounding box center [905, 146] width 172 height 39
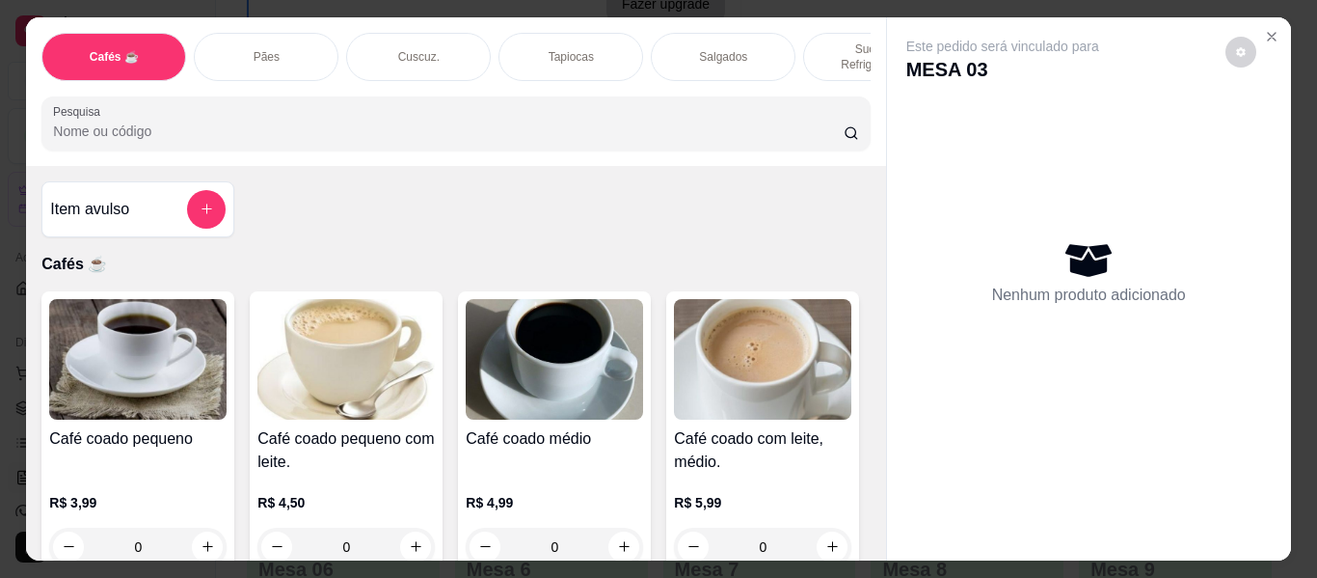
click at [820, 41] on p "Sucos e Refrigerantes" at bounding box center [876, 56] width 112 height 31
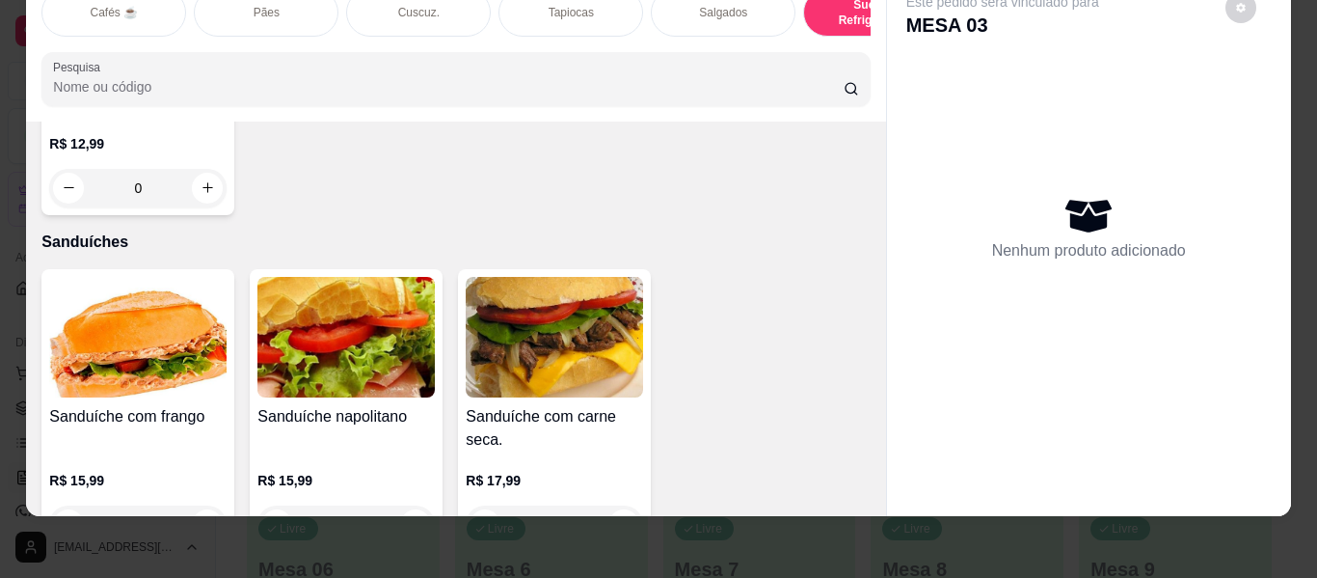
scroll to position [8875, 0]
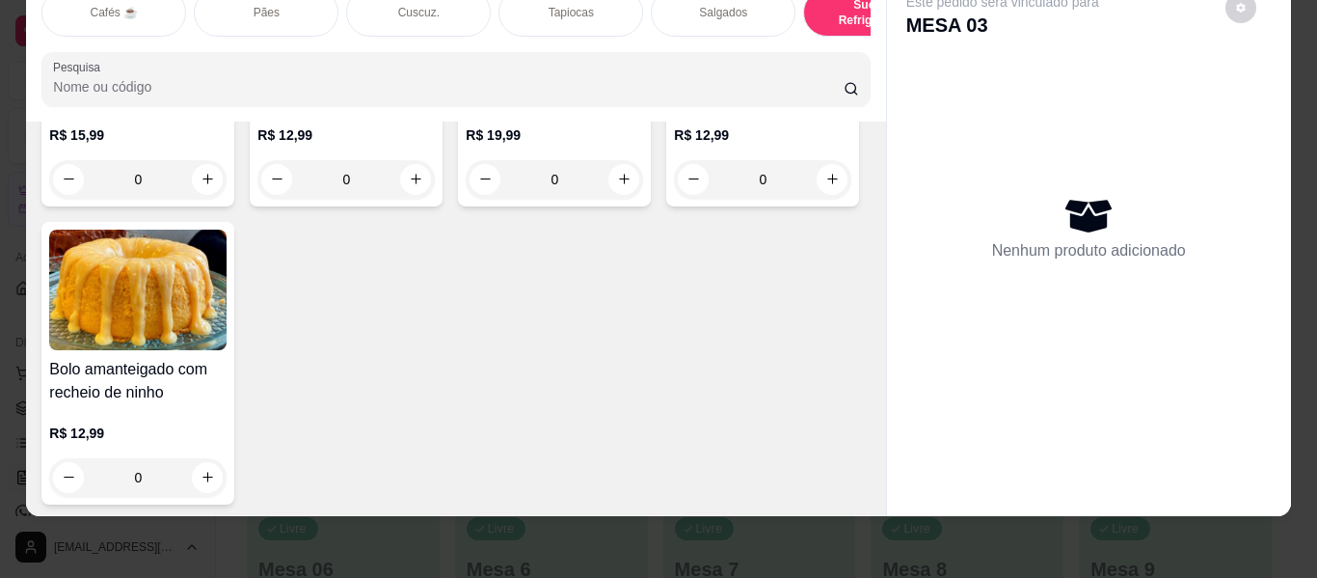
type input "1"
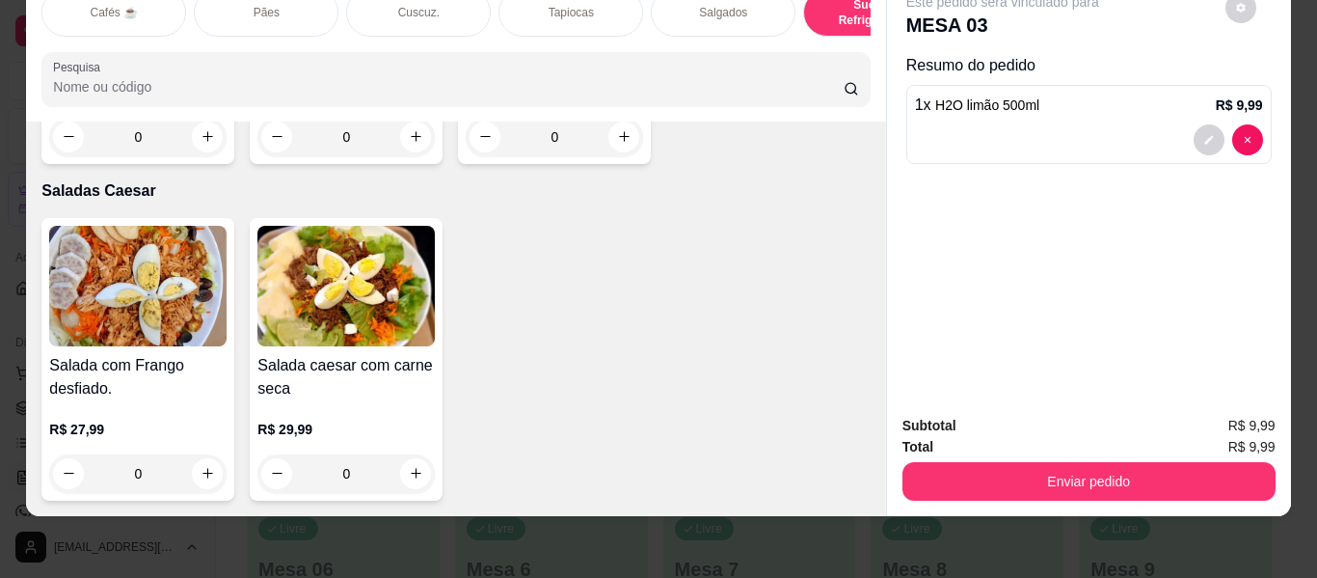
scroll to position [13021, 0]
click at [408, 152] on button "increase-product-quantity" at bounding box center [415, 137] width 31 height 31
type input "1"
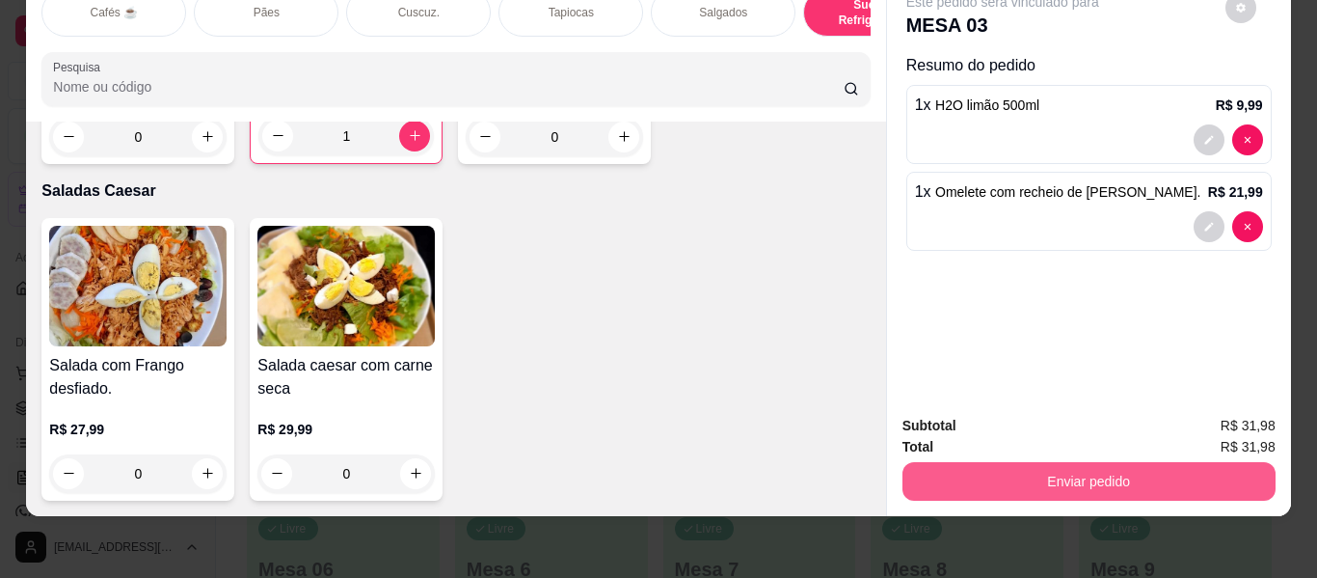
click at [968, 474] on button "Enviar pedido" at bounding box center [1089, 481] width 373 height 39
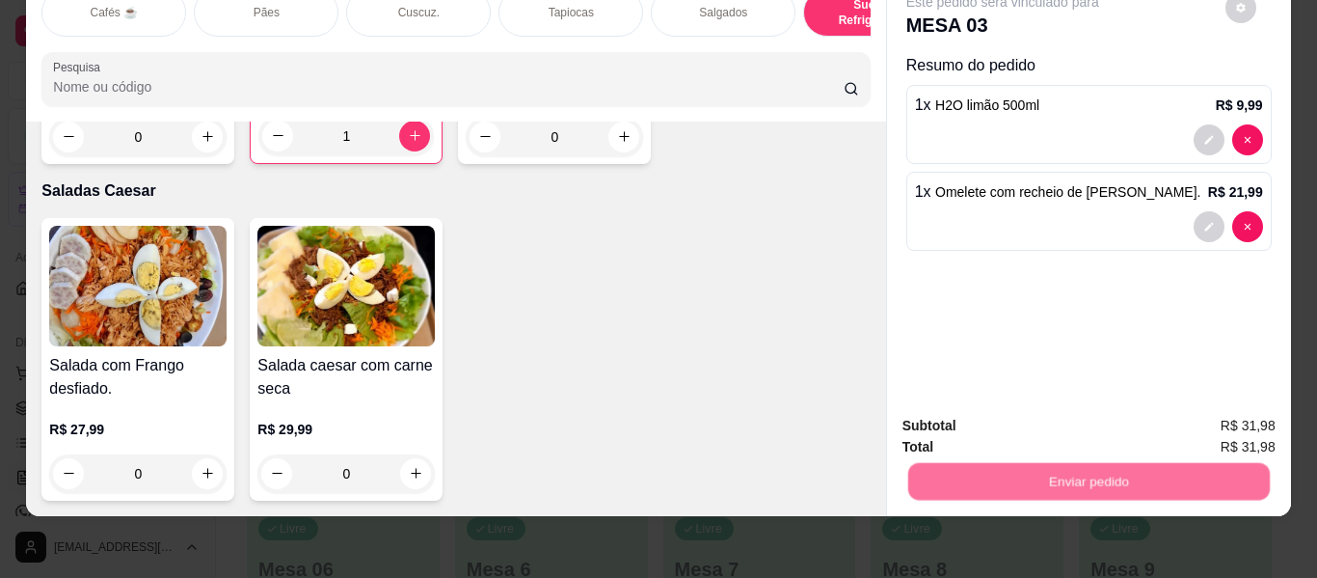
click at [974, 417] on button "Não registrar e enviar pedido" at bounding box center [1025, 418] width 195 height 36
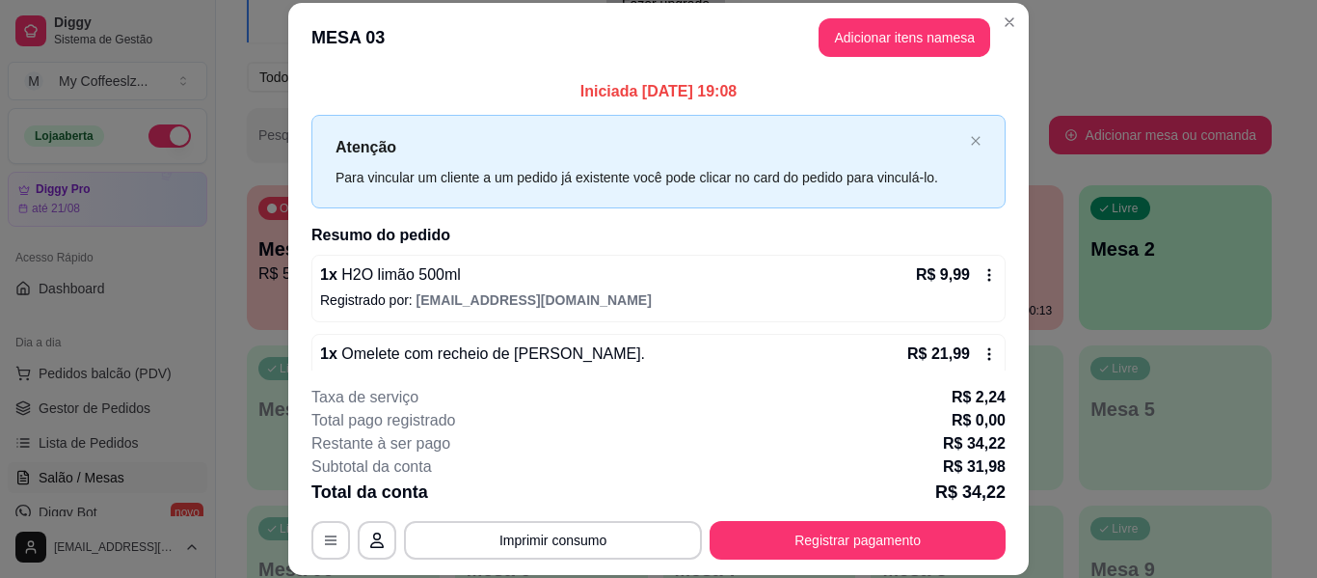
scroll to position [39, 0]
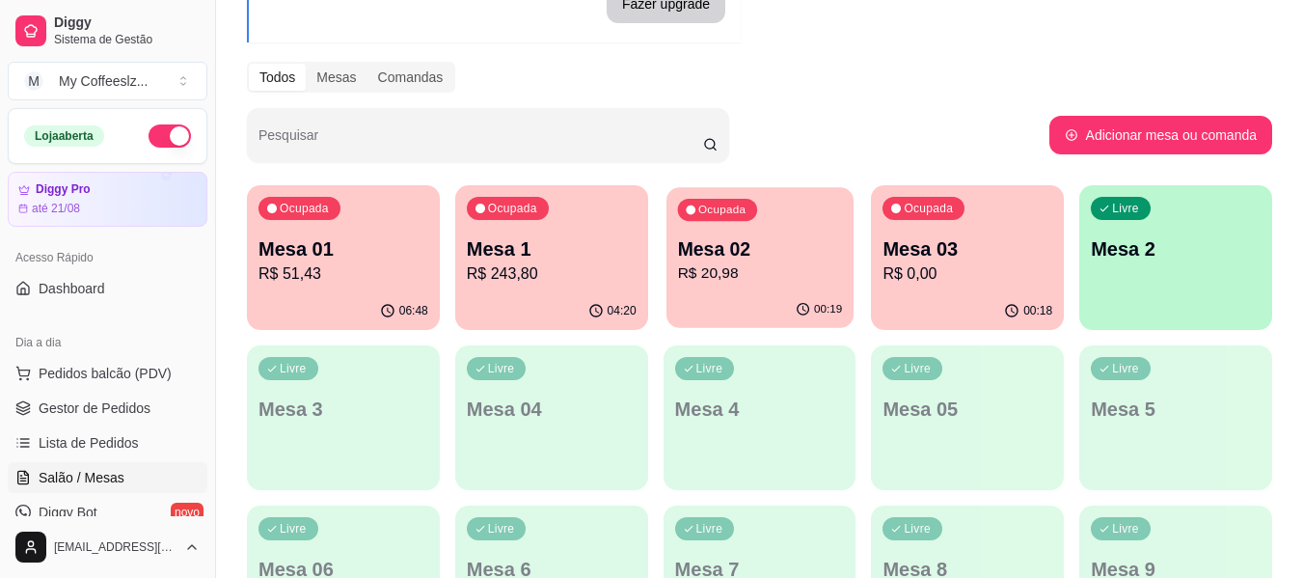
click at [793, 260] on p "Mesa 02" at bounding box center [759, 249] width 165 height 26
